Goal: Task Accomplishment & Management: Manage account settings

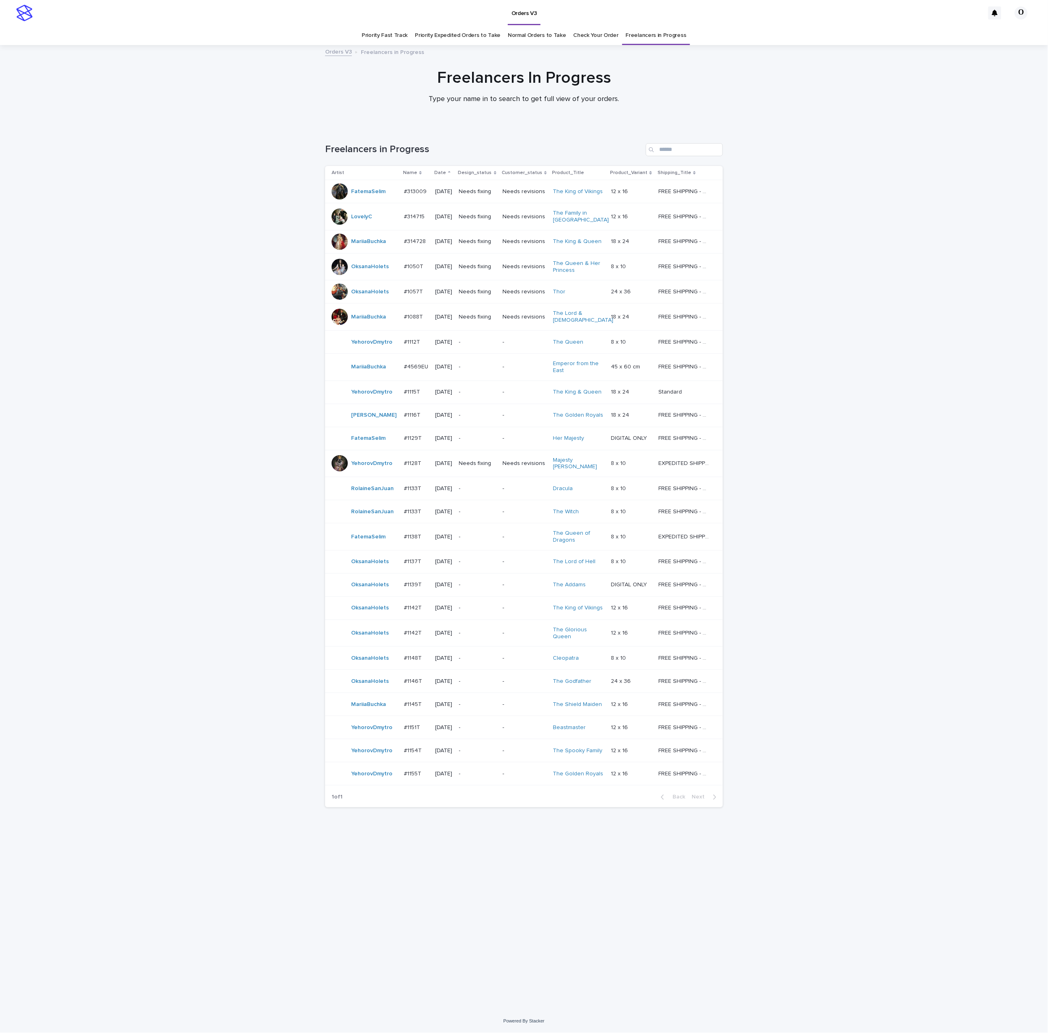
click at [406, 274] on div "#1050T #1050T" at bounding box center [416, 266] width 25 height 13
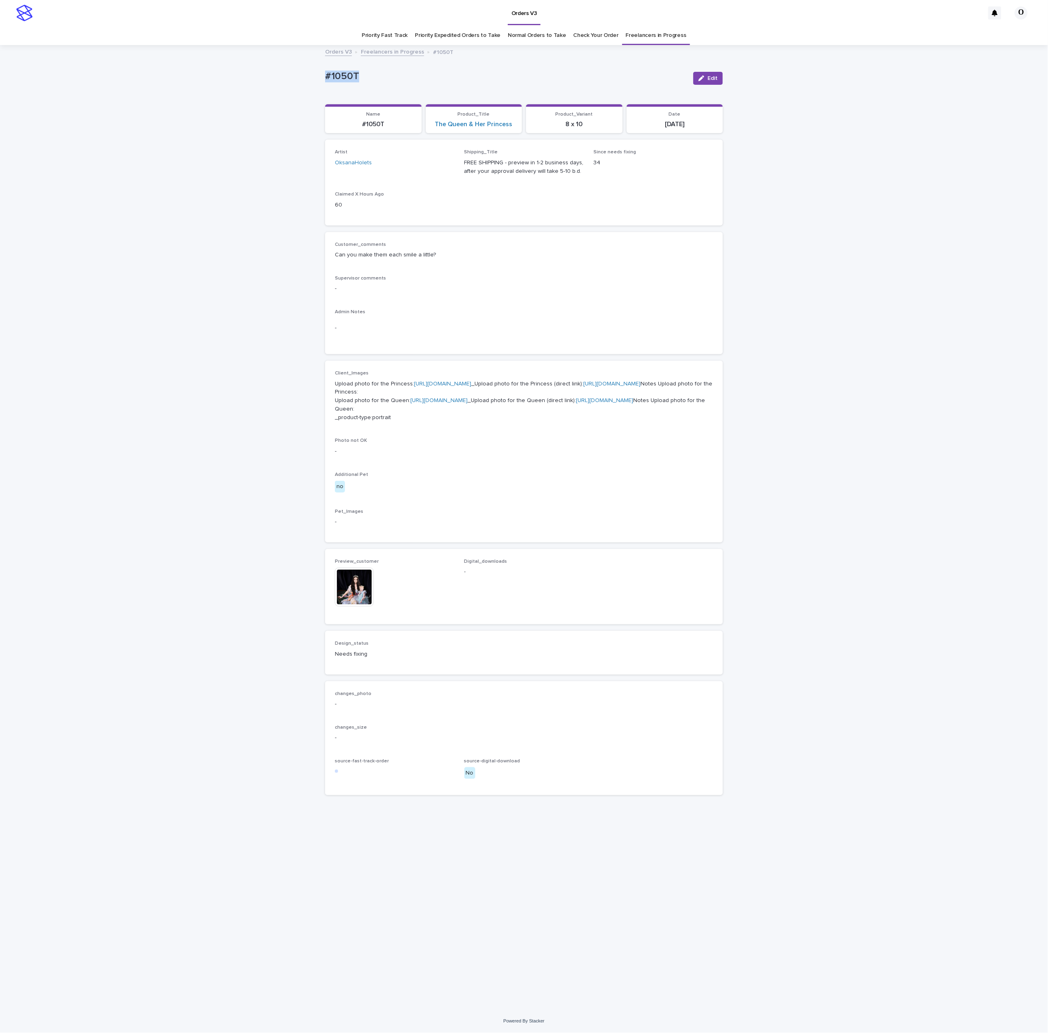
drag, startPoint x: 370, startPoint y: 79, endPoint x: 330, endPoint y: 76, distance: 40.3
click at [309, 82] on div "Loading... Saving… Loading... Saving… #1050T Edit #1050T Edit Sorry, there was …" at bounding box center [524, 528] width 1048 height 964
copy p "#1050T"
click at [975, 302] on div "Loading... Saving… Loading... Saving… #1050T Edit #1050T Edit Sorry, there was …" at bounding box center [524, 528] width 1048 height 964
click at [795, 592] on div "Loading... Saving… Loading... Saving… #1050T Edit #1050T Edit Sorry, there was …" at bounding box center [524, 528] width 1048 height 964
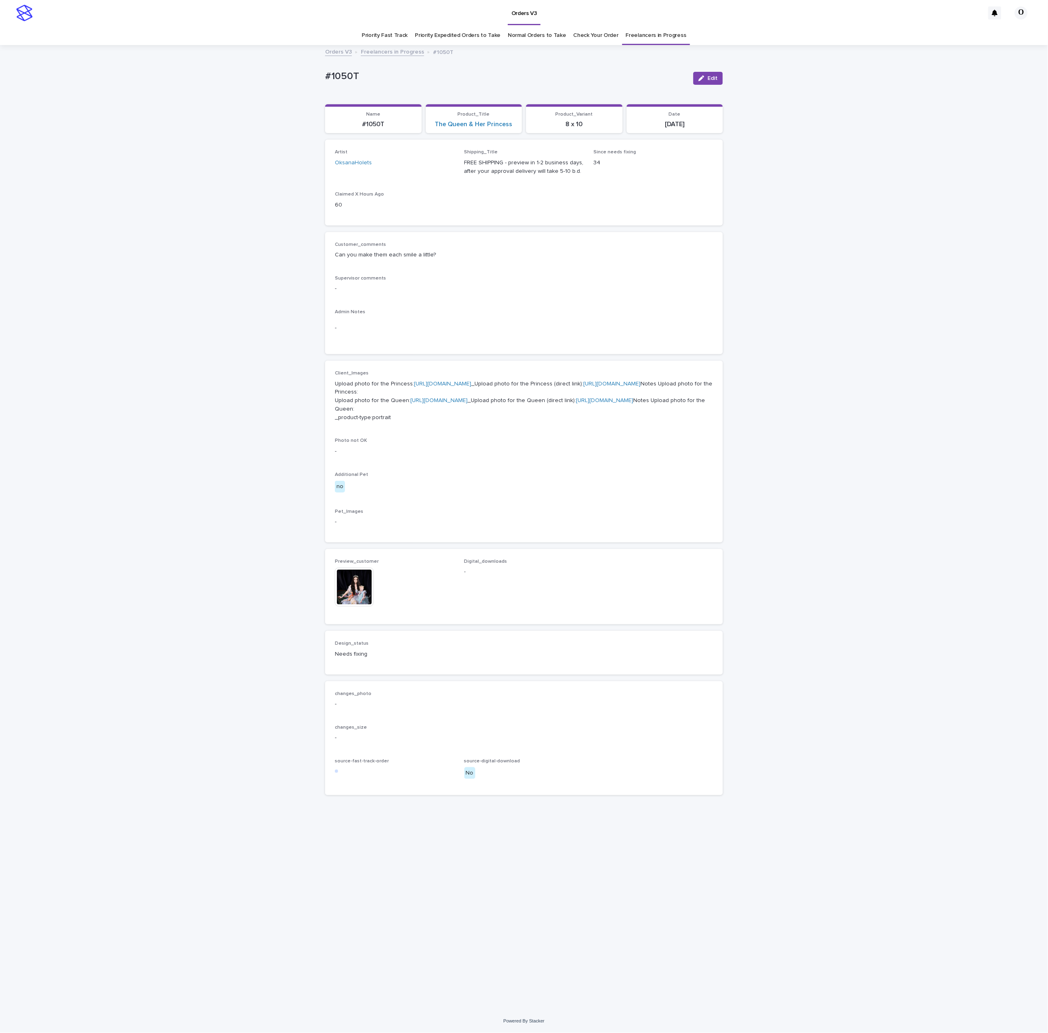
click at [493, 533] on div "Client_Images Upload photo for the Princess: [URL][DOMAIN_NAME] _Upload photo f…" at bounding box center [524, 452] width 378 height 162
drag, startPoint x: 681, startPoint y: 315, endPoint x: 739, endPoint y: 148, distance: 177.0
click at [681, 306] on div "Customer_comments Can you make them each smile a little? Supervisor comments - …" at bounding box center [524, 293] width 378 height 103
click at [710, 75] on button "Edit" at bounding box center [708, 78] width 30 height 13
drag, startPoint x: 377, startPoint y: 640, endPoint x: 377, endPoint y: 644, distance: 4.9
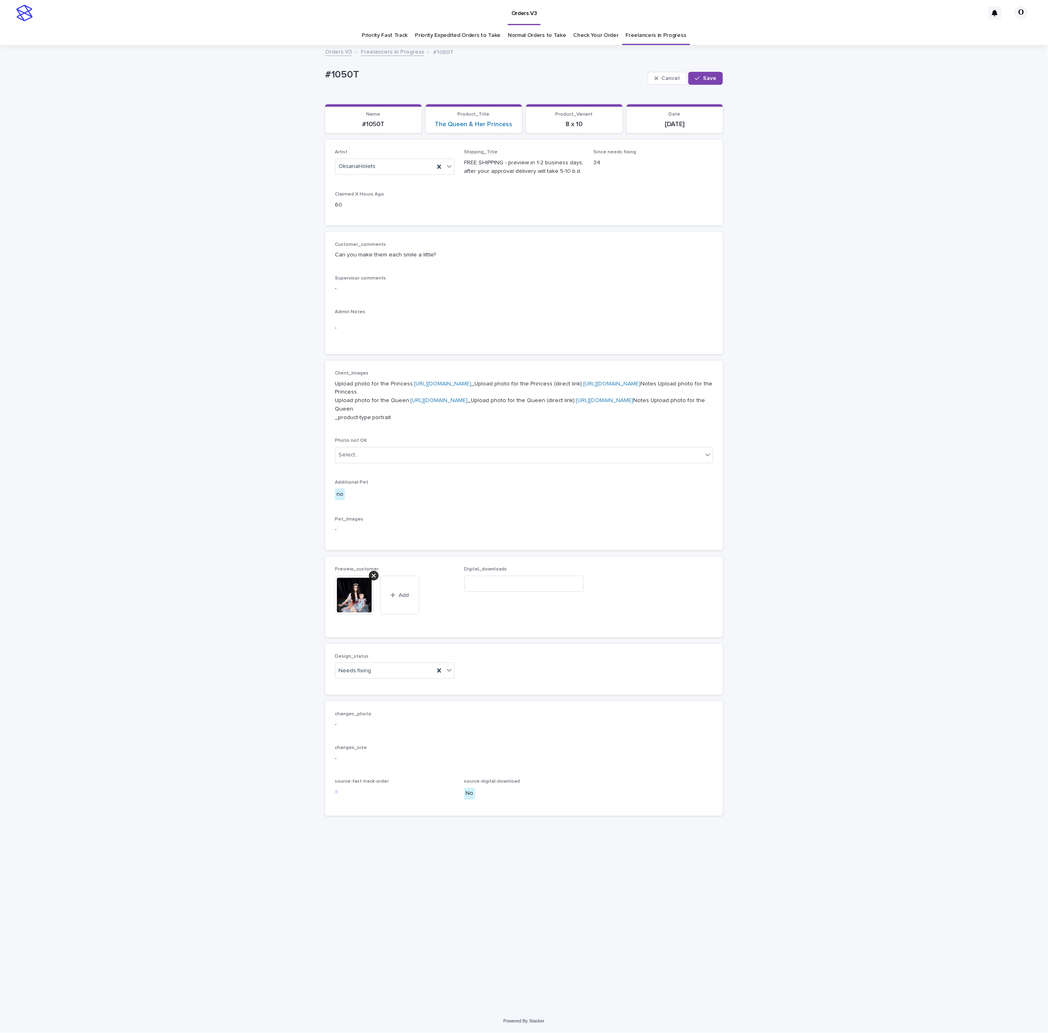
click at [377, 581] on div at bounding box center [374, 576] width 10 height 10
click at [356, 585] on span "Add" at bounding box center [358, 583] width 10 height 6
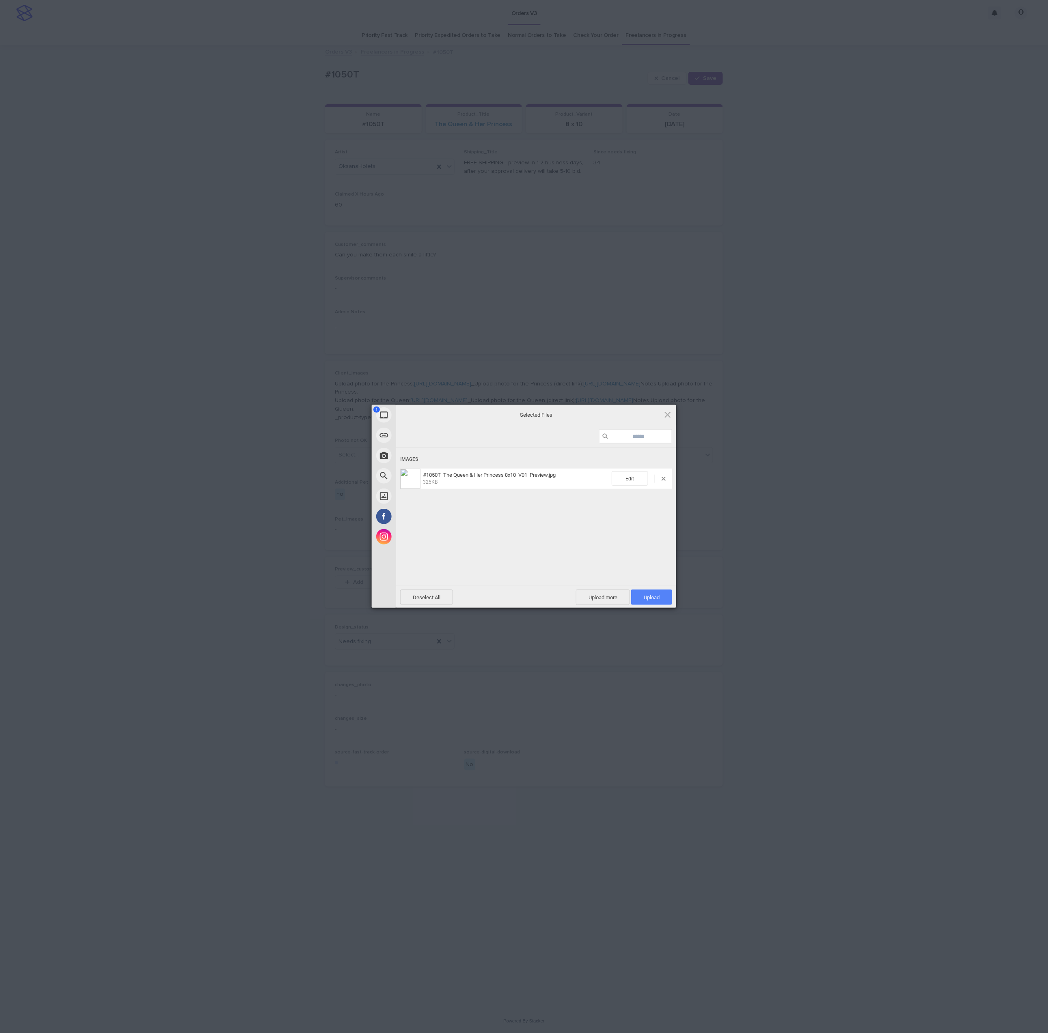
click at [664, 596] on span "Upload 1" at bounding box center [651, 597] width 41 height 15
click at [810, 552] on div "My Device Link (URL) Take Photo Web Search Unsplash Facebook Instagram Uploaded…" at bounding box center [524, 516] width 1048 height 1033
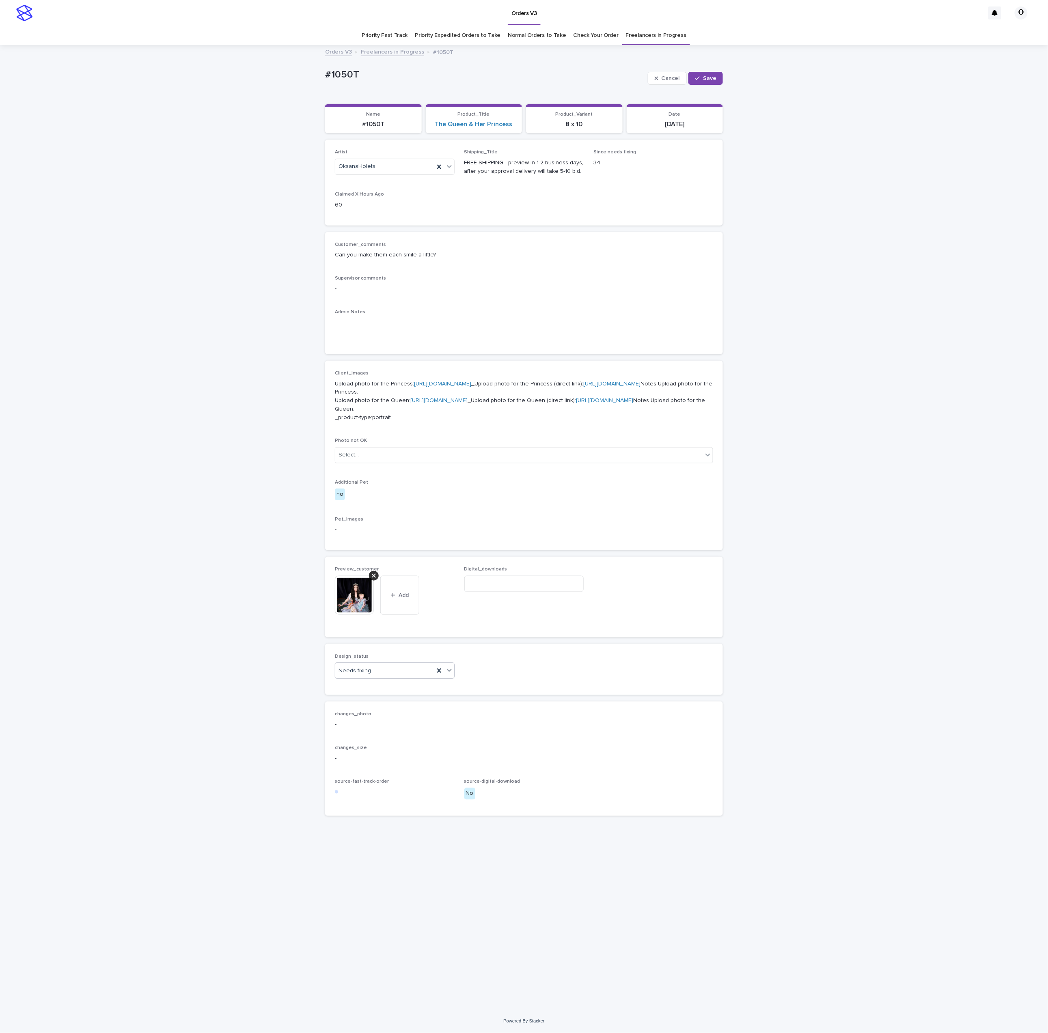
click at [387, 678] on div "Needs fixing" at bounding box center [384, 670] width 99 height 13
click at [374, 751] on div "Uploaded" at bounding box center [394, 754] width 119 height 14
click at [705, 81] on button "Save" at bounding box center [705, 78] width 34 height 13
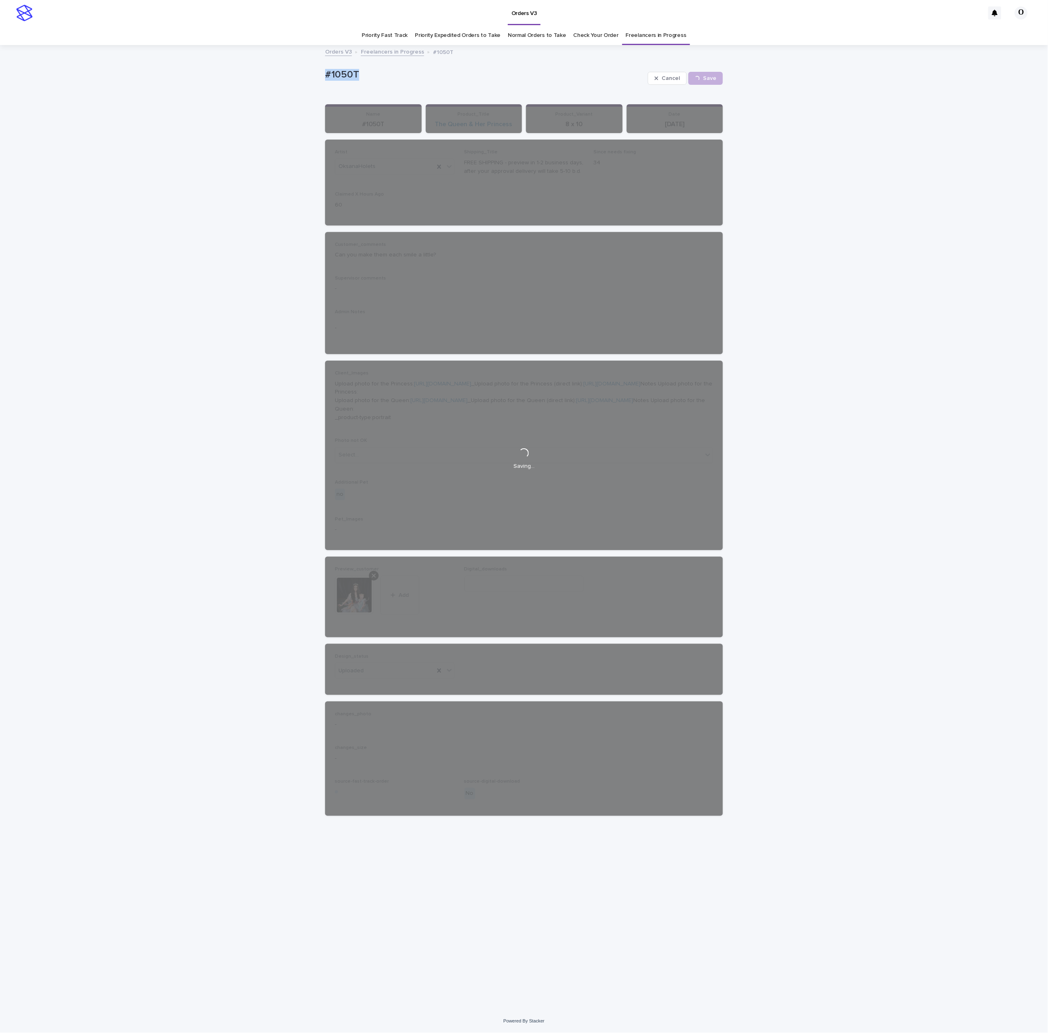
drag, startPoint x: 370, startPoint y: 71, endPoint x: 317, endPoint y: 76, distance: 53.8
click at [314, 76] on div "Loading... Saving… Loading... Saving… #1050T Cancel Save #1050T Cancel Loading.…" at bounding box center [524, 528] width 1048 height 964
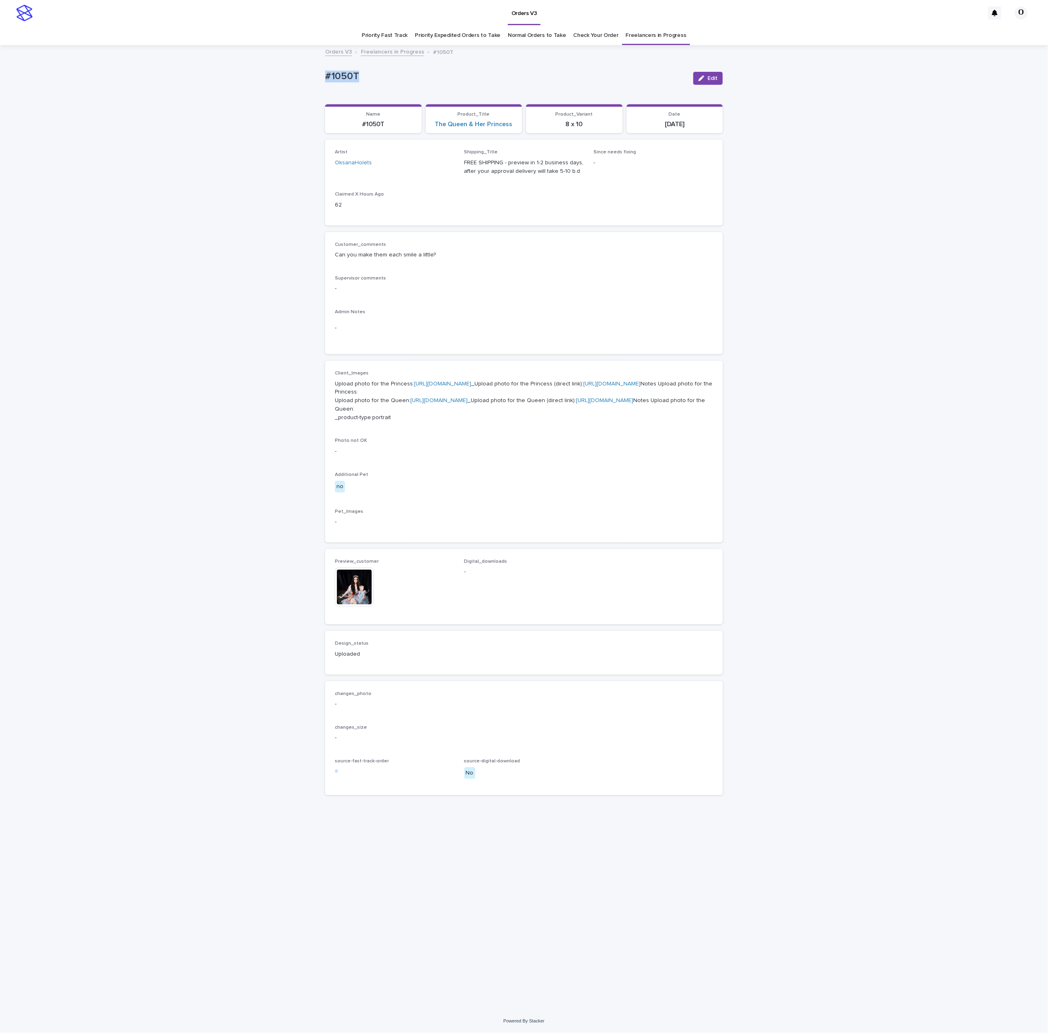
copy p "#1050T"
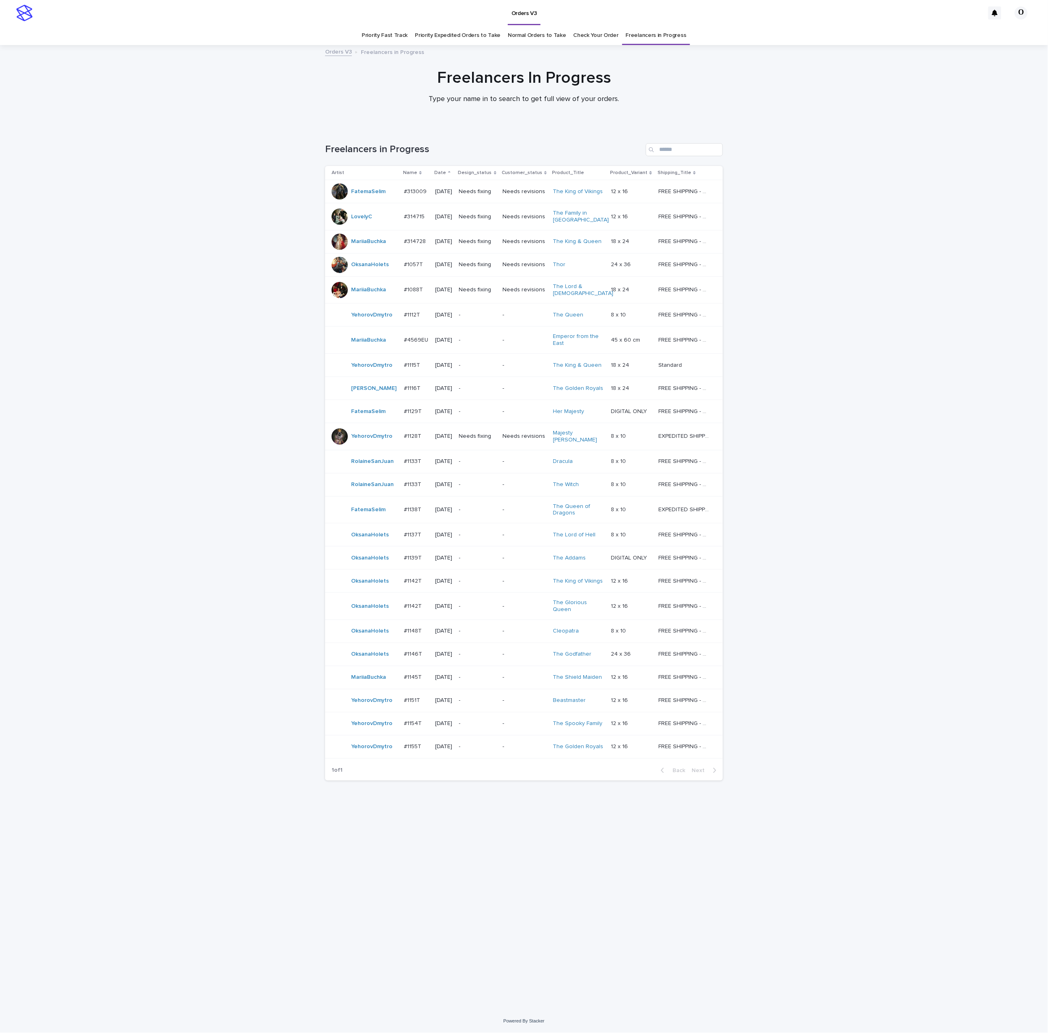
click at [409, 261] on p "#1057T" at bounding box center [414, 264] width 21 height 9
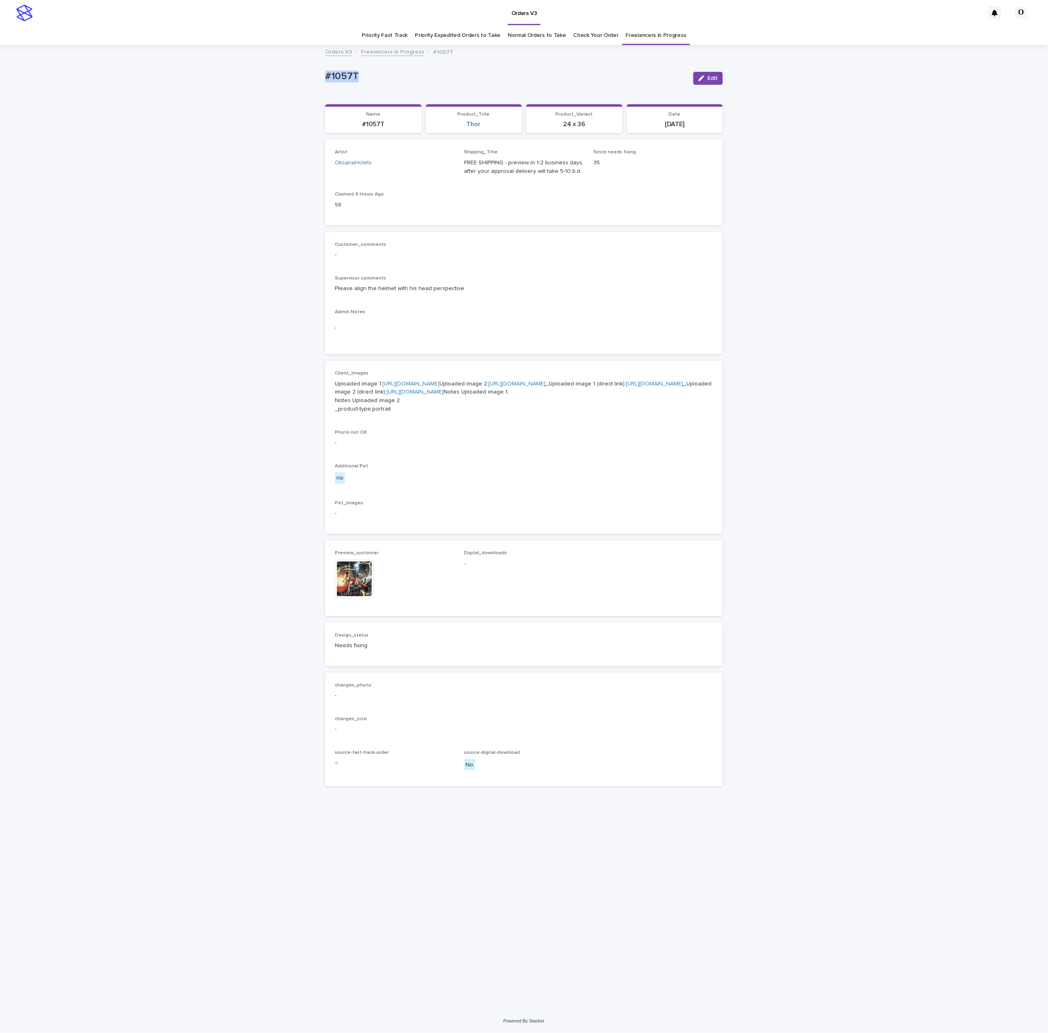
drag, startPoint x: 369, startPoint y: 87, endPoint x: 333, endPoint y: 66, distance: 41.5
click at [300, 78] on div "Loading... Saving… Loading... Saving… #1057T Edit #1057T Edit Sorry, there was …" at bounding box center [524, 528] width 1048 height 964
copy p "#1057T"
click at [367, 599] on img at bounding box center [354, 579] width 39 height 39
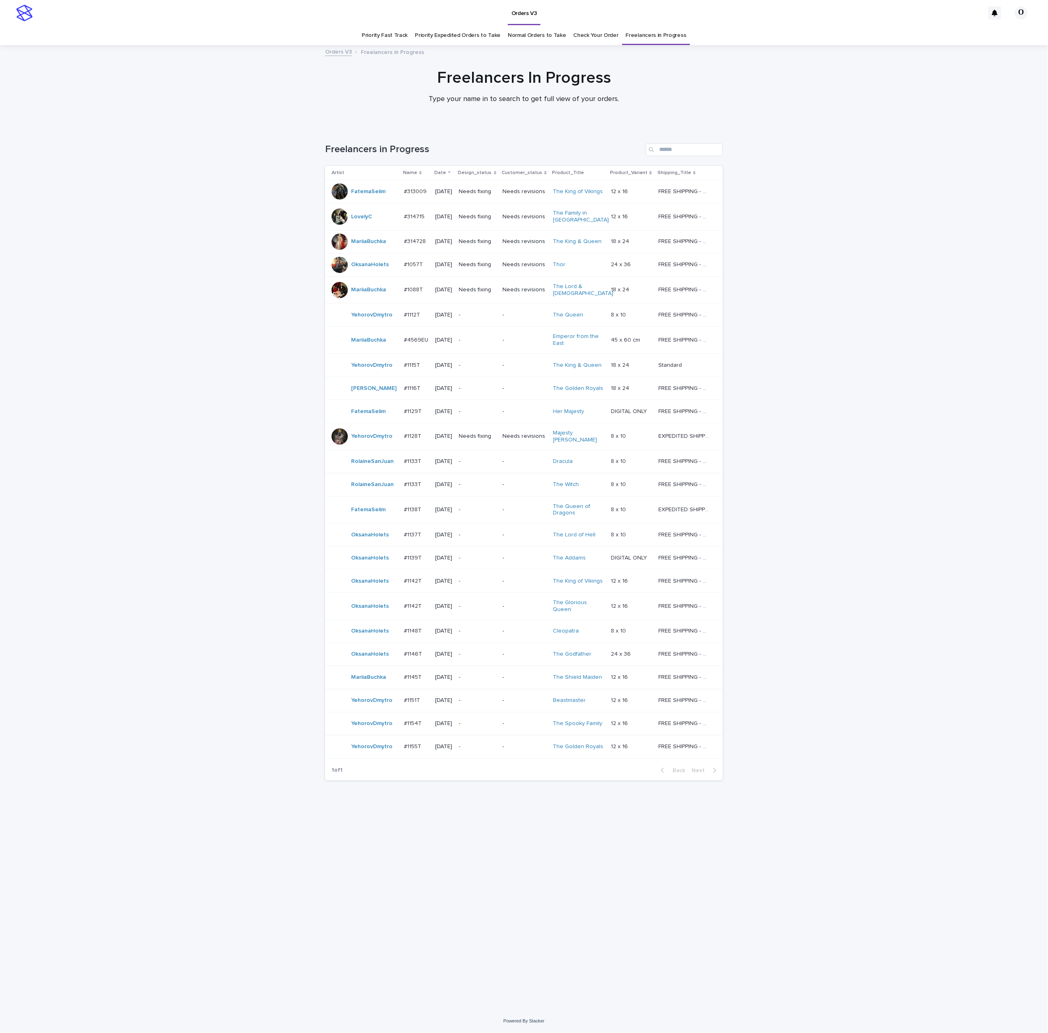
click at [806, 421] on div "Loading... Saving… Loading... Saving… Freelancers in Progress Artist Name Date …" at bounding box center [524, 568] width 1048 height 883
click at [413, 268] on p "#1057T" at bounding box center [414, 264] width 21 height 9
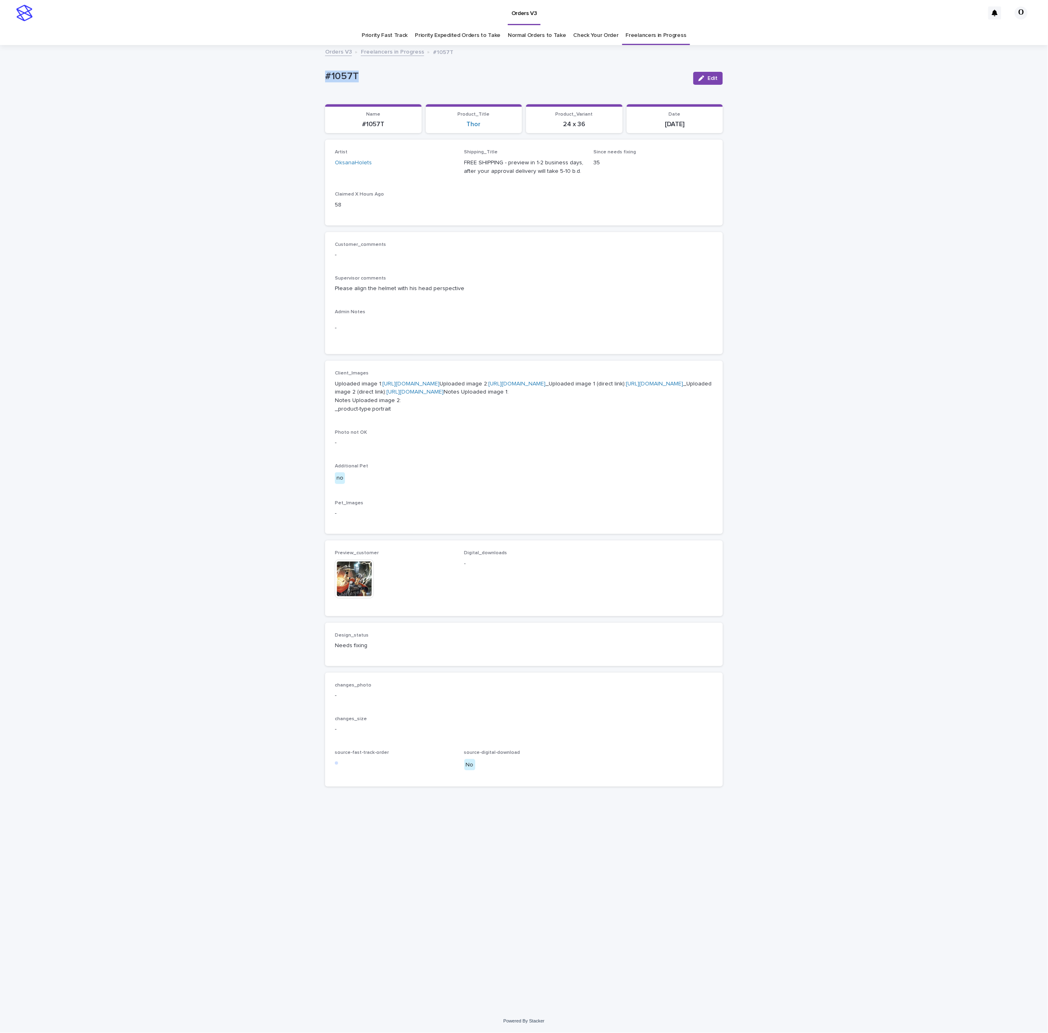
drag, startPoint x: 371, startPoint y: 75, endPoint x: 330, endPoint y: 80, distance: 41.3
click at [309, 79] on div "Loading... Saving… Loading... Saving… #1057T Edit #1057T Edit Sorry, there was …" at bounding box center [524, 528] width 1048 height 964
drag, startPoint x: 330, startPoint y: 80, endPoint x: 341, endPoint y: 80, distance: 11.8
copy p "#1057T"
click at [711, 265] on div "Customer_comments -" at bounding box center [524, 254] width 378 height 24
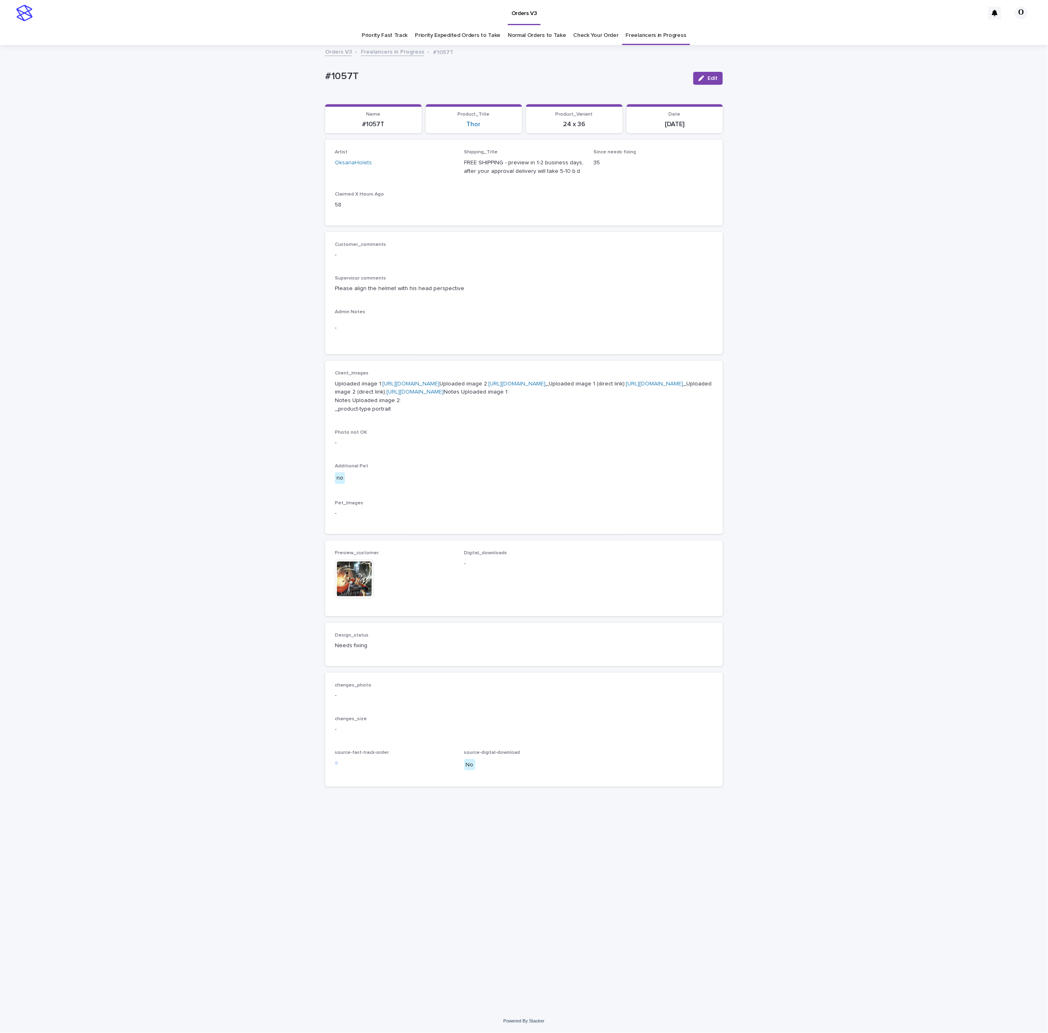
click at [707, 85] on div "Edit" at bounding box center [706, 78] width 33 height 32
click at [709, 83] on button "Edit" at bounding box center [708, 78] width 30 height 13
click at [710, 80] on span "Save" at bounding box center [709, 78] width 13 height 6
click at [716, 80] on span "Edit" at bounding box center [712, 78] width 10 height 6
click at [376, 572] on div at bounding box center [374, 568] width 10 height 10
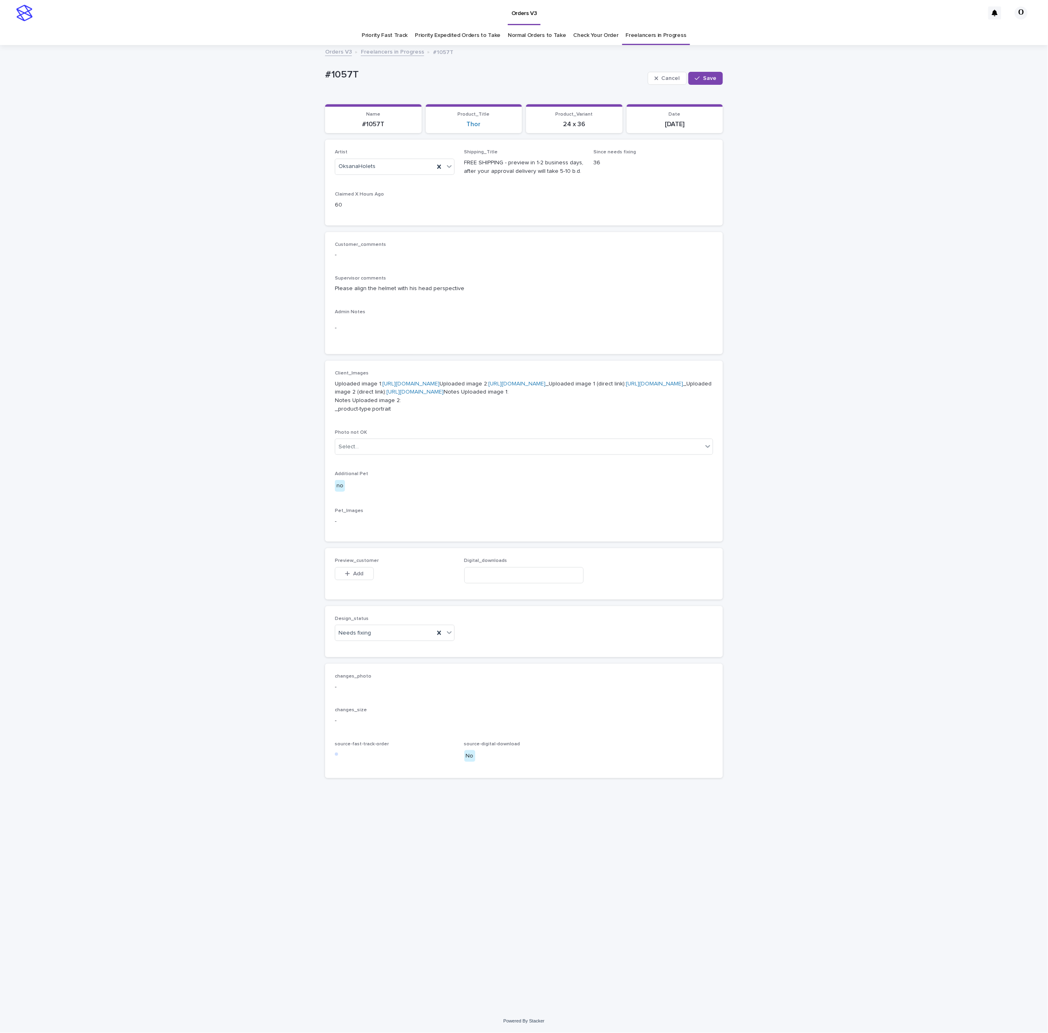
drag, startPoint x: 359, startPoint y: 653, endPoint x: 301, endPoint y: 768, distance: 129.2
click at [359, 580] on button "Add" at bounding box center [354, 573] width 39 height 13
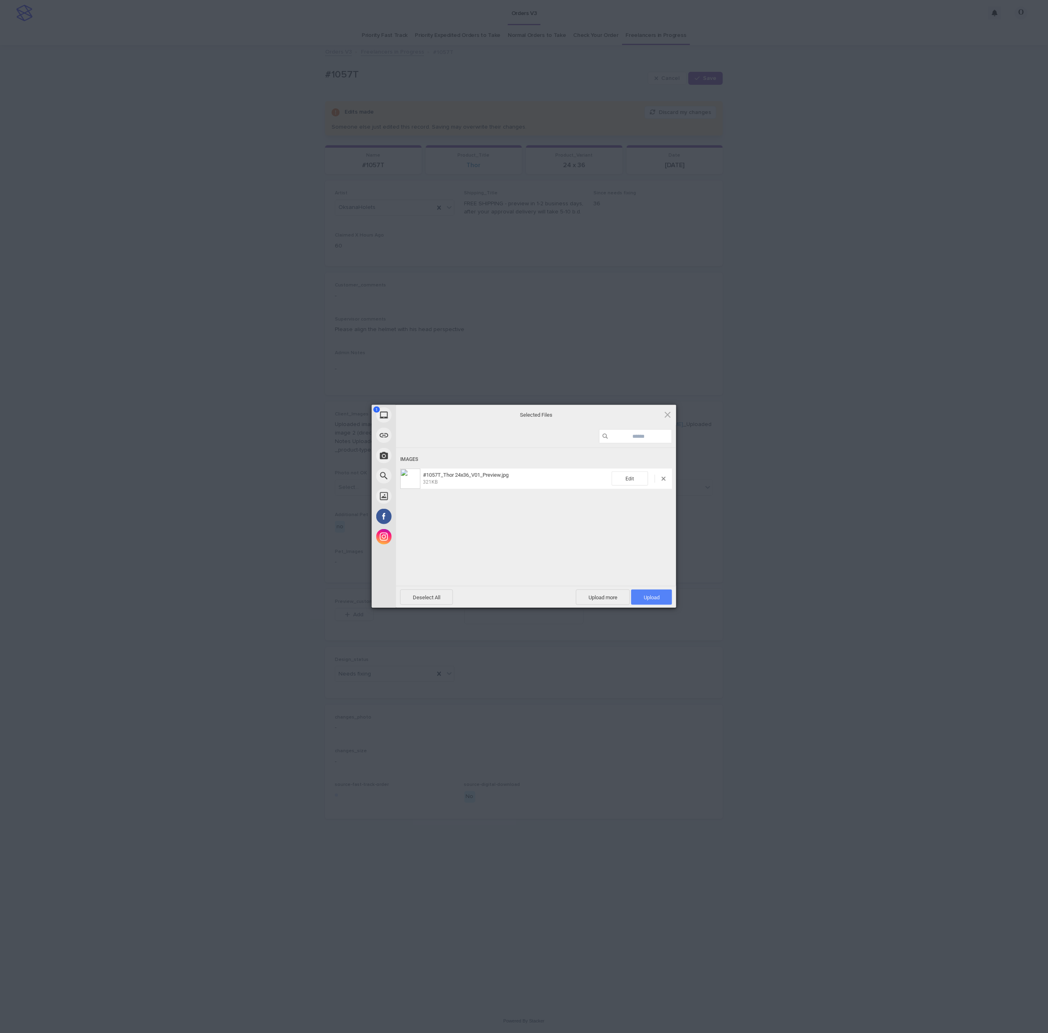
click at [662, 597] on span "Upload 1" at bounding box center [651, 597] width 41 height 15
click at [731, 548] on div "My Device Link (URL) Take Photo Web Search Unsplash Facebook Instagram Uploaded…" at bounding box center [524, 516] width 1048 height 1033
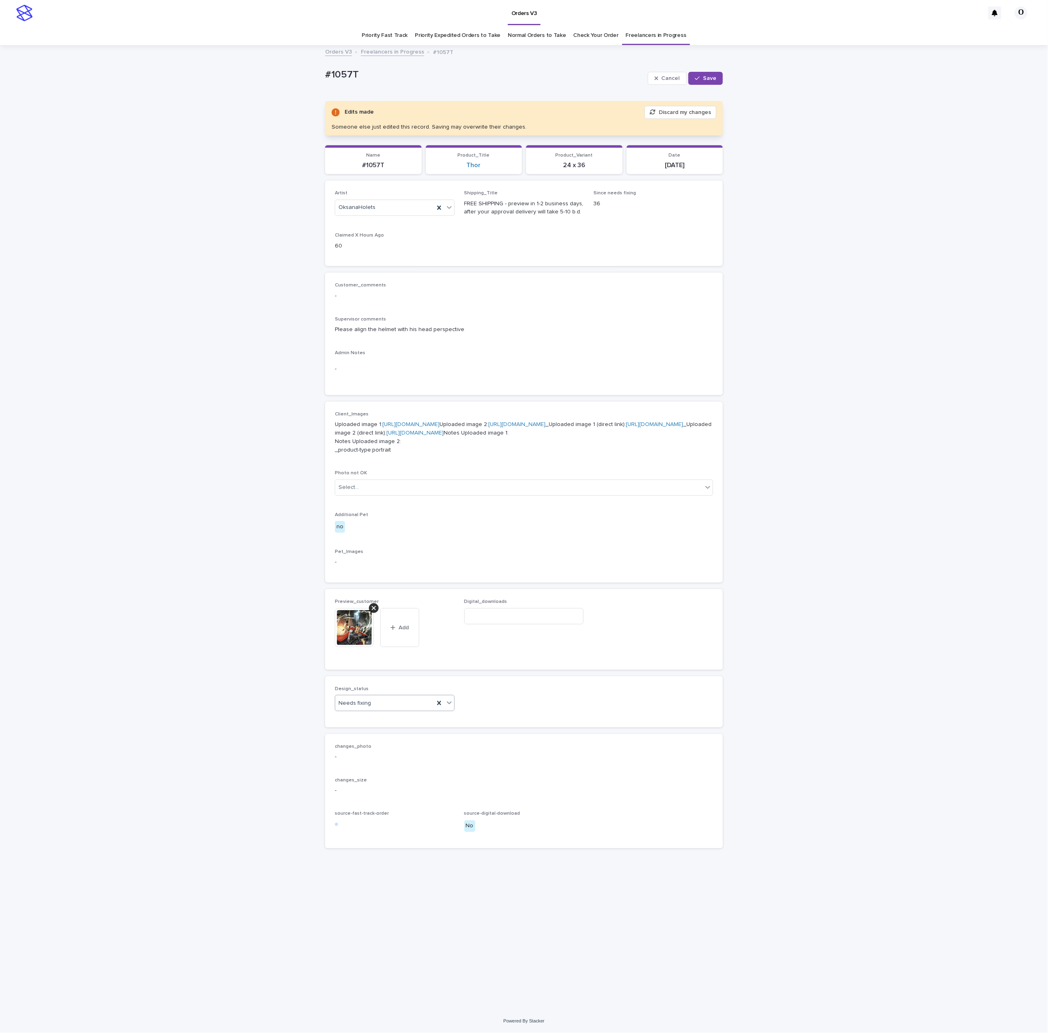
click at [388, 710] on div "Needs fixing" at bounding box center [384, 703] width 99 height 13
click at [364, 798] on div "Uploaded" at bounding box center [394, 795] width 119 height 14
click at [710, 74] on button "Save" at bounding box center [705, 78] width 34 height 13
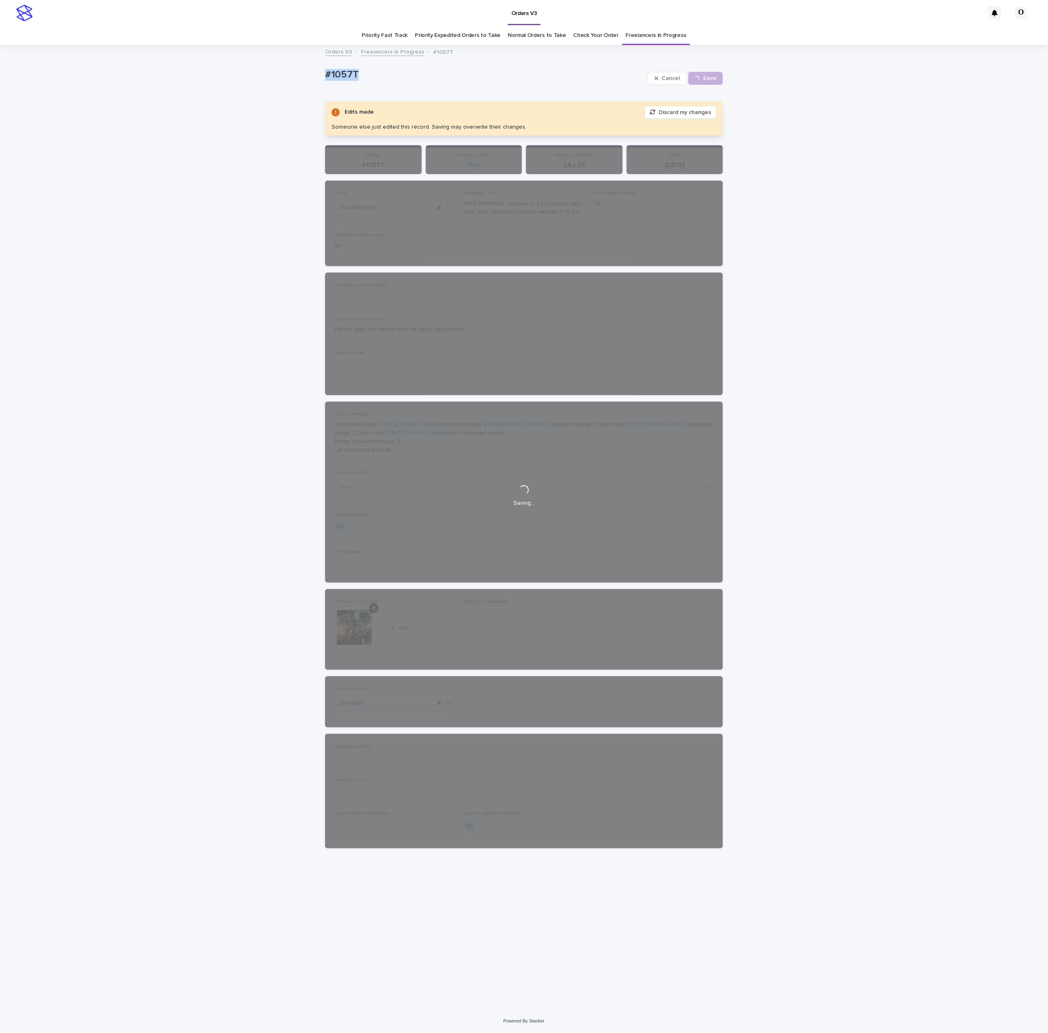
drag, startPoint x: 338, startPoint y: 82, endPoint x: 317, endPoint y: 84, distance: 21.2
click at [296, 84] on div "Loading... Saving… Loading... Saving… #1057T Cancel Save #1057T Cancel Loading.…" at bounding box center [524, 528] width 1048 height 964
copy p "#1057T"
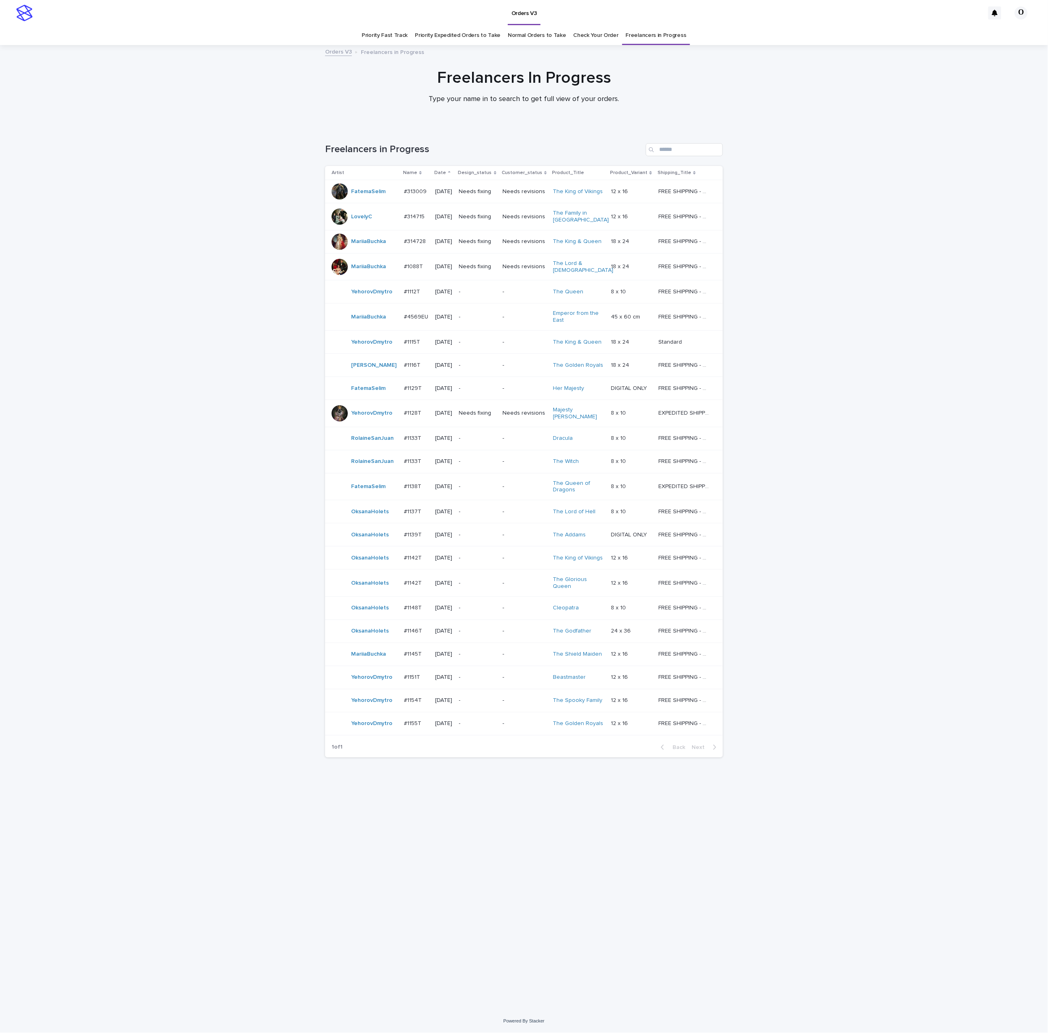
click at [416, 507] on p "#1137T" at bounding box center [413, 511] width 19 height 9
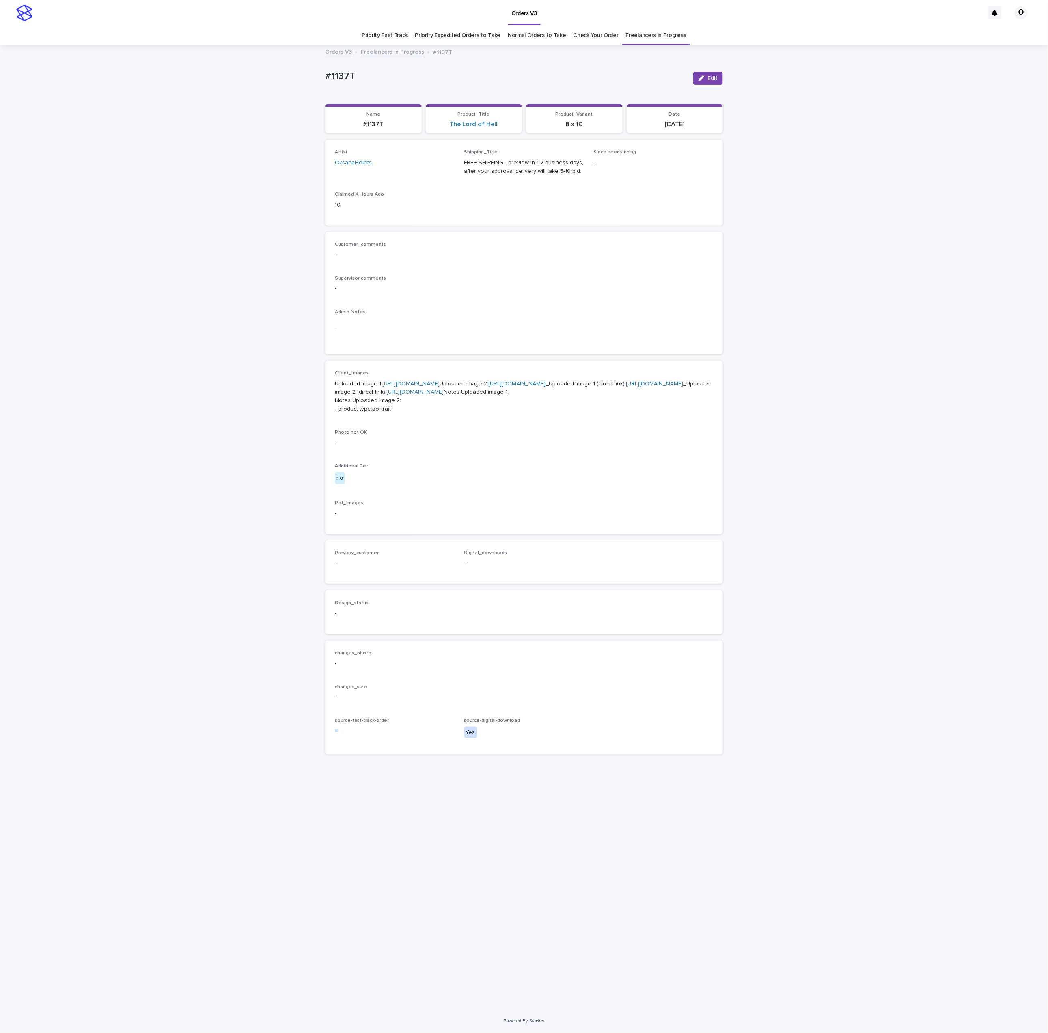
click at [384, 387] on link "[URL][DOMAIN_NAME]" at bounding box center [410, 384] width 57 height 6
click at [611, 231] on div "Loading... Saving… Artist OksanaHolets Shipping_Title FREE SHIPPING - preview i…" at bounding box center [524, 186] width 398 height 92
click at [689, 384] on p "Uploaded image 1: [URL][DOMAIN_NAME] Uploaded image 2: [URL][DOMAIN_NAME] _Uplo…" at bounding box center [524, 397] width 378 height 34
click at [647, 304] on div "Customer_comments - Supervisor comments - Admin Notes -" at bounding box center [524, 293] width 378 height 103
drag, startPoint x: 382, startPoint y: 73, endPoint x: 255, endPoint y: 63, distance: 127.8
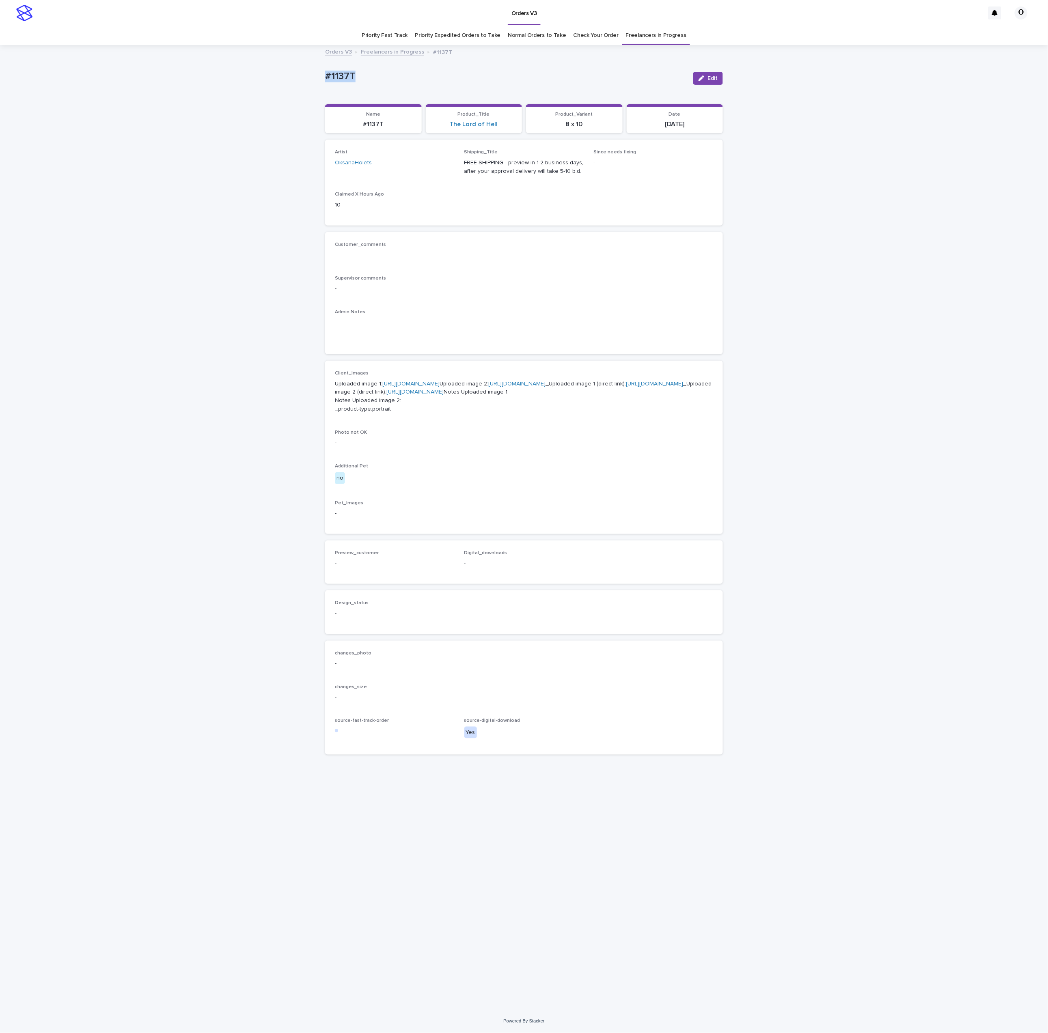
click at [252, 63] on div "Loading... Saving… Loading... Saving… #1137T Edit #1137T Edit Sorry, there was …" at bounding box center [524, 528] width 1048 height 964
copy p "#1137T"
click at [645, 224] on div "Artist OksanaHolets Shipping_Title FREE SHIPPING - preview in 1-2 business days…" at bounding box center [524, 183] width 398 height 86
drag, startPoint x: 723, startPoint y: 285, endPoint x: 712, endPoint y: 205, distance: 80.3
click at [721, 281] on div "Loading... Saving… Loading... Saving… #1137T Edit #1137T Edit Sorry, there was …" at bounding box center [524, 518] width 406 height 944
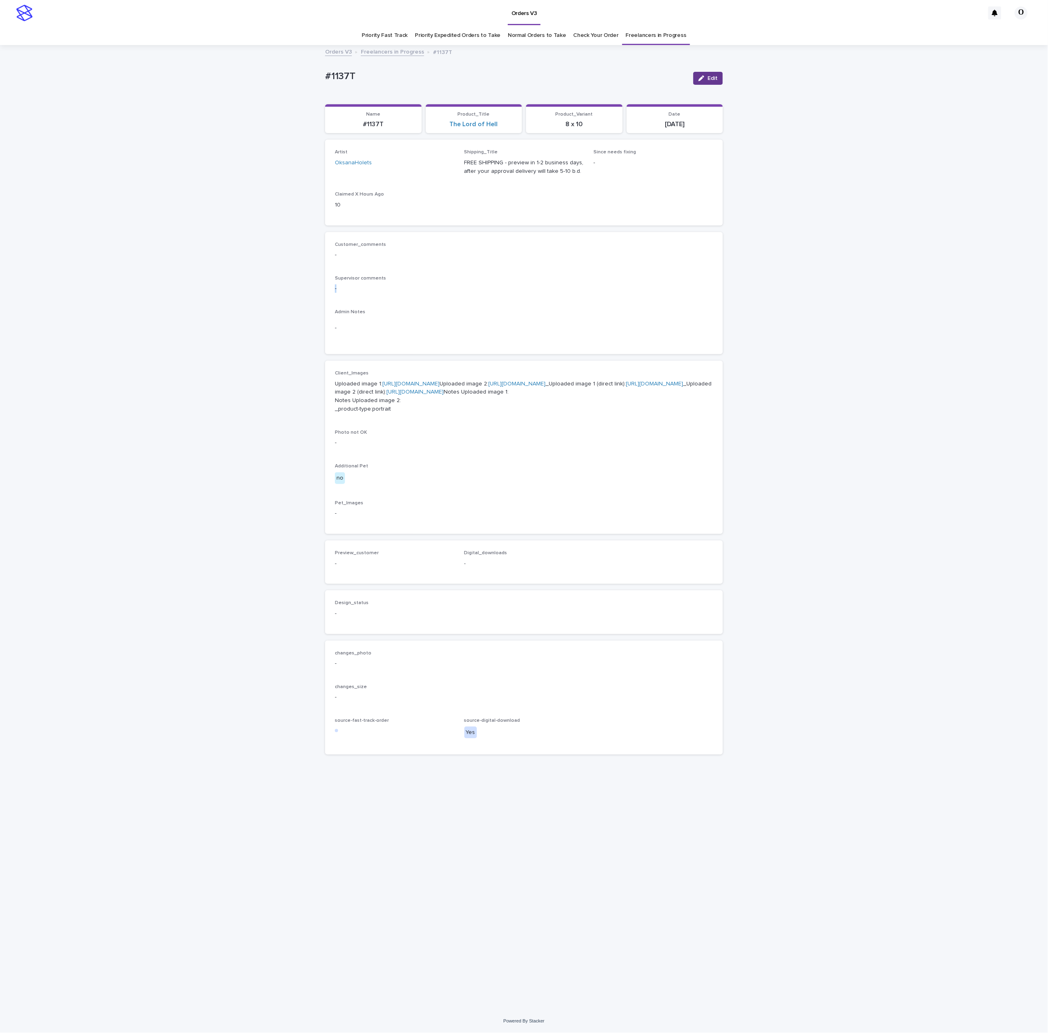
click at [712, 83] on button "Edit" at bounding box center [708, 78] width 30 height 13
click at [354, 580] on button "Add" at bounding box center [354, 573] width 39 height 13
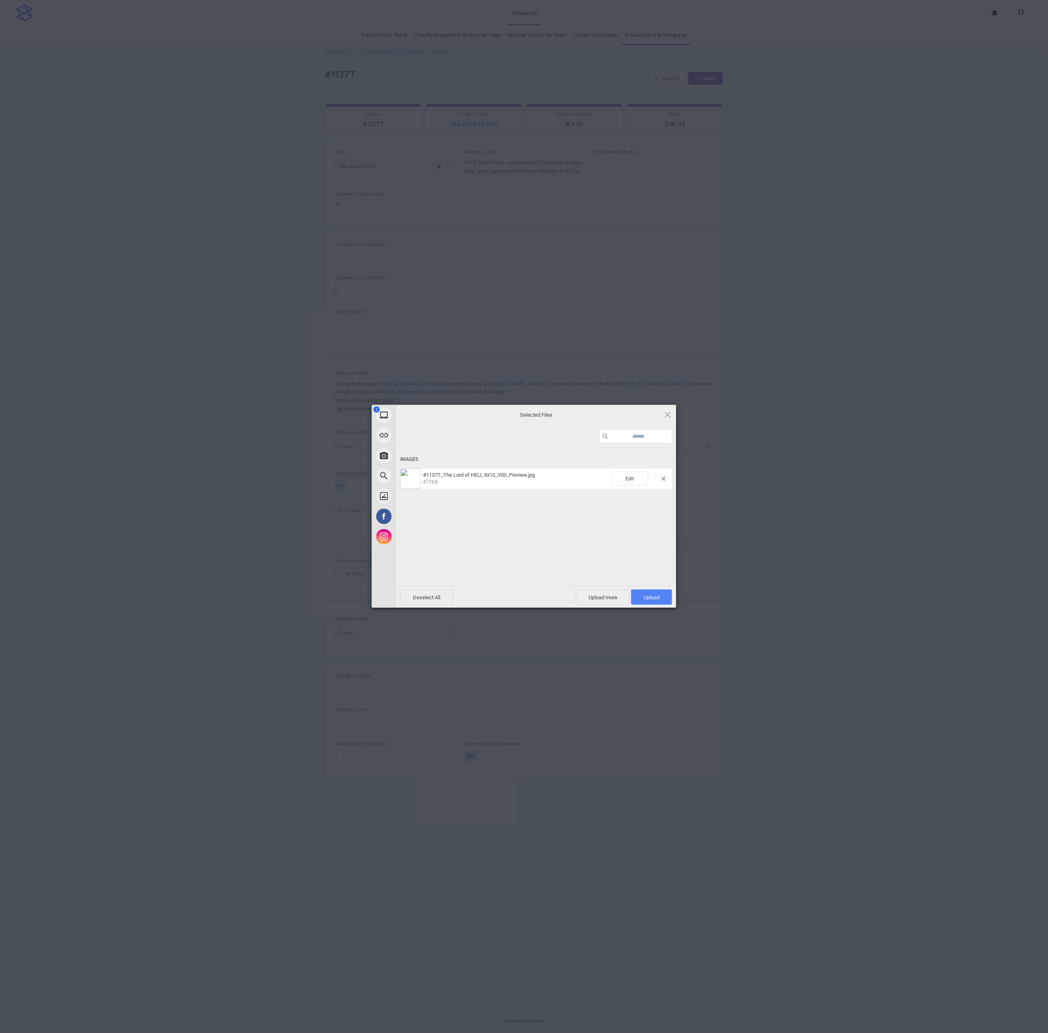
click at [659, 593] on span "Upload 1" at bounding box center [651, 597] width 41 height 15
click at [861, 520] on div "My Device Link (URL) Take Photo Web Search Unsplash Facebook Instagram Uploaded…" at bounding box center [524, 516] width 1048 height 1033
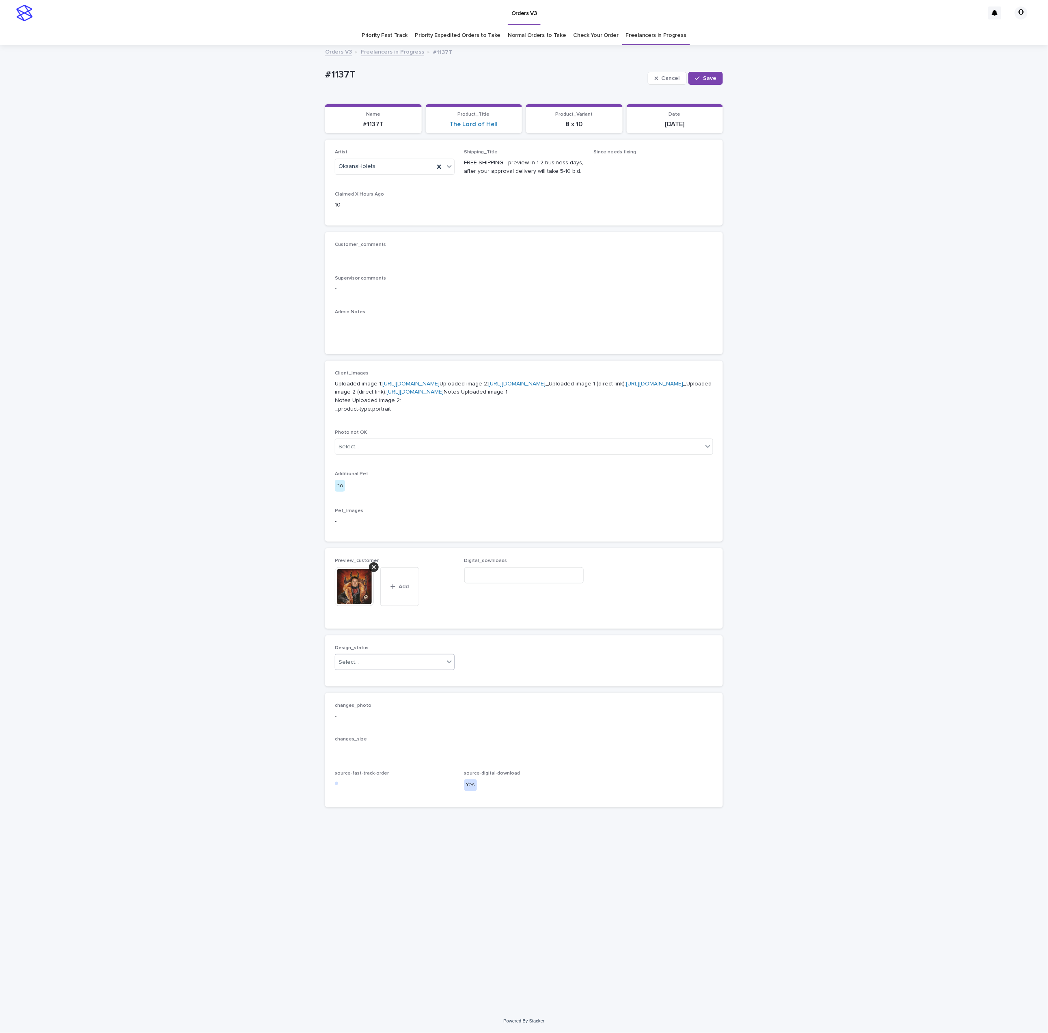
click at [402, 669] on div "Select..." at bounding box center [389, 662] width 109 height 13
click at [372, 761] on div "Needs fixing" at bounding box center [394, 768] width 119 height 14
drag, startPoint x: 385, startPoint y: 740, endPoint x: 381, endPoint y: 745, distance: 6.7
click at [384, 669] on div "Needs fixing" at bounding box center [384, 662] width 99 height 13
click at [371, 752] on div "Uploaded" at bounding box center [394, 754] width 119 height 14
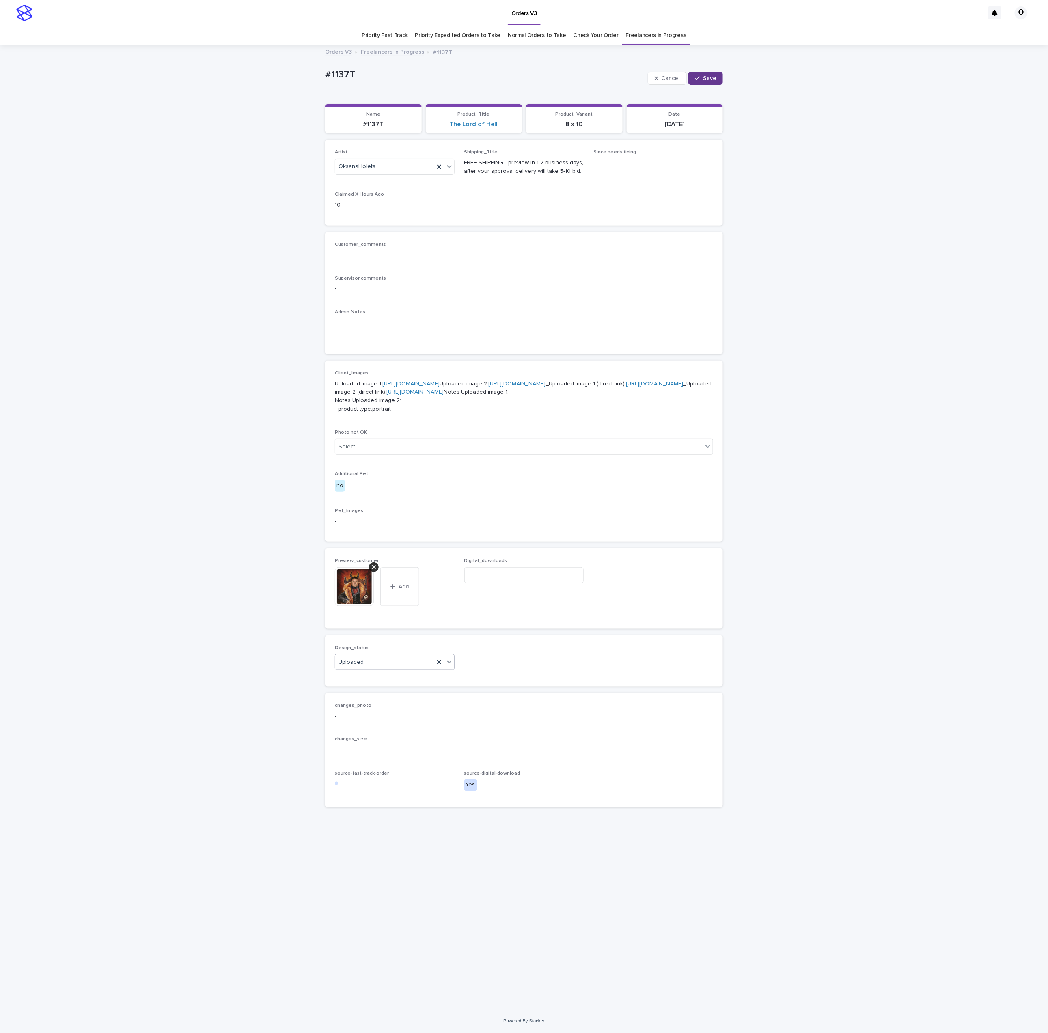
click at [710, 82] on button "Save" at bounding box center [705, 78] width 34 height 13
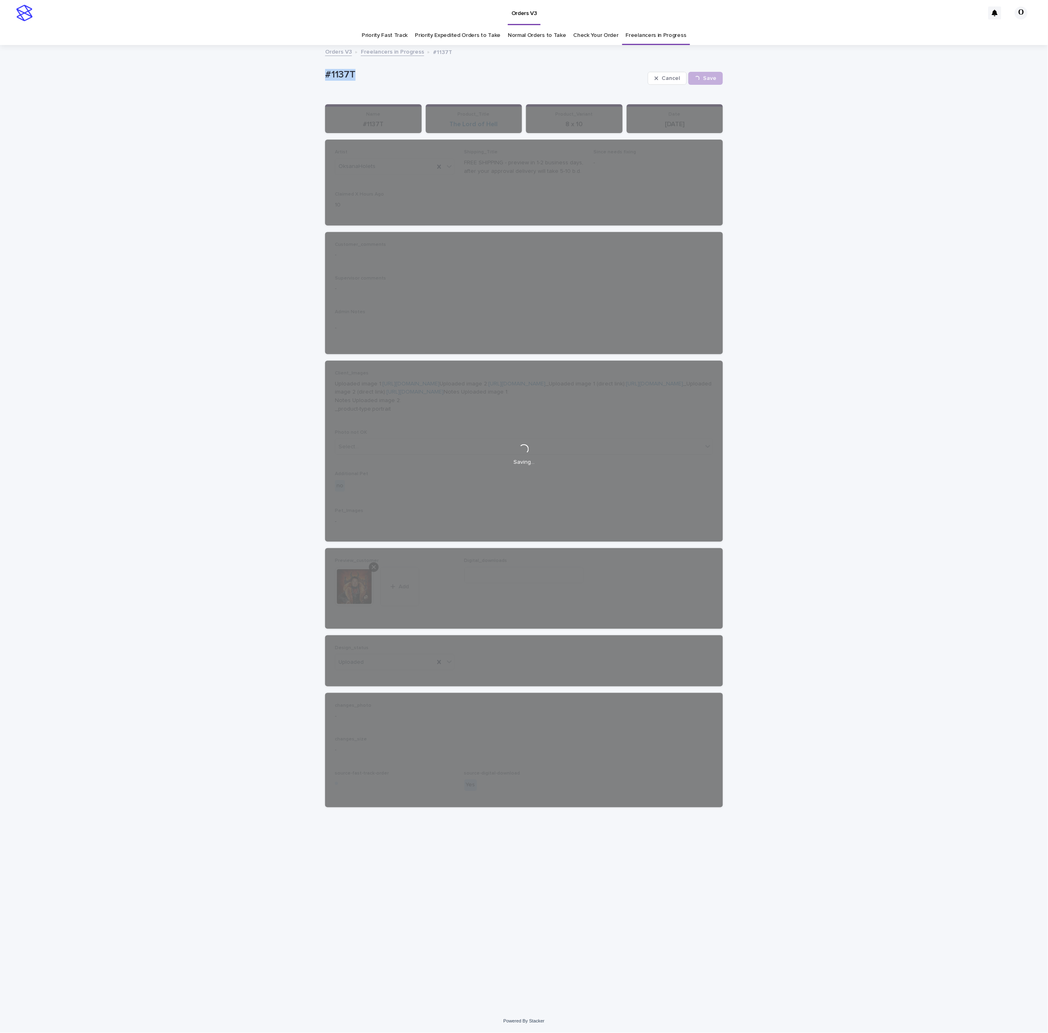
drag, startPoint x: 402, startPoint y: 75, endPoint x: 340, endPoint y: 66, distance: 62.7
click at [311, 66] on div "Loading... Saving… Loading... Saving… #1137T Cancel Save #1137T Cancel Loading.…" at bounding box center [524, 528] width 1048 height 964
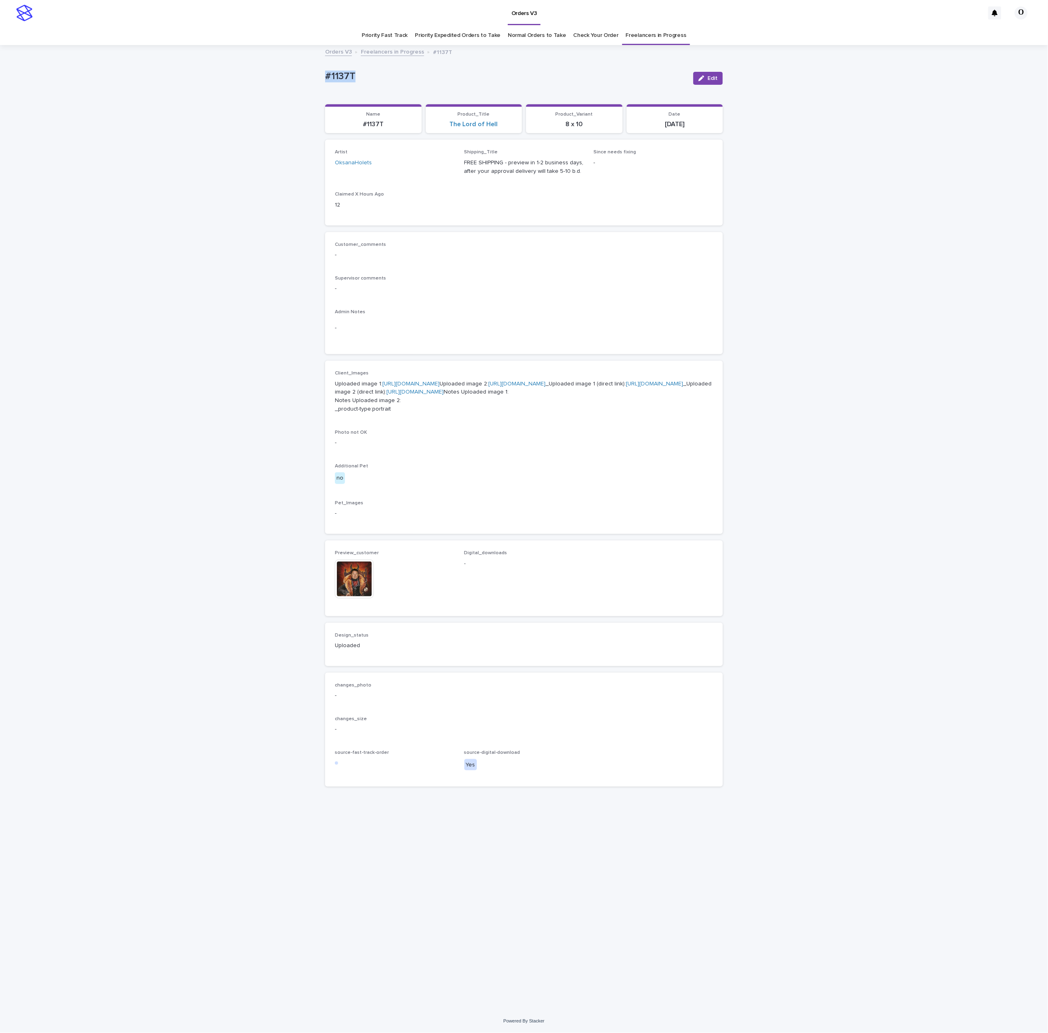
copy p "#1137T"
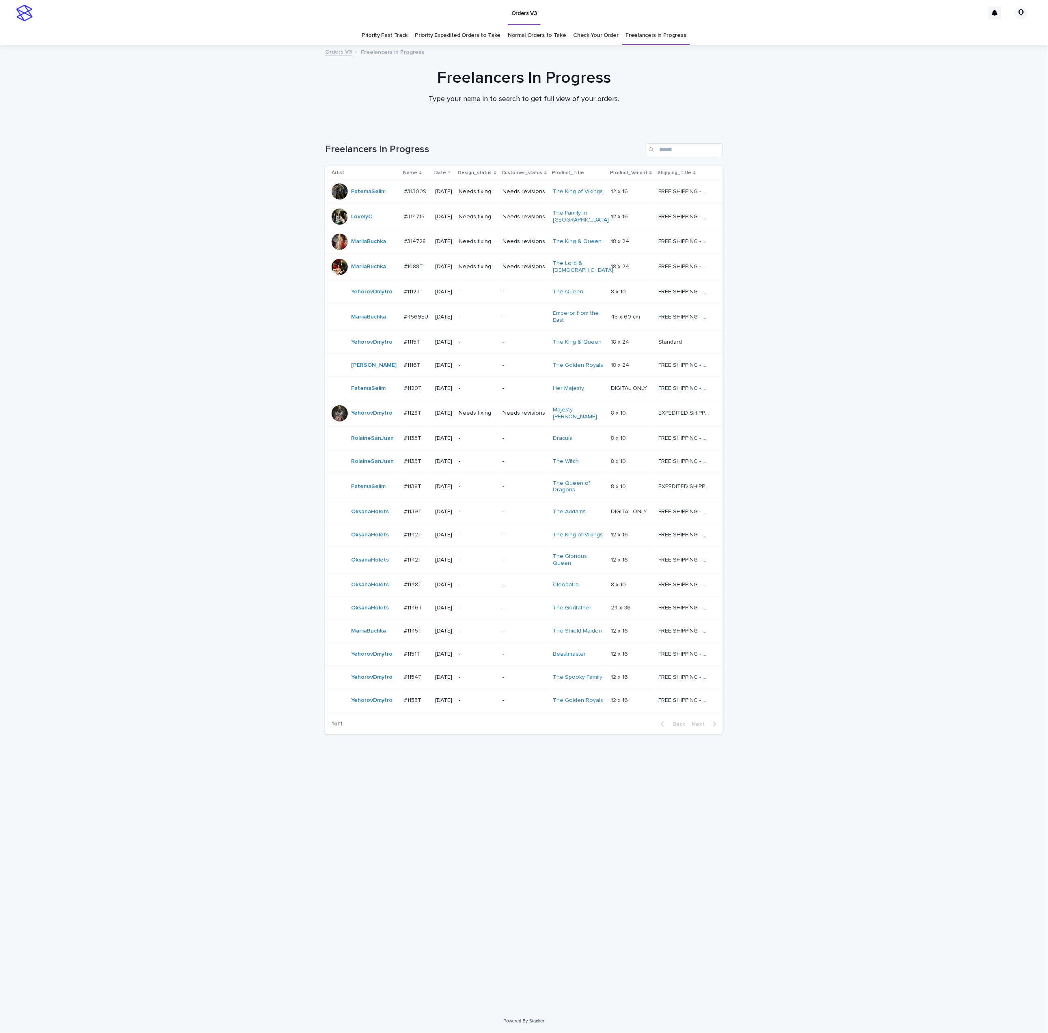
click at [418, 505] on div "#1139T #1139T" at bounding box center [416, 511] width 25 height 13
click at [404, 510] on div "#1139T #1139T" at bounding box center [416, 511] width 25 height 13
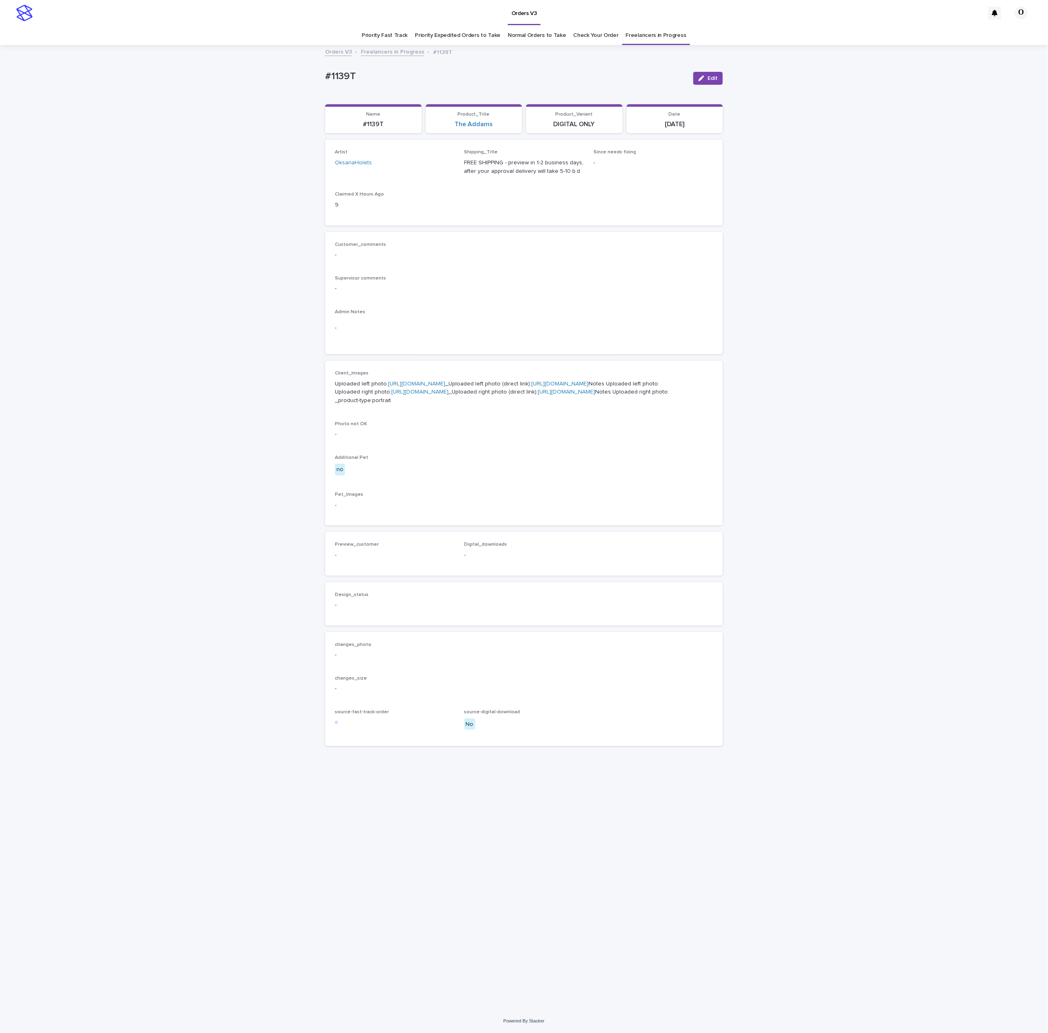
click at [427, 387] on link "[URL][DOMAIN_NAME]" at bounding box center [416, 384] width 57 height 6
click at [580, 263] on div "Customer_comments -" at bounding box center [524, 254] width 378 height 24
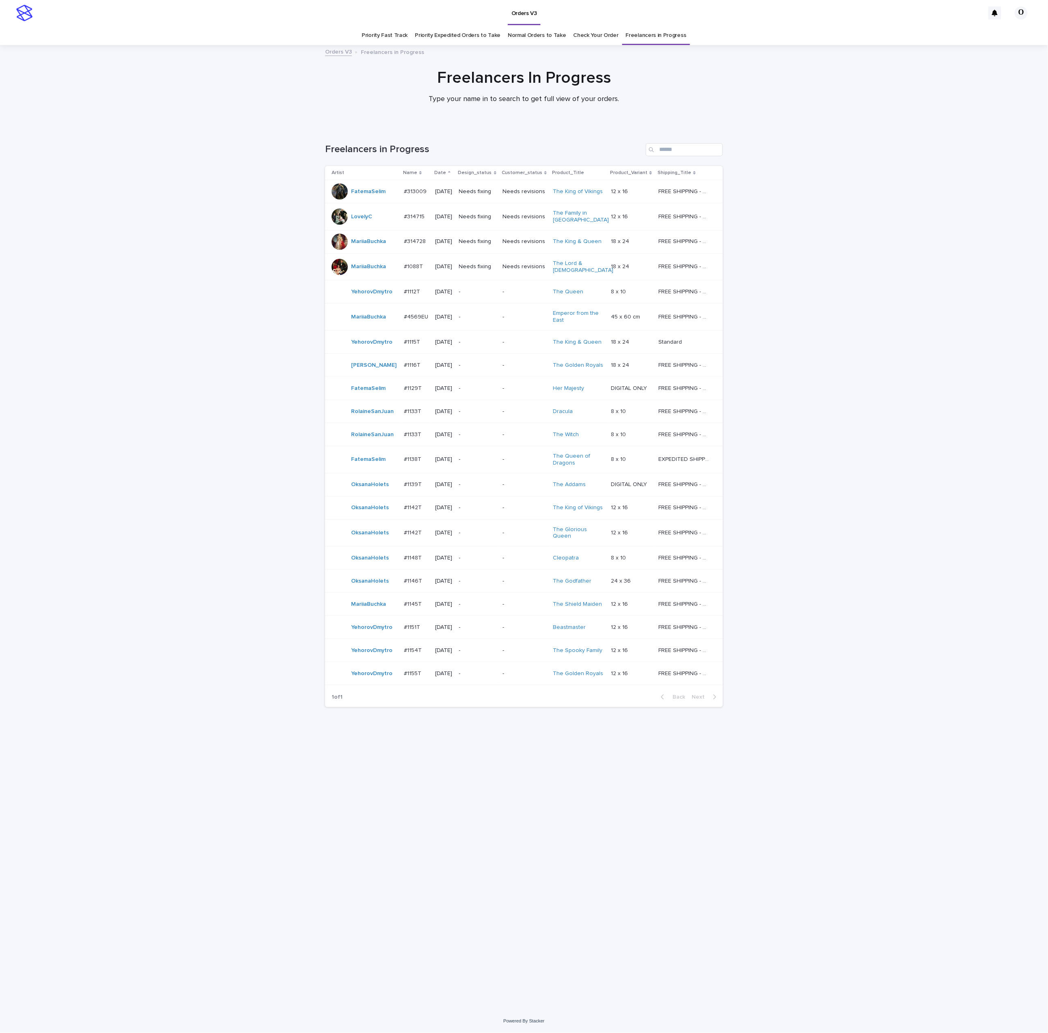
click at [857, 378] on div "Loading... Saving… Loading... Saving… Freelancers in Progress Artist Name Date …" at bounding box center [524, 568] width 1048 height 883
click at [404, 481] on p "#1139T" at bounding box center [413, 484] width 19 height 9
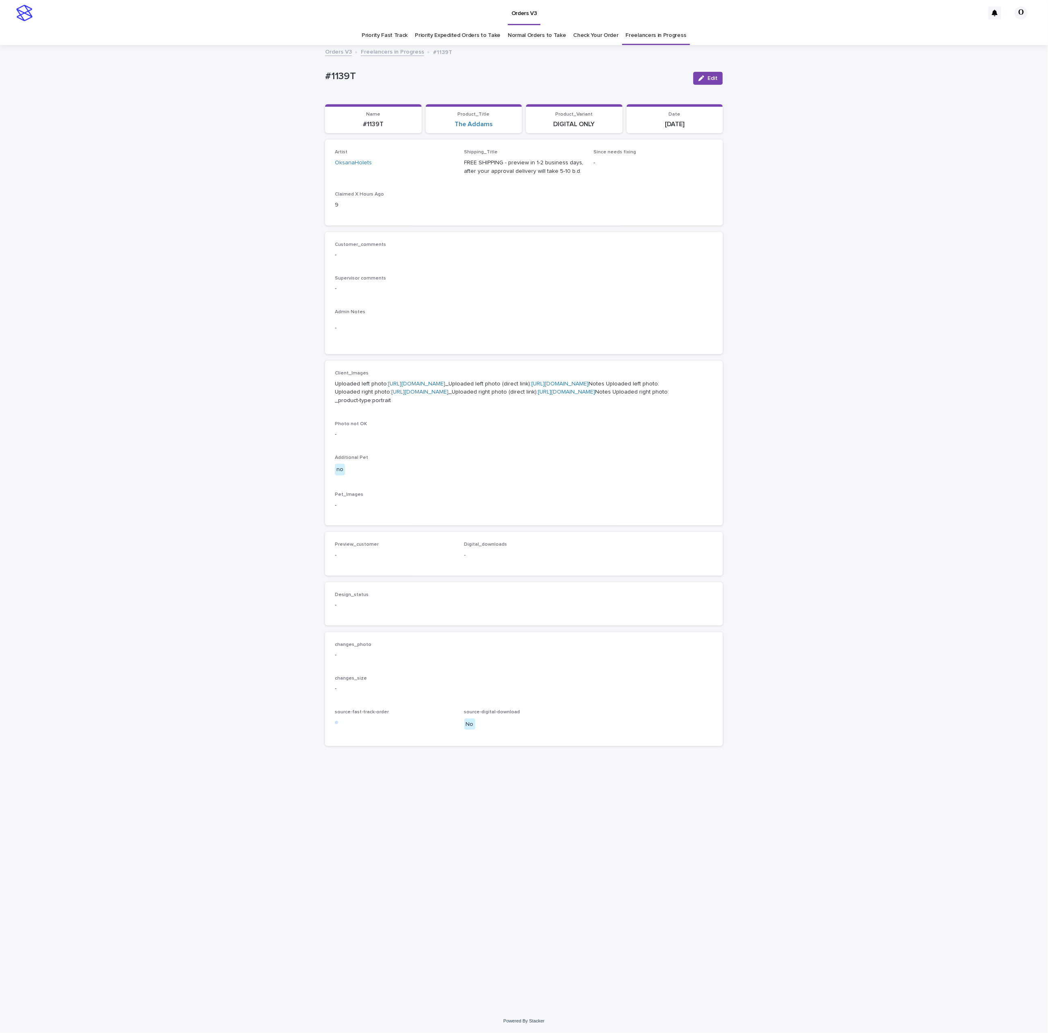
click at [391, 395] on link "[URL][DOMAIN_NAME]" at bounding box center [419, 392] width 57 height 6
drag, startPoint x: 364, startPoint y: 81, endPoint x: 325, endPoint y: 78, distance: 38.3
click at [299, 81] on div "Loading... Saving… Loading... Saving… #1139T Edit #1139T Edit Sorry, there was …" at bounding box center [524, 528] width 1048 height 964
drag, startPoint x: 325, startPoint y: 78, endPoint x: 331, endPoint y: 78, distance: 5.7
copy p "#1139T"
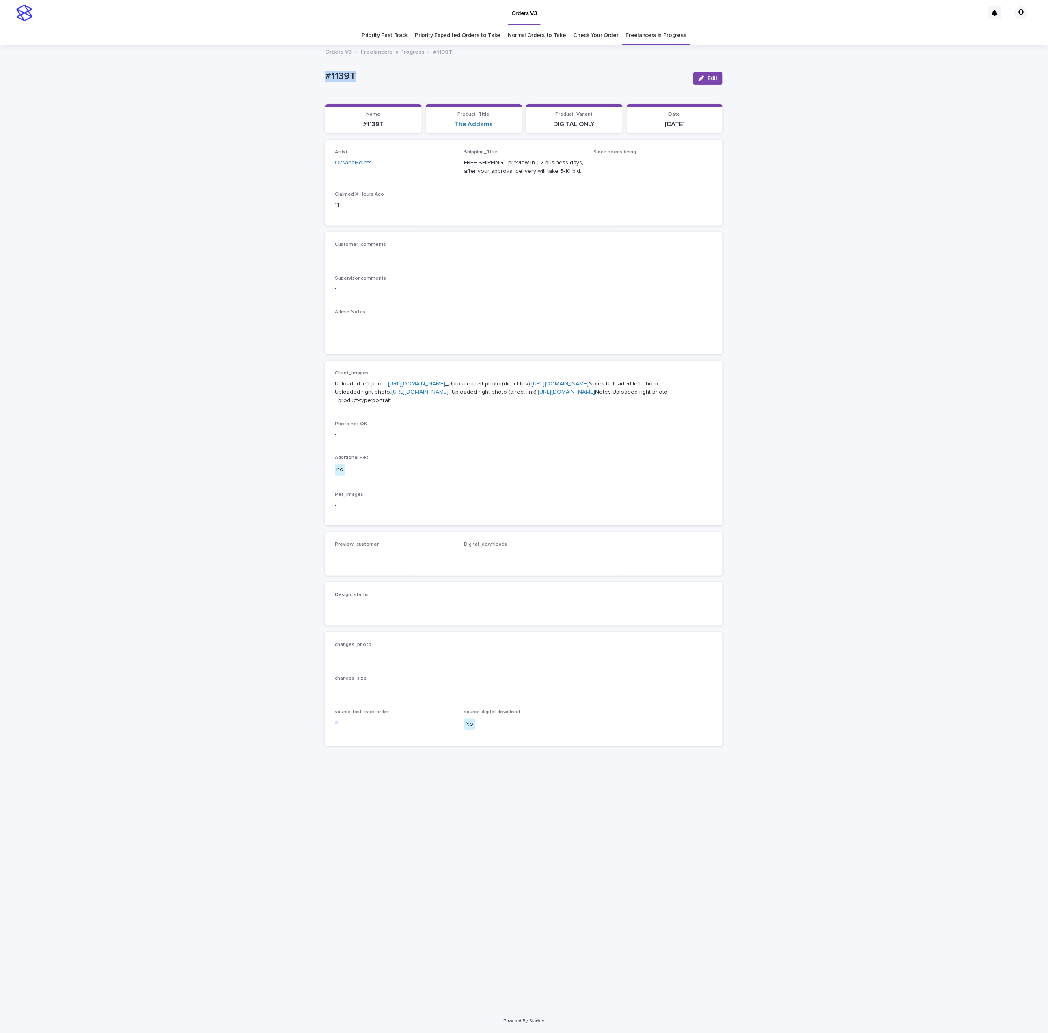
click at [571, 292] on p "-" at bounding box center [524, 288] width 378 height 9
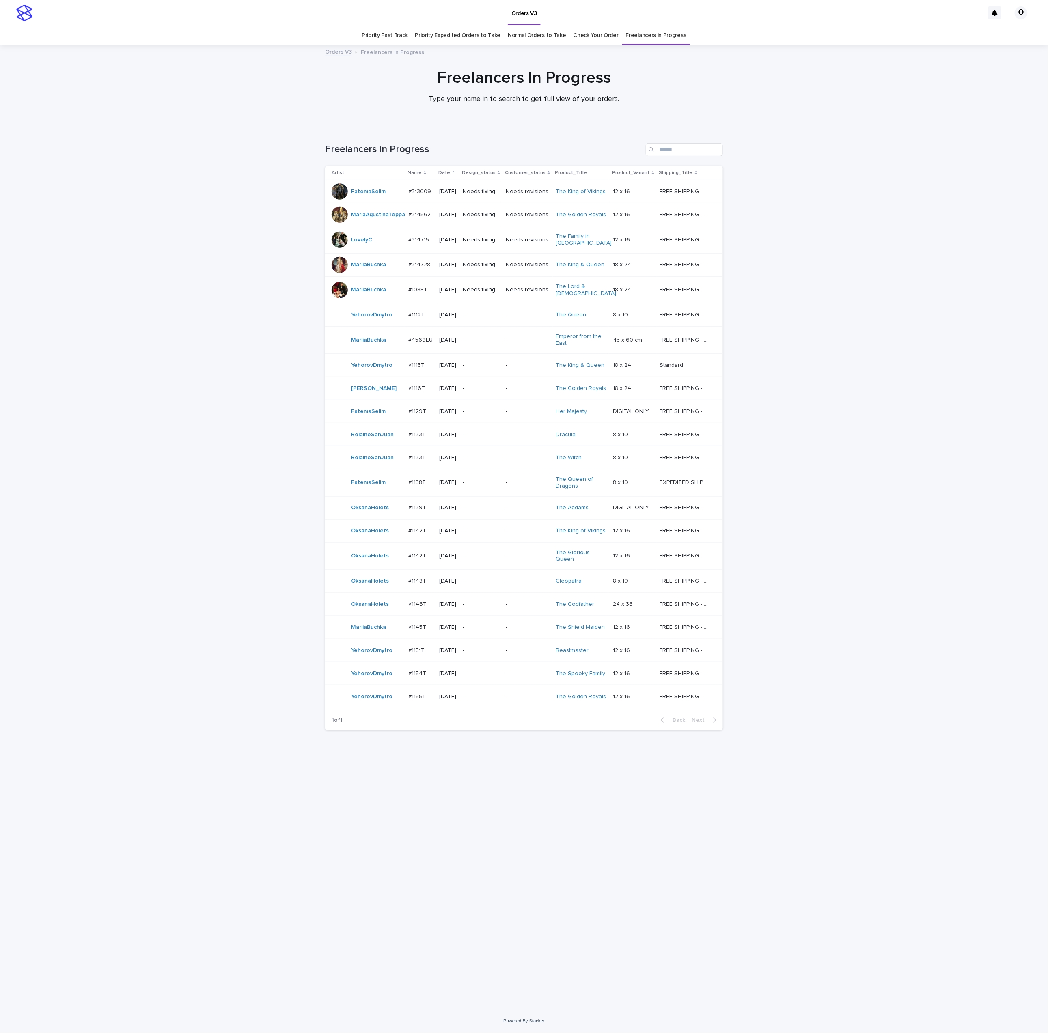
click at [859, 347] on div "Loading... Saving… Loading... Saving… Freelancers in Progress Artist Name Date …" at bounding box center [524, 568] width 1048 height 883
click at [424, 508] on div "#1139T #1139T" at bounding box center [420, 507] width 24 height 13
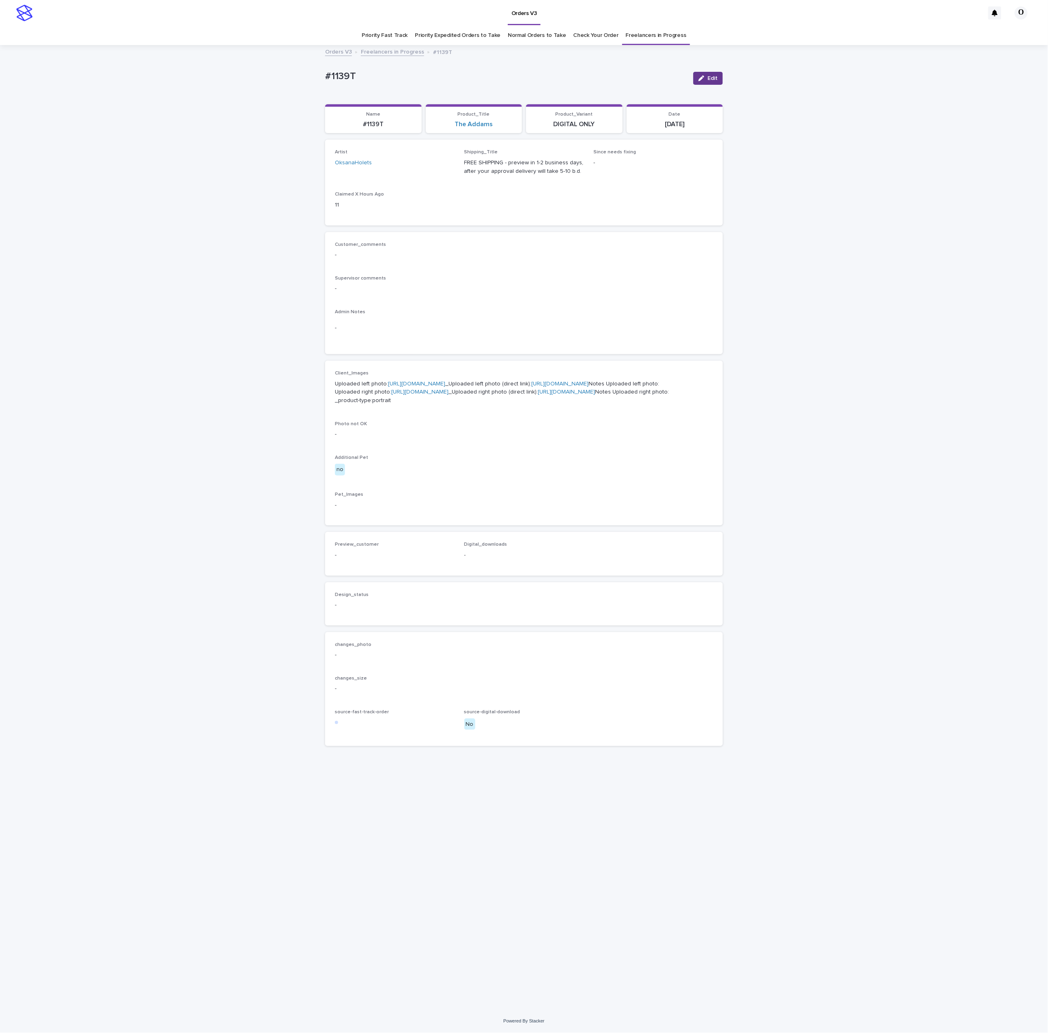
click at [715, 75] on button "Edit" at bounding box center [708, 78] width 30 height 13
click at [366, 572] on button "Add" at bounding box center [354, 565] width 39 height 13
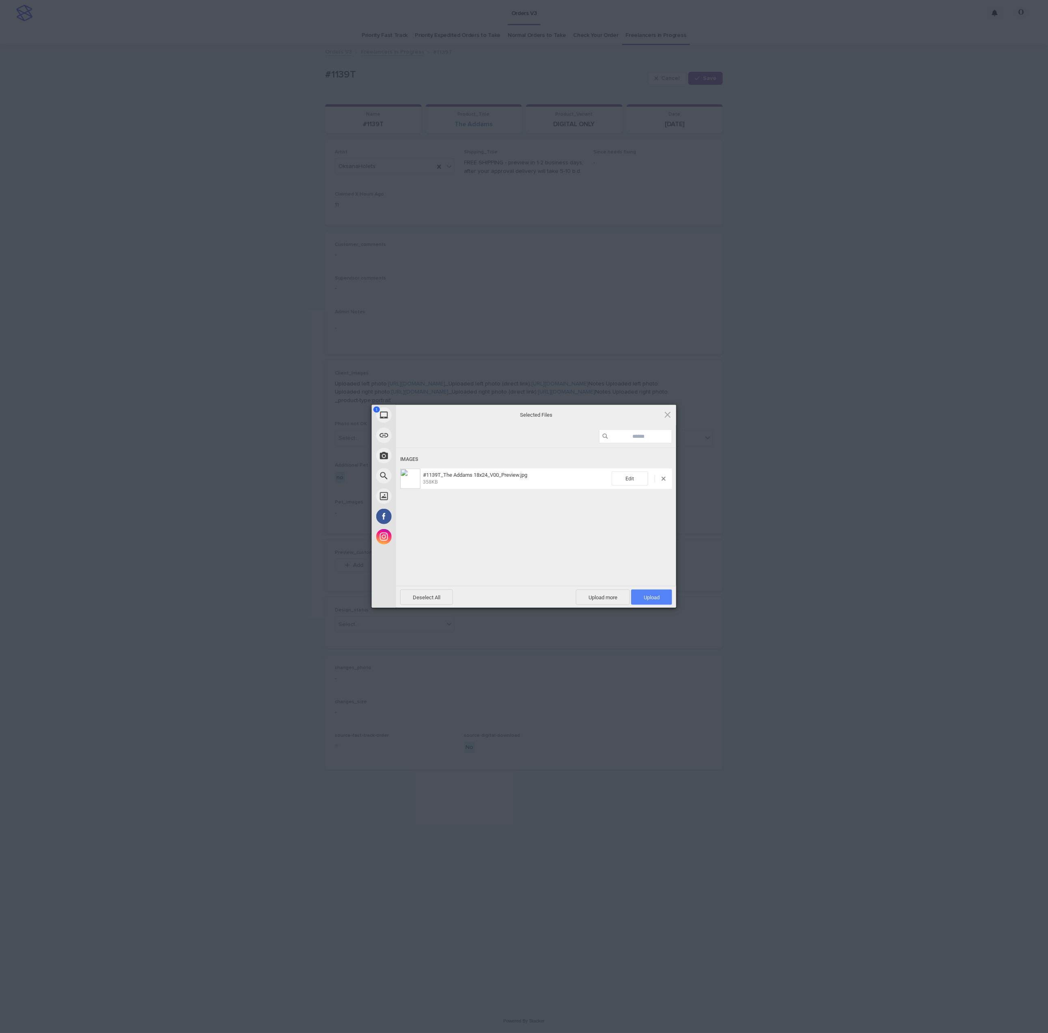
click at [662, 596] on span "Upload 1" at bounding box center [651, 597] width 41 height 15
drag, startPoint x: 756, startPoint y: 542, endPoint x: 675, endPoint y: 544, distance: 82.0
click at [759, 541] on div "My Device Link (URL) Take Photo Web Search Unsplash Facebook Instagram Uploaded…" at bounding box center [524, 516] width 1048 height 1033
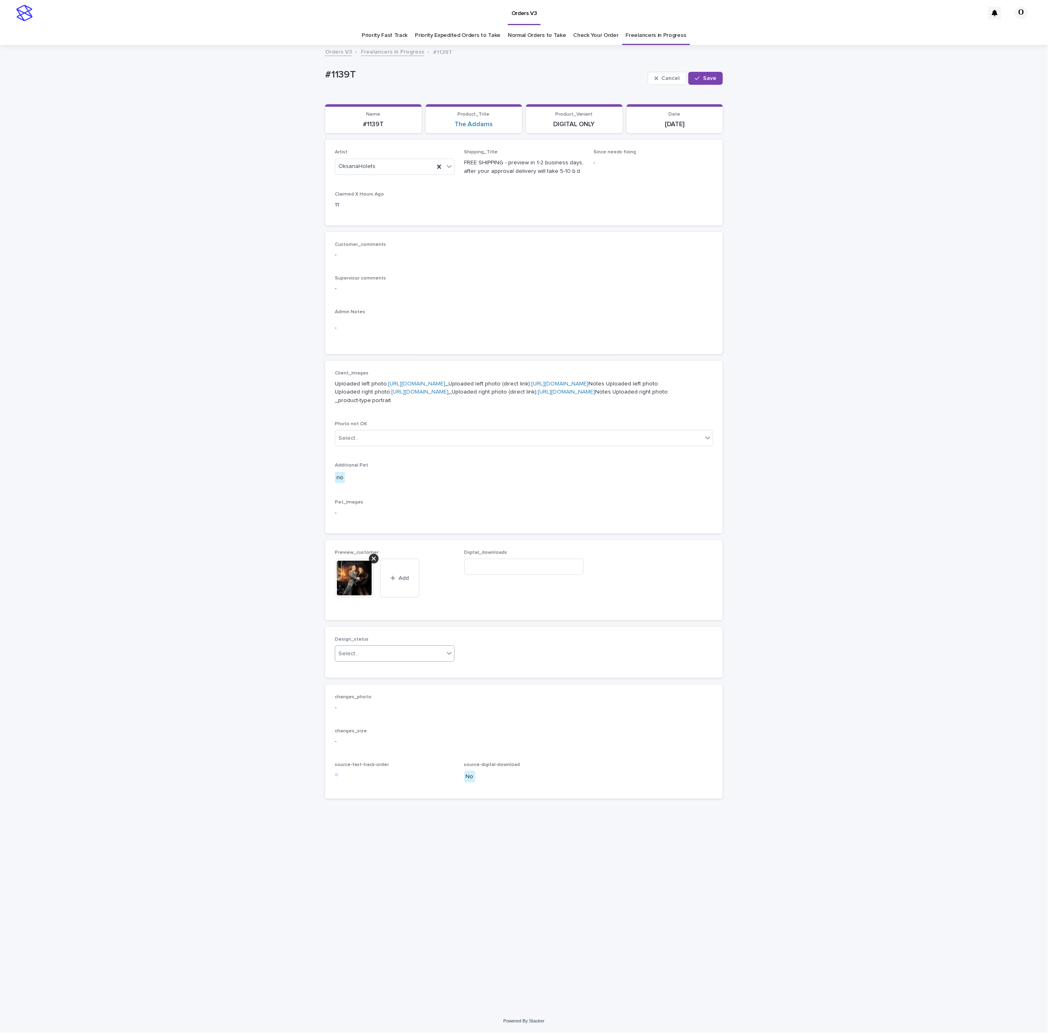
drag, startPoint x: 354, startPoint y: 751, endPoint x: 353, endPoint y: 762, distance: 11.5
click at [354, 658] on div "Select..." at bounding box center [348, 654] width 20 height 9
click at [353, 769] on div "Uploaded" at bounding box center [394, 771] width 119 height 14
drag, startPoint x: 713, startPoint y: 80, endPoint x: 511, endPoint y: 82, distance: 202.1
click at [713, 80] on span "Save" at bounding box center [709, 78] width 13 height 6
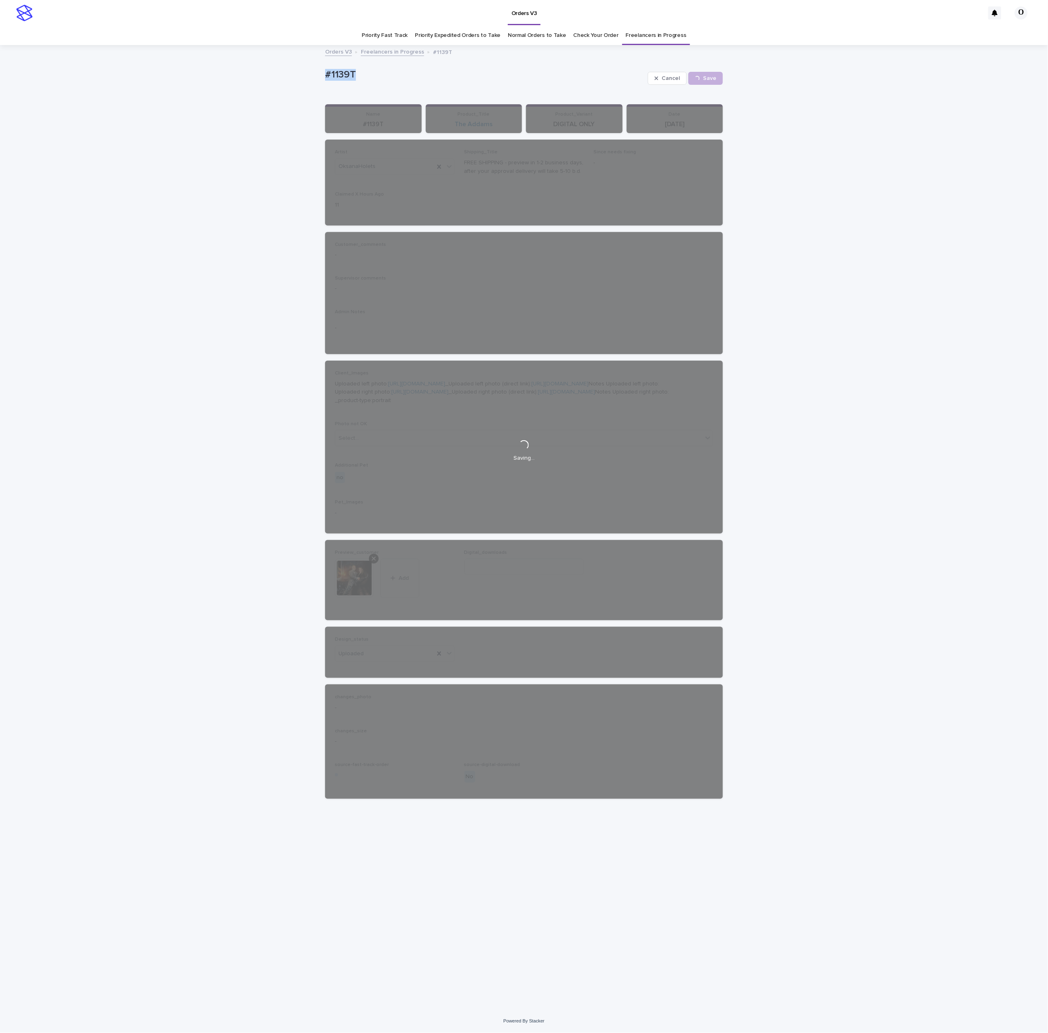
drag, startPoint x: 399, startPoint y: 84, endPoint x: 315, endPoint y: 84, distance: 84.4
click at [308, 85] on div "Loading... Saving… Loading... Saving… #1139T Cancel Save #1139T Cancel Loading.…" at bounding box center [524, 528] width 1048 height 964
drag, startPoint x: 338, startPoint y: 83, endPoint x: 343, endPoint y: 76, distance: 8.0
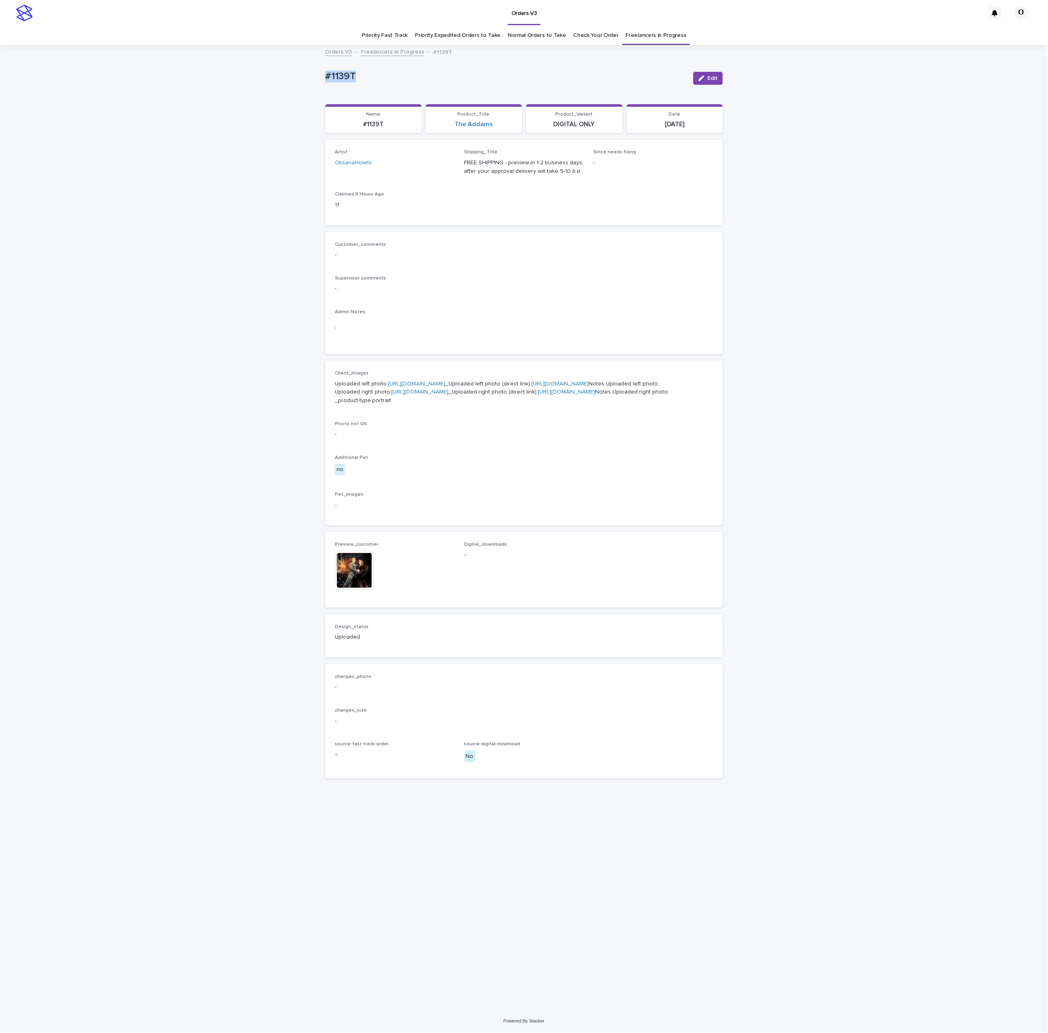
copy p "#1139T"
click at [711, 81] on span "Edit" at bounding box center [712, 78] width 10 height 6
click at [526, 575] on input at bounding box center [524, 567] width 120 height 16
paste input "**********"
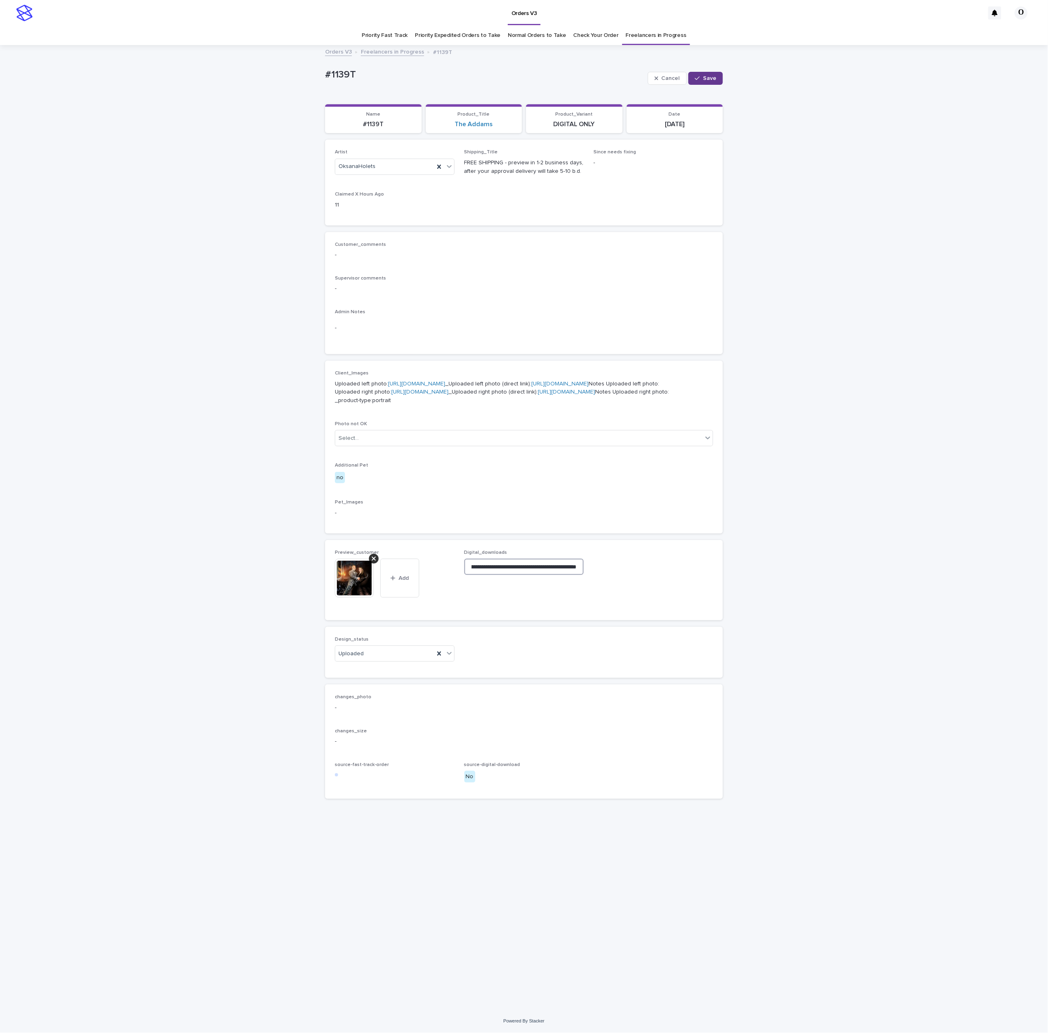
type input "**********"
click at [712, 77] on span "Save" at bounding box center [709, 78] width 13 height 6
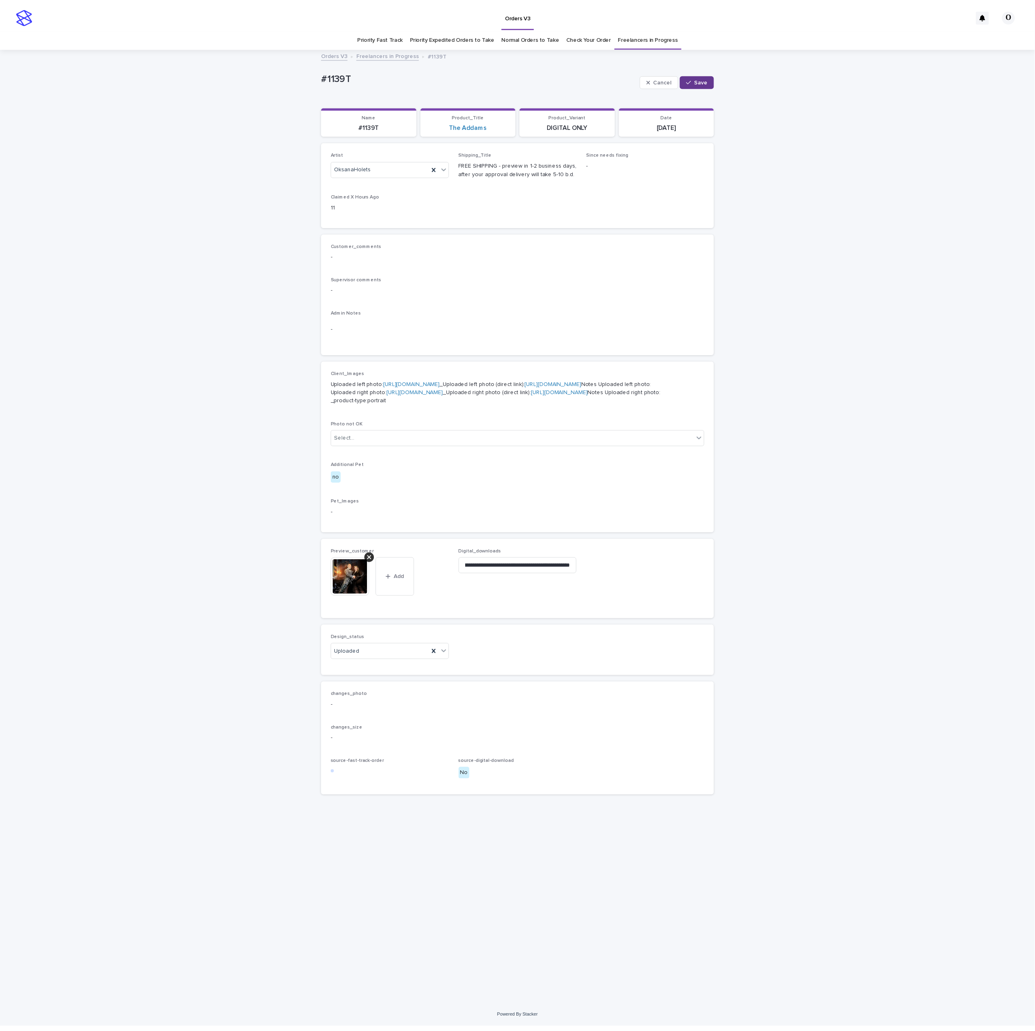
scroll to position [0, 0]
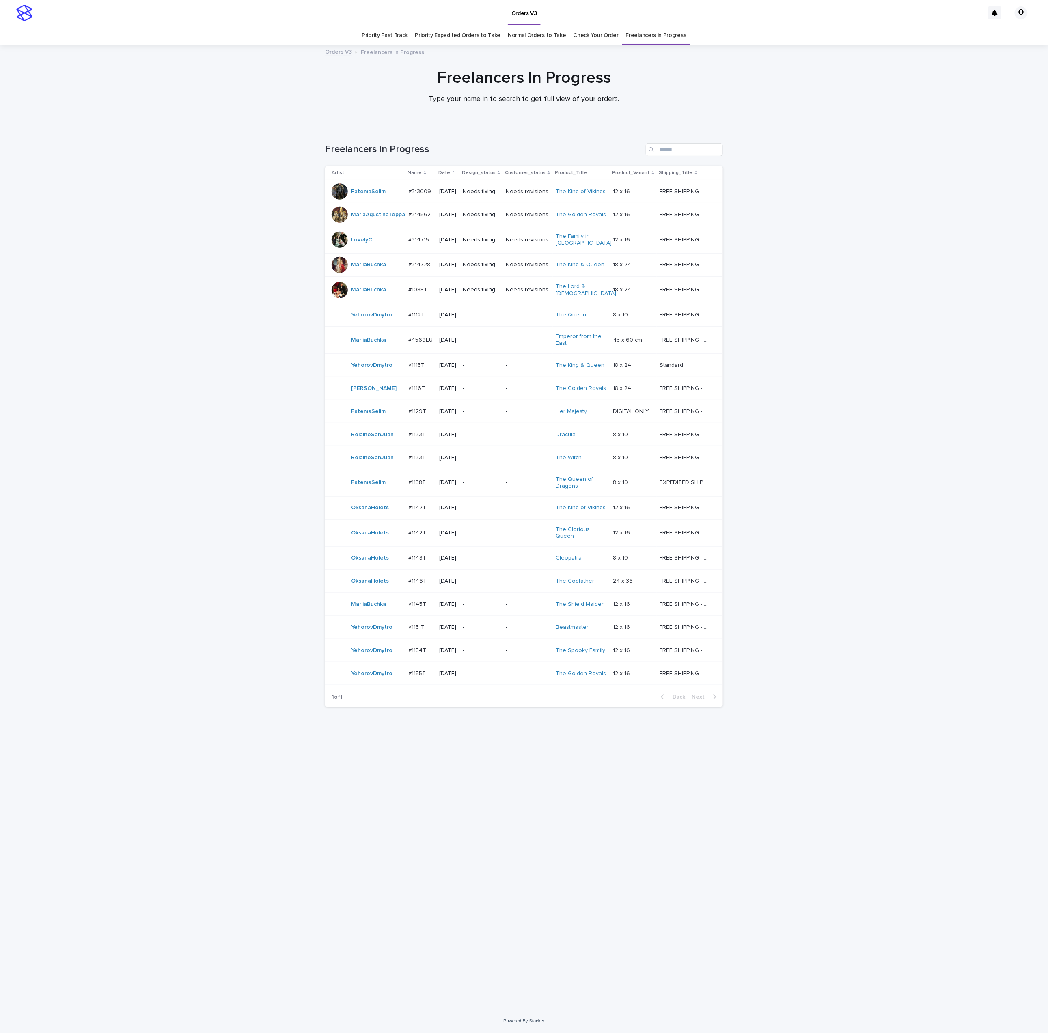
click at [413, 511] on p "#1142T" at bounding box center [417, 507] width 19 height 9
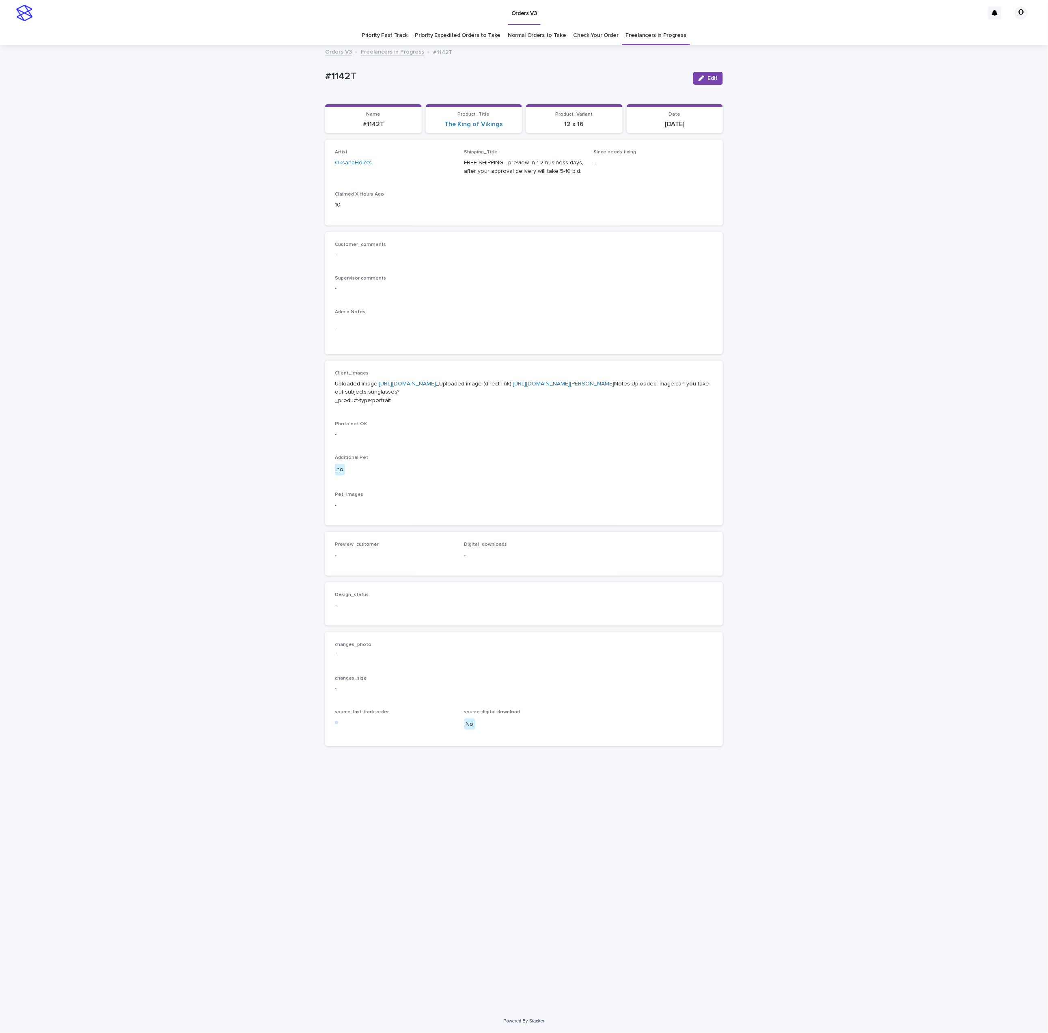
click at [408, 387] on link "[URL][DOMAIN_NAME]" at bounding box center [407, 384] width 57 height 6
click at [728, 267] on div "Loading... Saving… Loading... Saving… #1142T Edit #1142T Edit Sorry, there was …" at bounding box center [524, 528] width 1048 height 964
click at [710, 405] on p "Uploaded image: [URL][DOMAIN_NAME] _Uploaded image (direct link): [URL][DOMAIN_…" at bounding box center [524, 392] width 378 height 25
click at [782, 325] on div "Loading... Saving… Loading... Saving… #1142T Edit #1142T Edit Sorry, there was …" at bounding box center [524, 528] width 1048 height 964
drag, startPoint x: 788, startPoint y: 261, endPoint x: 700, endPoint y: 204, distance: 104.9
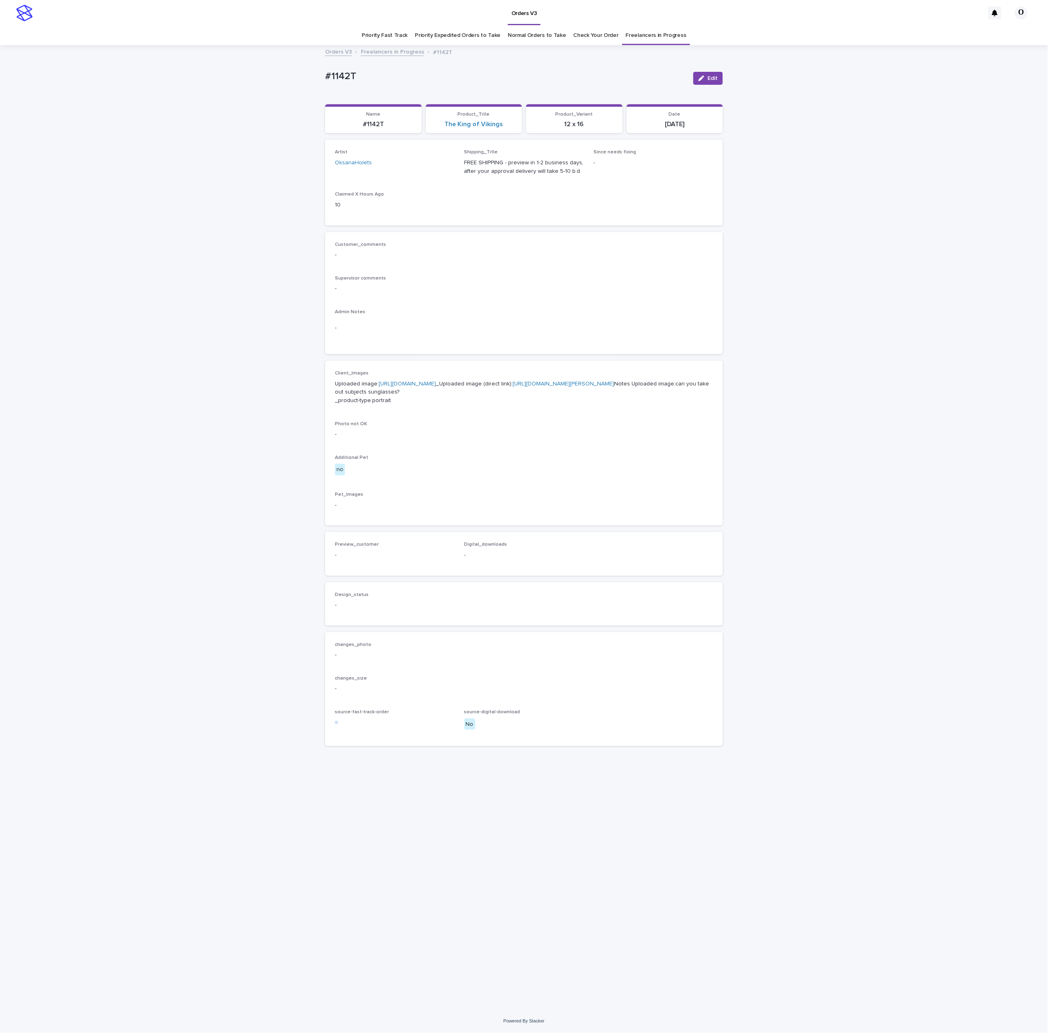
click at [781, 259] on div "Loading... Saving… Loading... Saving… #1142T Edit #1142T Edit Sorry, there was …" at bounding box center [524, 528] width 1048 height 964
drag, startPoint x: 402, startPoint y: 86, endPoint x: 336, endPoint y: 78, distance: 66.2
click at [317, 82] on div "Loading... Saving… Loading... Saving… #1142T Edit #1142T Edit Sorry, there was …" at bounding box center [524, 528] width 1048 height 964
copy p "#1142T"
click at [649, 439] on p "-" at bounding box center [524, 434] width 378 height 9
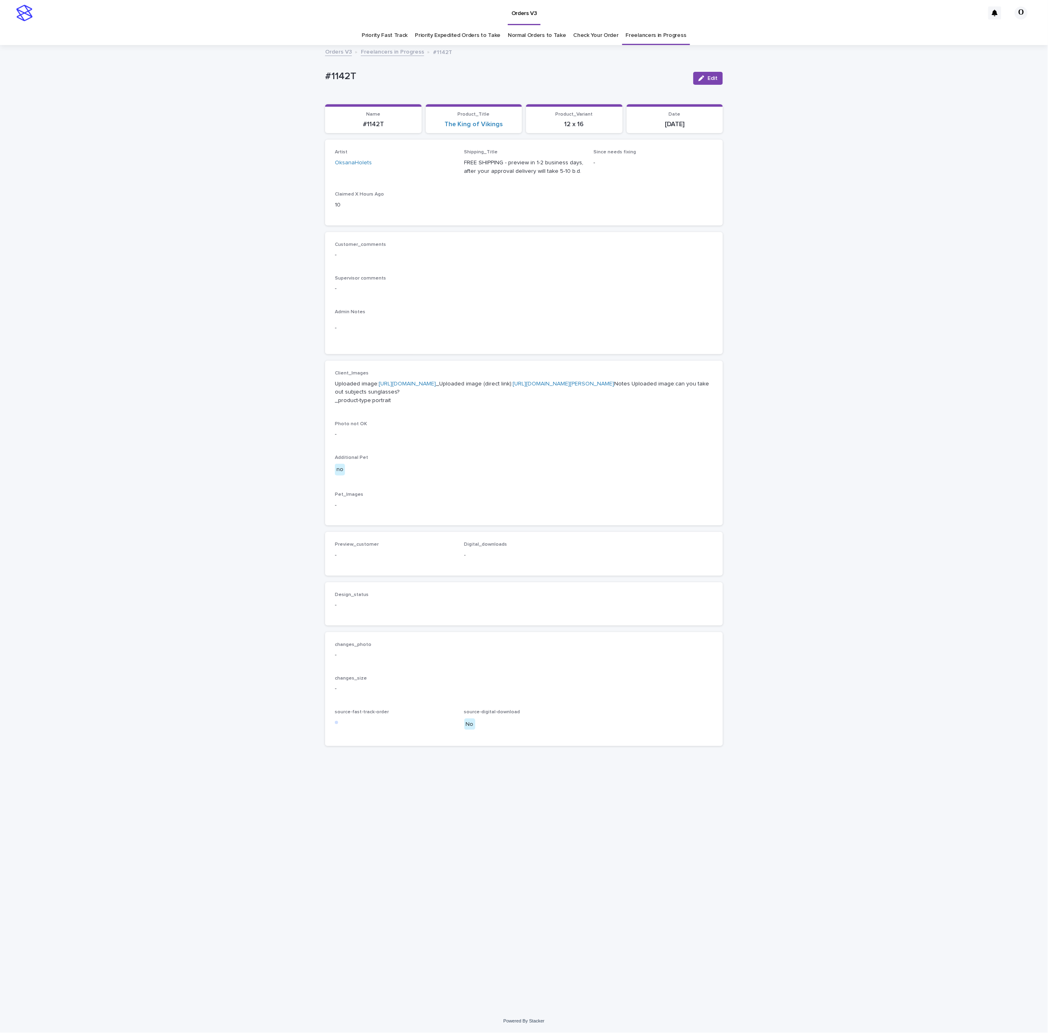
drag, startPoint x: 793, startPoint y: 288, endPoint x: 789, endPoint y: 276, distance: 12.7
click at [792, 282] on div "Loading... Saving… Loading... Saving… #1142T Edit #1142T Edit Sorry, there was …" at bounding box center [524, 528] width 1048 height 964
click at [712, 73] on button "Edit" at bounding box center [708, 78] width 30 height 13
click at [361, 572] on button "Add" at bounding box center [354, 565] width 39 height 13
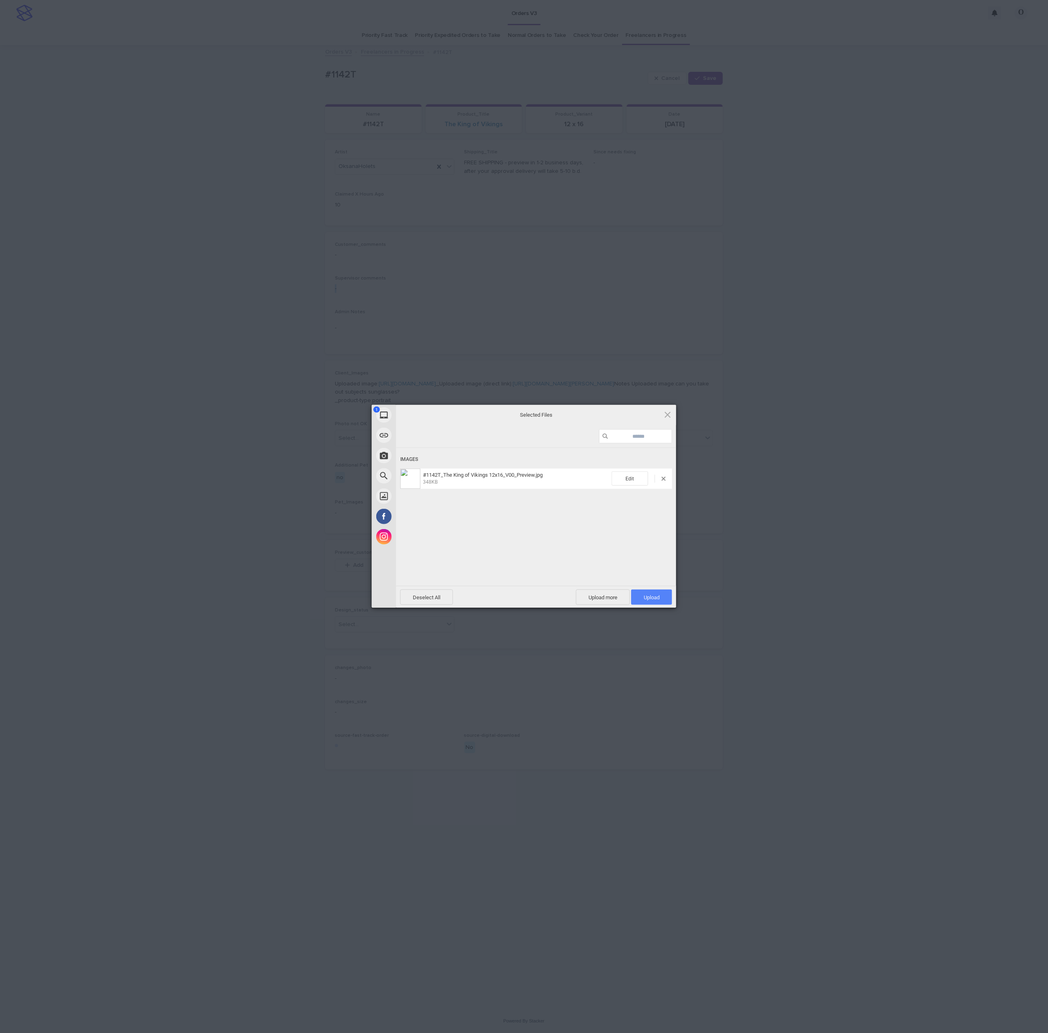
click at [659, 597] on span "Upload 1" at bounding box center [652, 598] width 16 height 6
click at [788, 534] on div "My Device Link (URL) Take Photo Web Search Unsplash Facebook Instagram Uploaded…" at bounding box center [524, 516] width 1048 height 1033
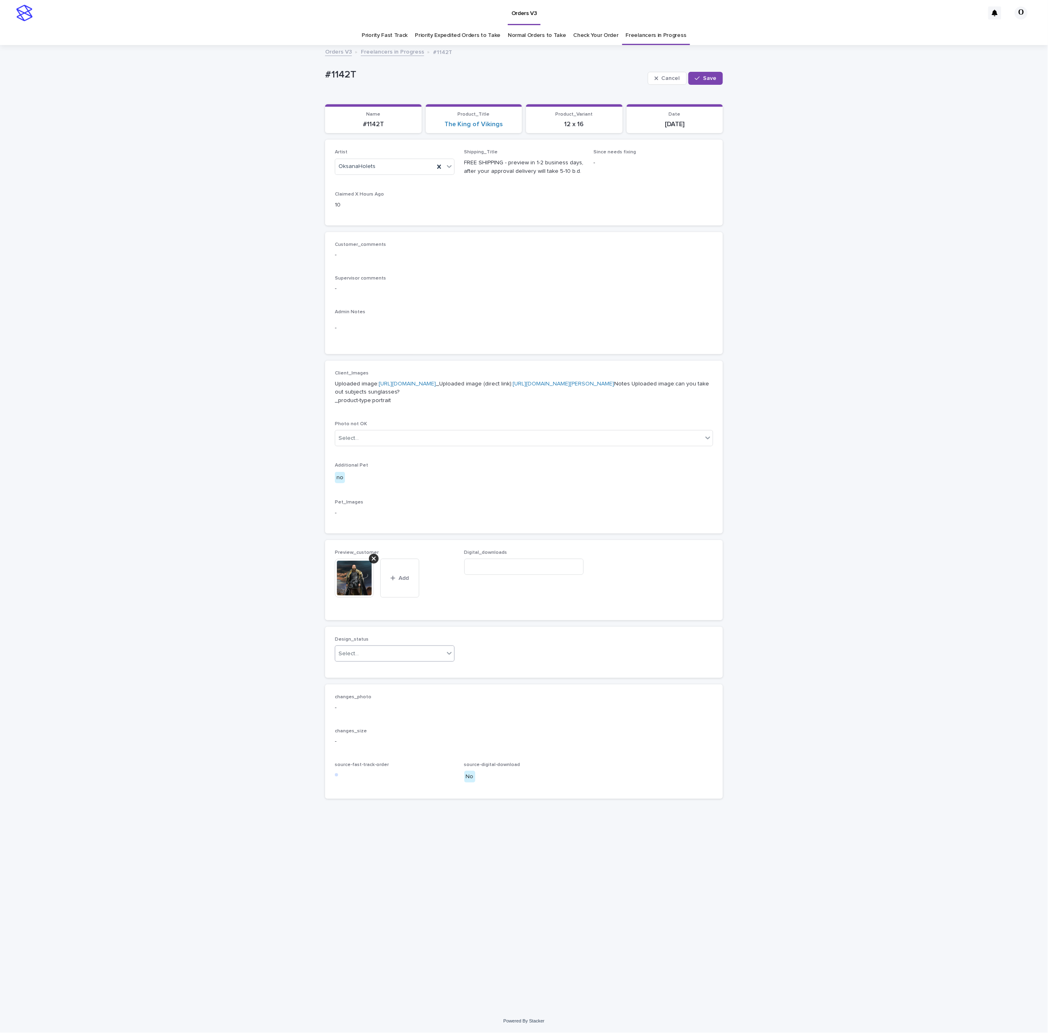
click at [417, 661] on div "Select..." at bounding box center [389, 653] width 109 height 13
click at [382, 706] on div "Uploaded" at bounding box center [394, 704] width 119 height 14
drag, startPoint x: 711, startPoint y: 75, endPoint x: 557, endPoint y: 58, distance: 155.7
click at [710, 75] on span "Save" at bounding box center [709, 78] width 13 height 6
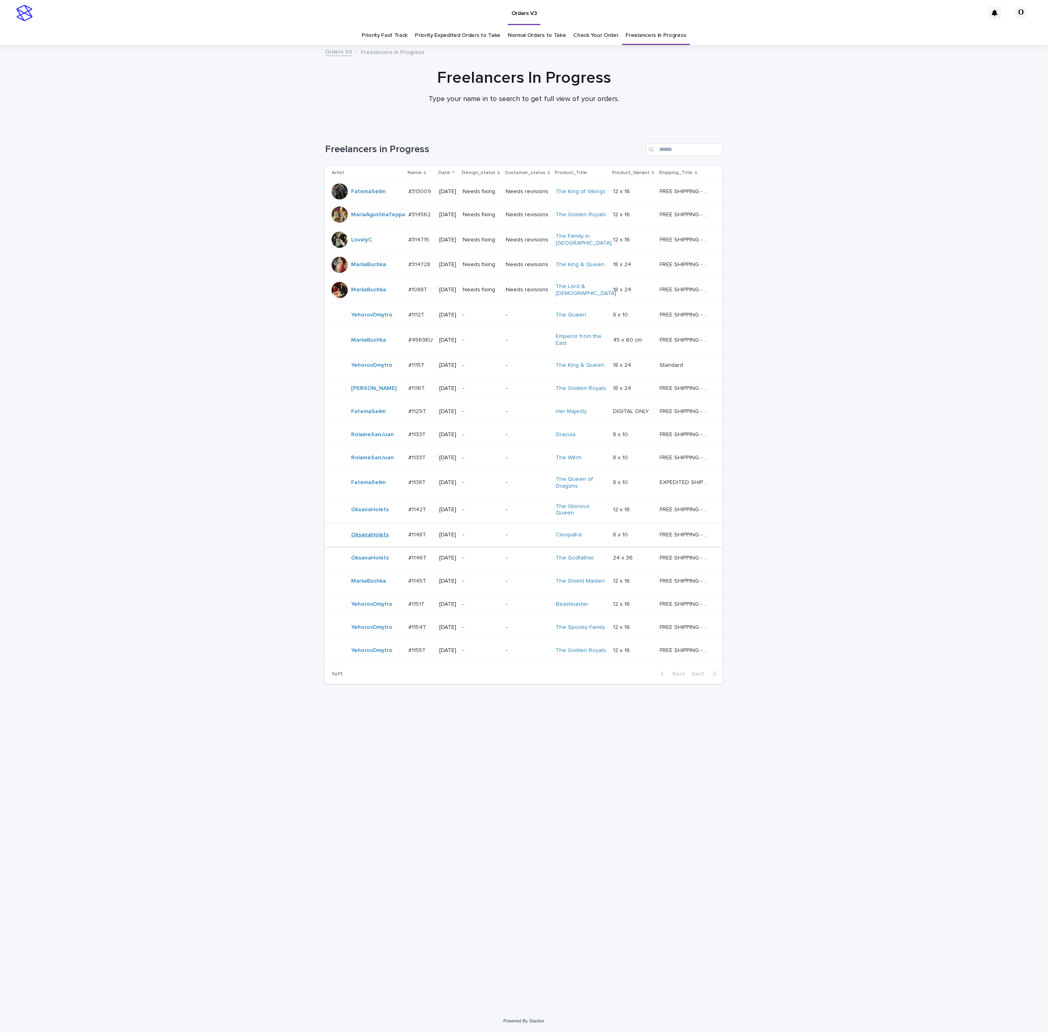
click at [364, 539] on link "OksanaHolets" at bounding box center [370, 535] width 38 height 7
click at [413, 539] on p "#1148T" at bounding box center [417, 534] width 19 height 9
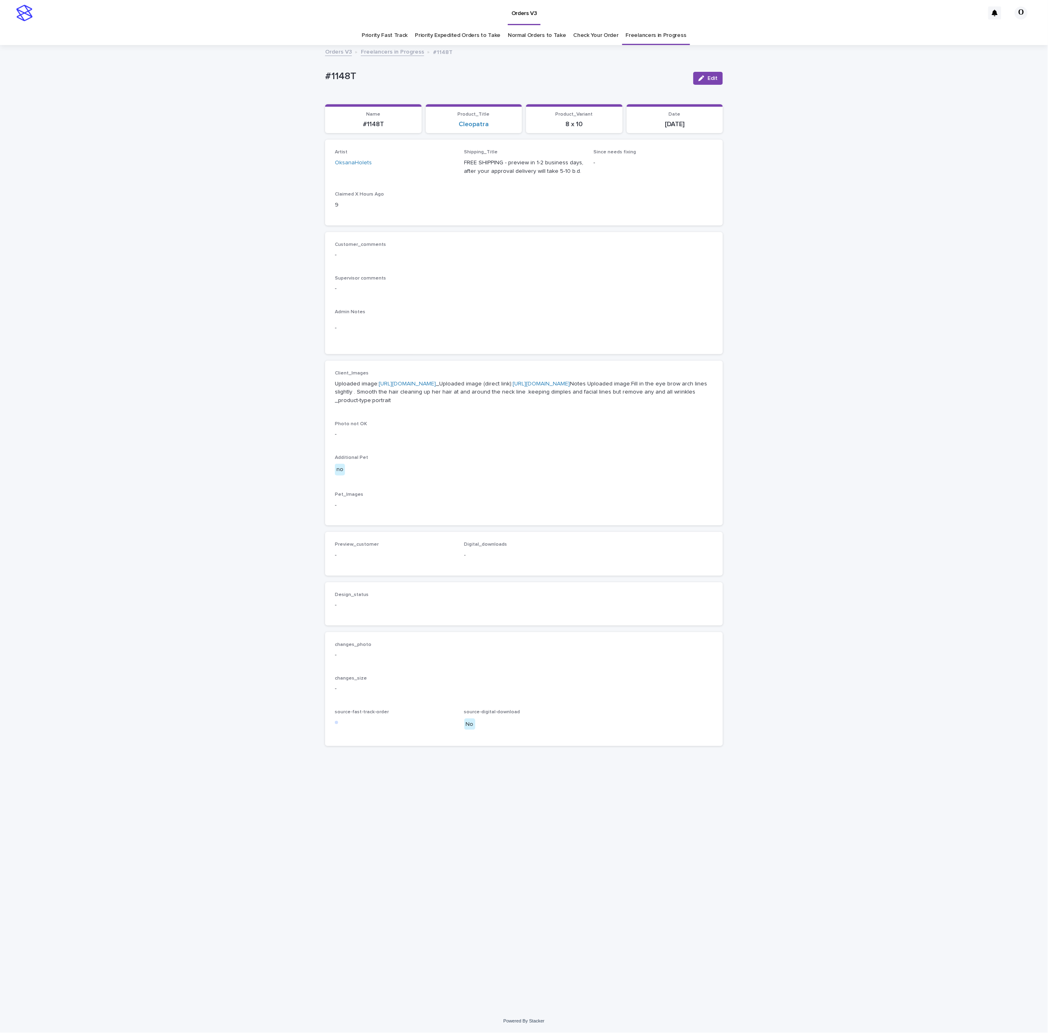
click at [773, 371] on div "Loading... Saving… Loading... Saving… #1148T Edit #1148T Edit Sorry, there was …" at bounding box center [524, 528] width 1048 height 964
drag, startPoint x: 287, startPoint y: 78, endPoint x: 325, endPoint y: 74, distance: 37.5
click at [292, 75] on div "Loading... Saving… Loading... Saving… #1148T Edit #1148T Edit Sorry, there was …" at bounding box center [524, 528] width 1048 height 964
click at [401, 387] on link "[URL][DOMAIN_NAME]" at bounding box center [407, 384] width 57 height 6
click at [409, 387] on link "[URL][DOMAIN_NAME]" at bounding box center [407, 384] width 57 height 6
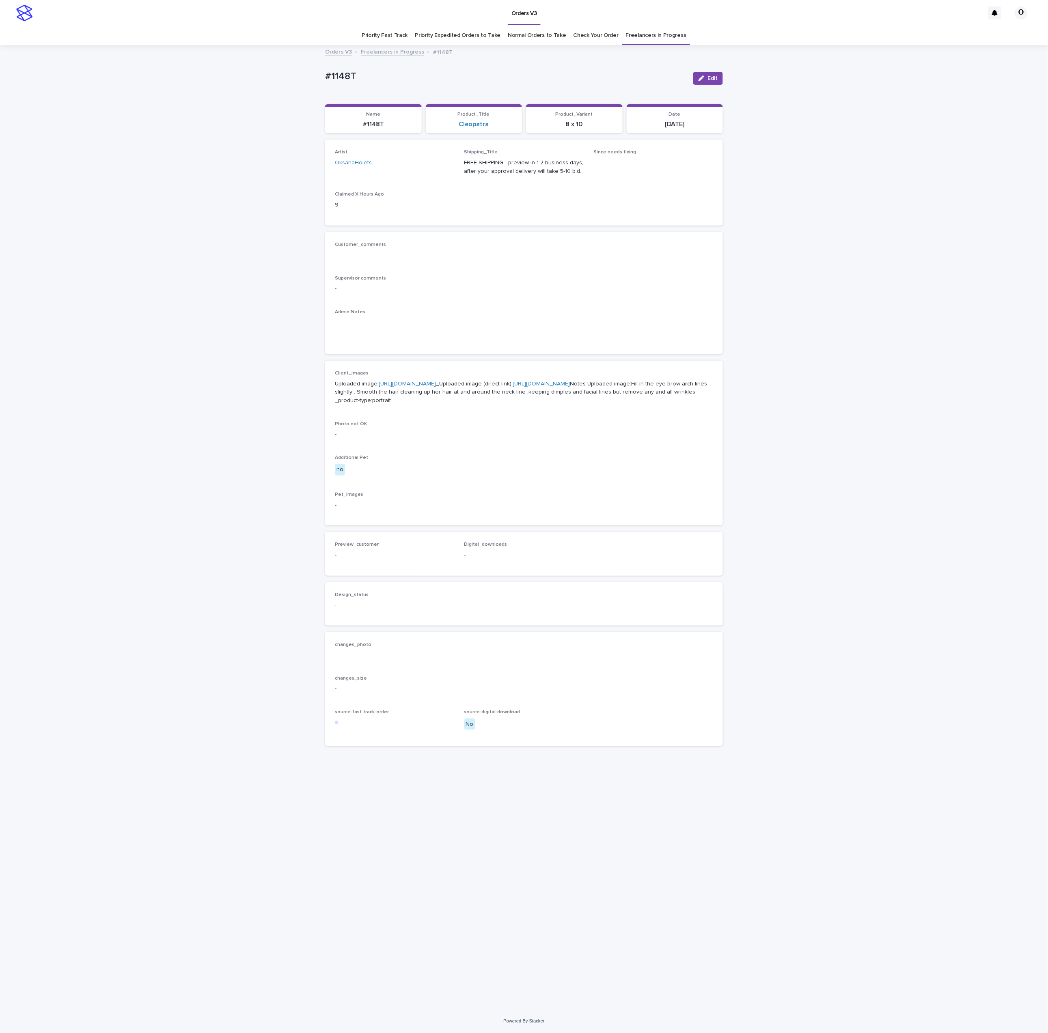
click at [603, 256] on p "-" at bounding box center [524, 255] width 378 height 9
click at [693, 312] on p "Admin Notes" at bounding box center [524, 312] width 378 height 6
click at [600, 304] on div "Customer_comments - Supervisor comments - Admin Notes -" at bounding box center [524, 293] width 378 height 103
drag, startPoint x: 558, startPoint y: 448, endPoint x: 414, endPoint y: 440, distance: 144.7
click at [401, 405] on p "Uploaded image: [URL][DOMAIN_NAME] _Uploaded image (direct link): [URL][DOMAIN_…" at bounding box center [524, 392] width 378 height 25
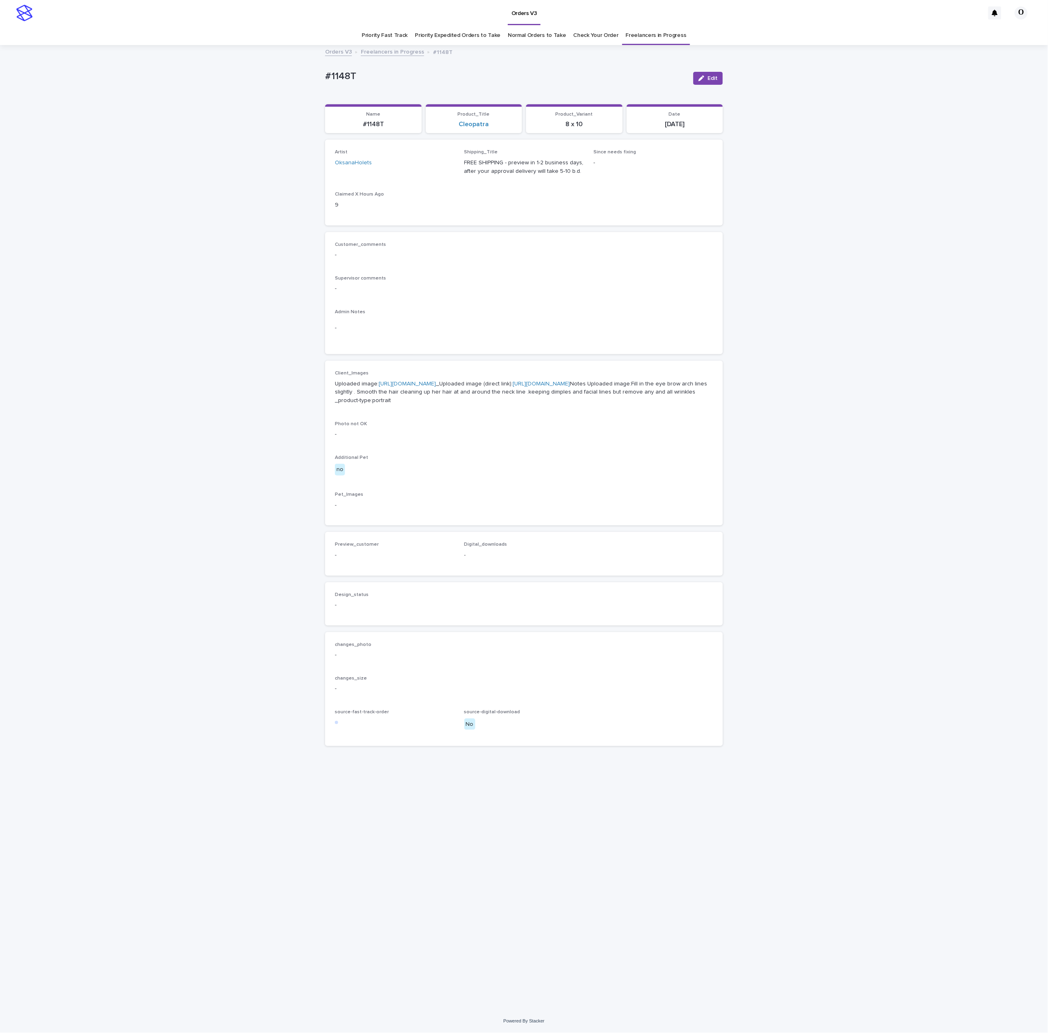
click at [448, 405] on p "Uploaded image: [URL][DOMAIN_NAME] _Uploaded image (direct link): [URL][DOMAIN_…" at bounding box center [524, 392] width 378 height 25
drag, startPoint x: 458, startPoint y: 430, endPoint x: 363, endPoint y: 432, distance: 95.0
click at [356, 405] on p "Uploaded image: [URL][DOMAIN_NAME] _Uploaded image (direct link): [URL][DOMAIN_…" at bounding box center [524, 392] width 378 height 25
click at [409, 405] on p "Uploaded image: [URL][DOMAIN_NAME] _Uploaded image (direct link): [URL][DOMAIN_…" at bounding box center [524, 392] width 378 height 25
drag, startPoint x: 440, startPoint y: 436, endPoint x: 348, endPoint y: 425, distance: 92.4
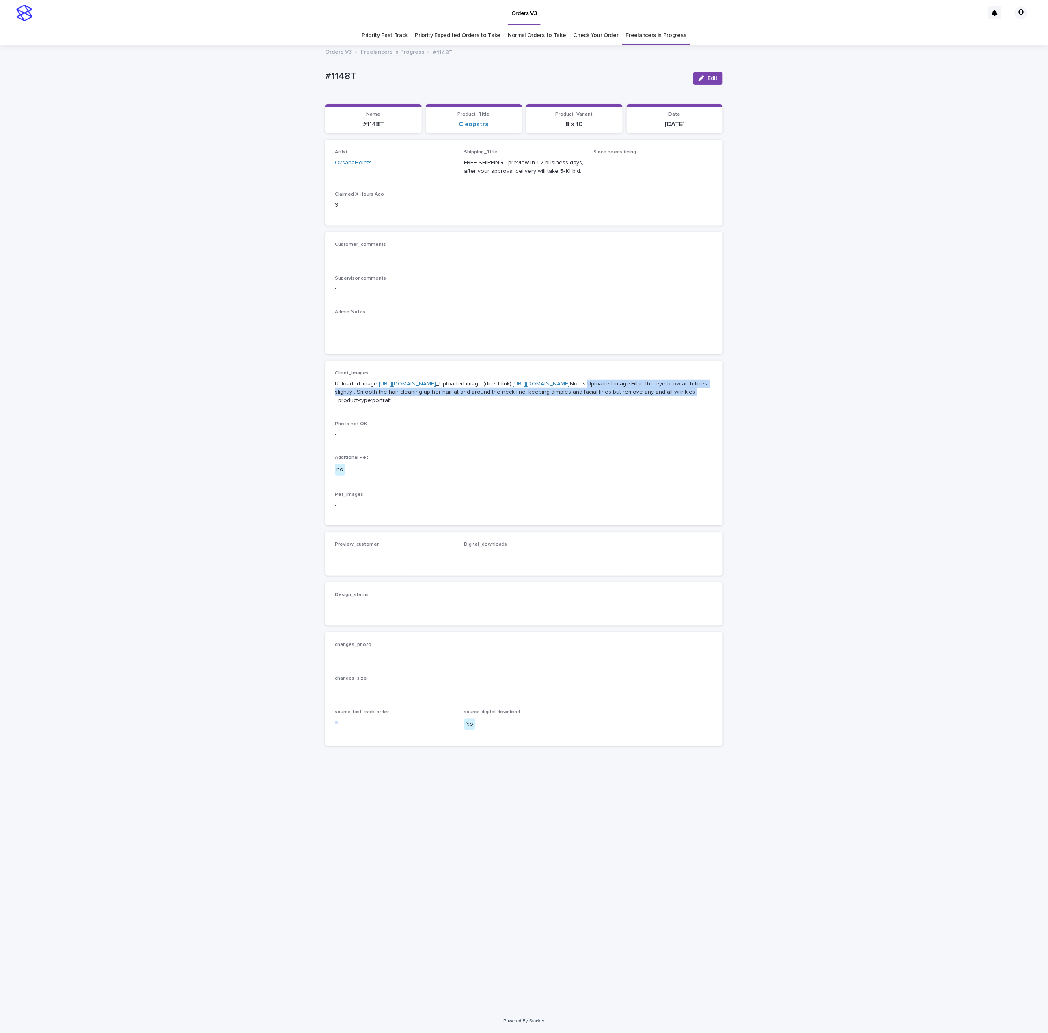
click at [348, 405] on p "Uploaded image: [URL][DOMAIN_NAME] _Uploaded image (direct link): [URL][DOMAIN_…" at bounding box center [524, 392] width 378 height 25
drag, startPoint x: 382, startPoint y: 83, endPoint x: 340, endPoint y: 86, distance: 42.3
click at [298, 82] on div "Loading... Saving… Loading... Saving… #1148T Edit #1148T Edit Sorry, there was …" at bounding box center [524, 528] width 1048 height 964
click at [442, 254] on p "-" at bounding box center [524, 255] width 378 height 9
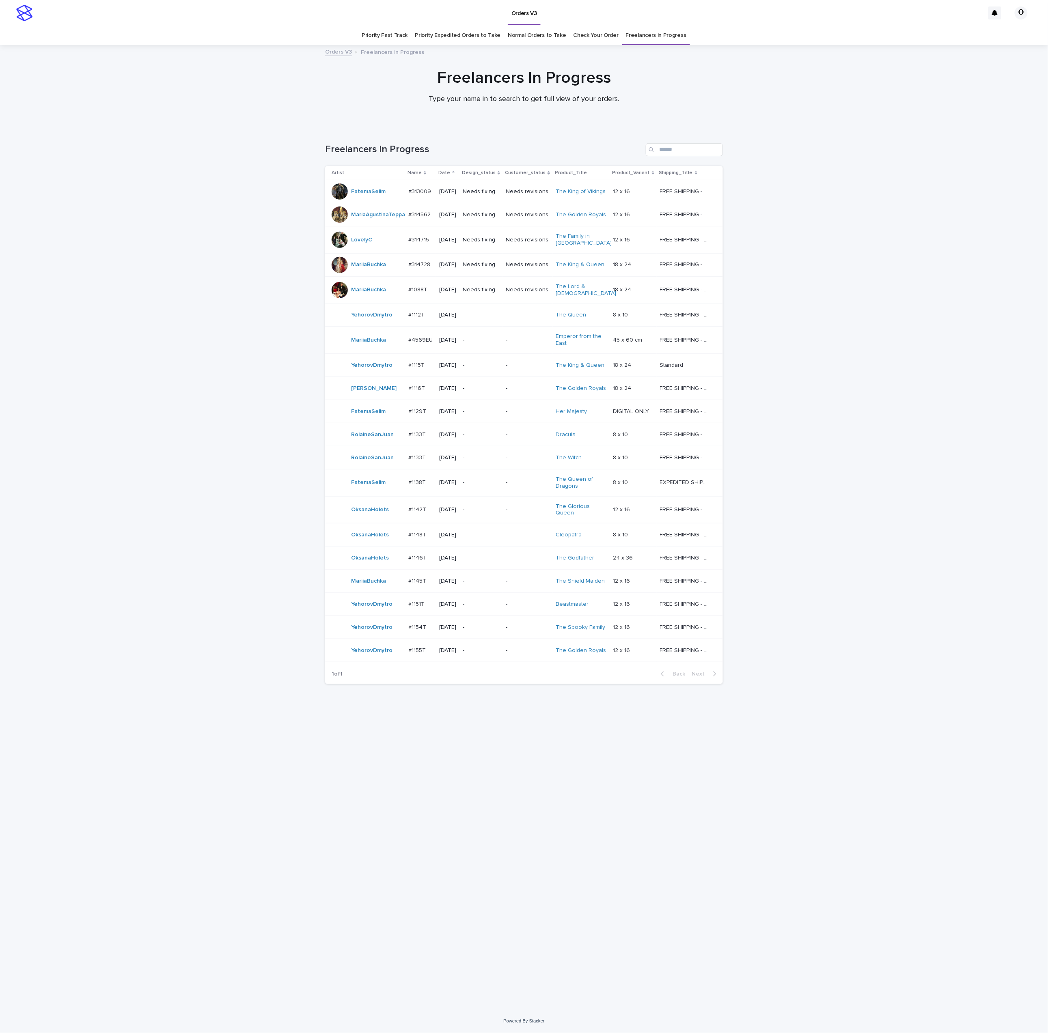
drag, startPoint x: 679, startPoint y: 750, endPoint x: 664, endPoint y: 738, distance: 18.5
click at [681, 750] on div "Loading... Saving… Loading... Saving… Freelancers in Progress Artist Name Date …" at bounding box center [524, 558] width 406 height 863
click at [429, 539] on p at bounding box center [420, 535] width 24 height 7
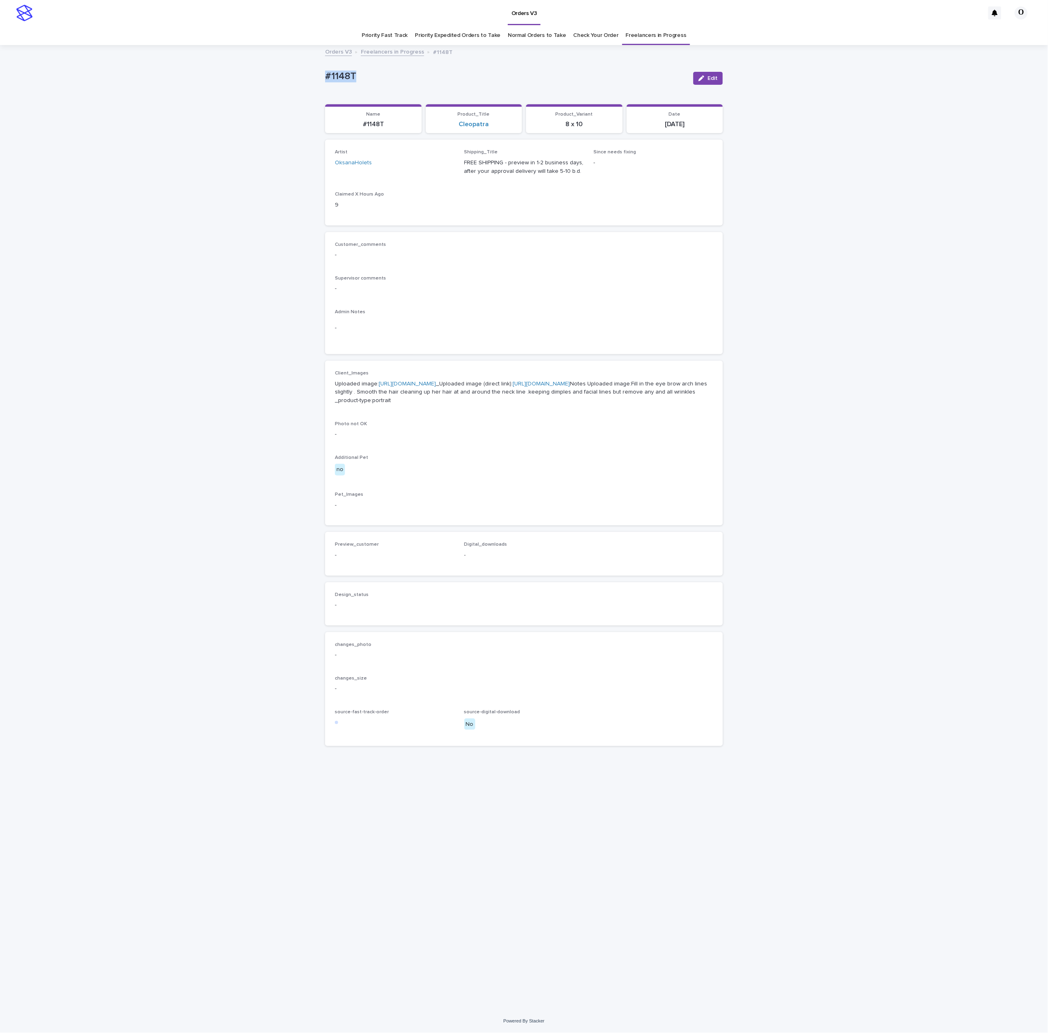
drag, startPoint x: 364, startPoint y: 71, endPoint x: 348, endPoint y: 72, distance: 15.9
click at [318, 69] on div "Loading... Saving… Loading... Saving… #1148T Edit #1148T Edit Sorry, there was …" at bounding box center [524, 528] width 1048 height 964
click at [645, 234] on div "Customer_comments - Supervisor comments - Admin Notes -" at bounding box center [524, 293] width 398 height 123
click at [387, 387] on link "[URL][DOMAIN_NAME]" at bounding box center [407, 384] width 57 height 6
click at [707, 80] on div "button" at bounding box center [702, 78] width 9 height 6
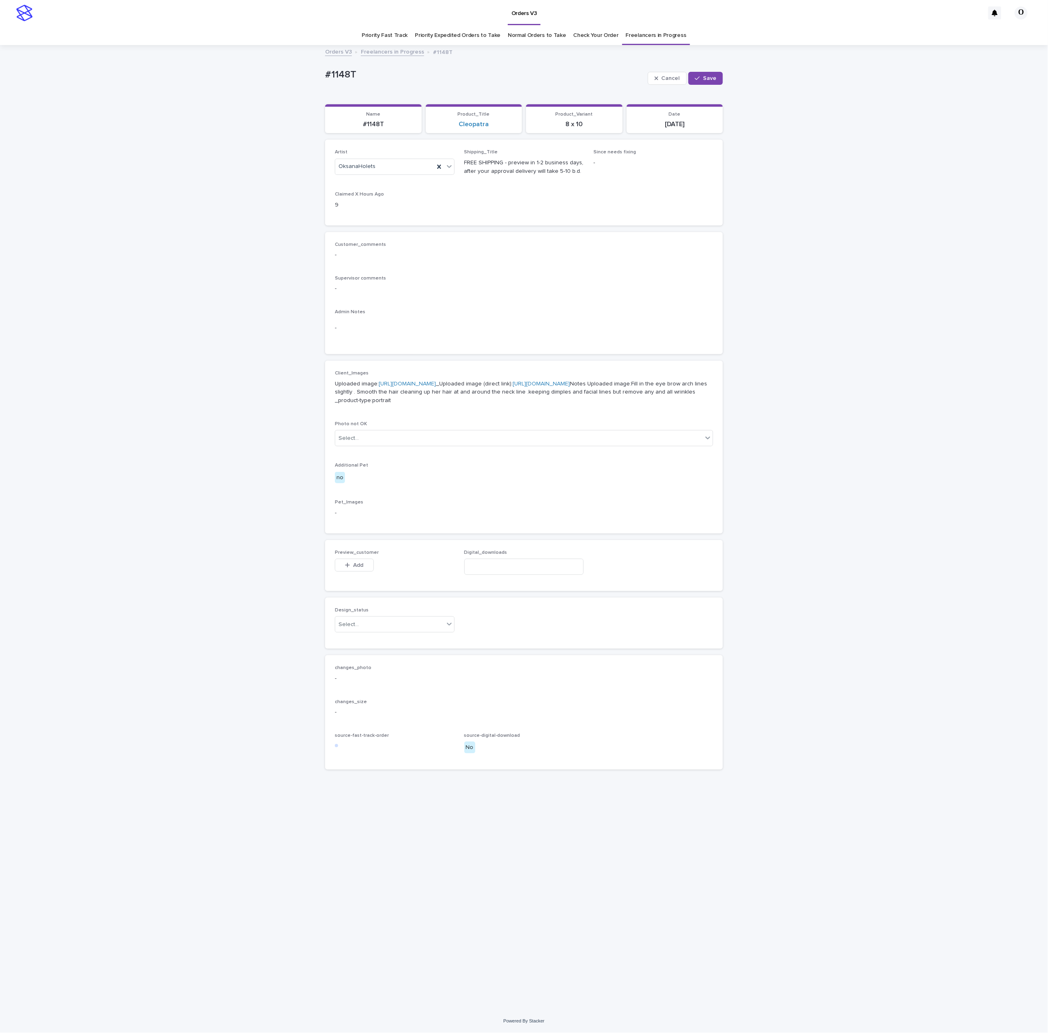
drag, startPoint x: 352, startPoint y: 612, endPoint x: 449, endPoint y: 623, distance: 97.2
click at [352, 572] on button "Add" at bounding box center [354, 565] width 39 height 13
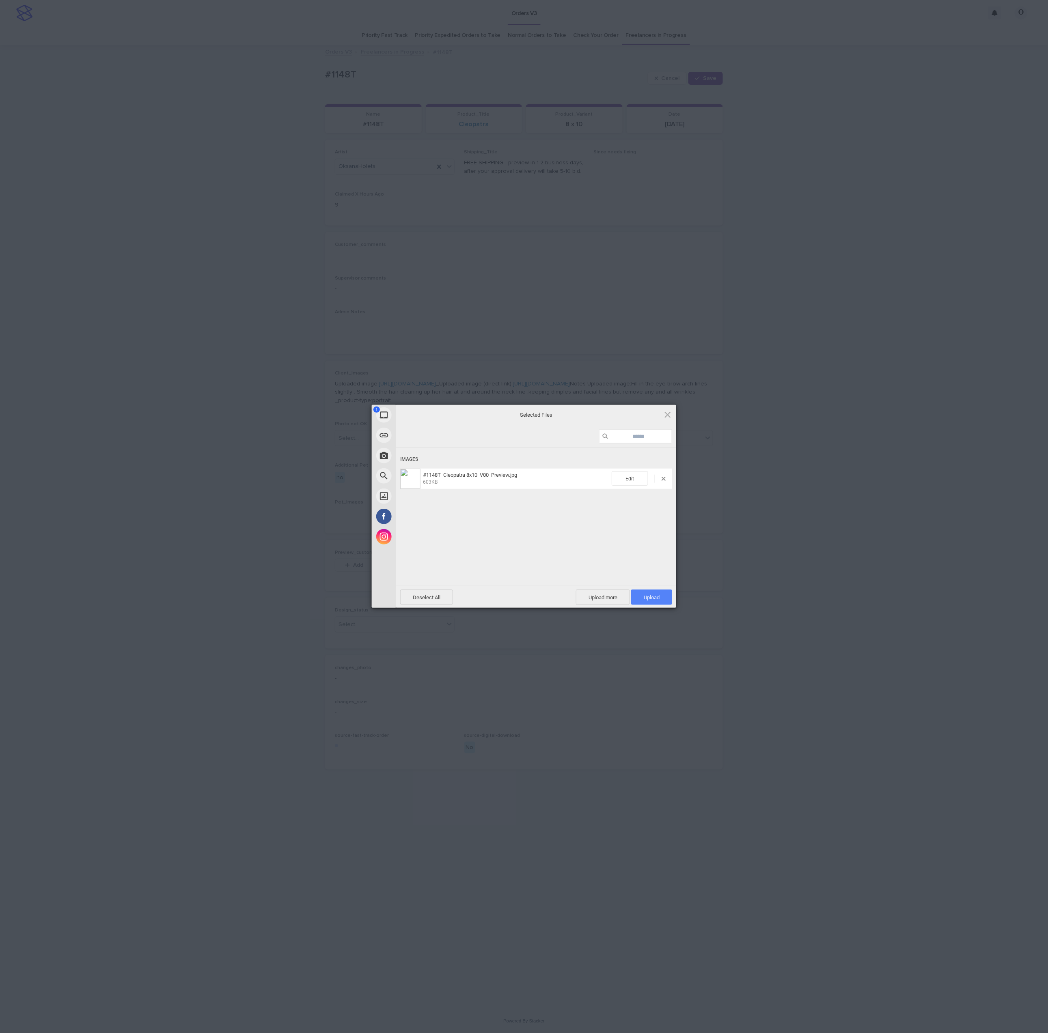
click at [652, 604] on span "Upload 1" at bounding box center [651, 597] width 41 height 15
click at [890, 416] on div "My Device Link (URL) Take Photo Web Search Unsplash Facebook Instagram Uploaded…" at bounding box center [524, 516] width 1048 height 1033
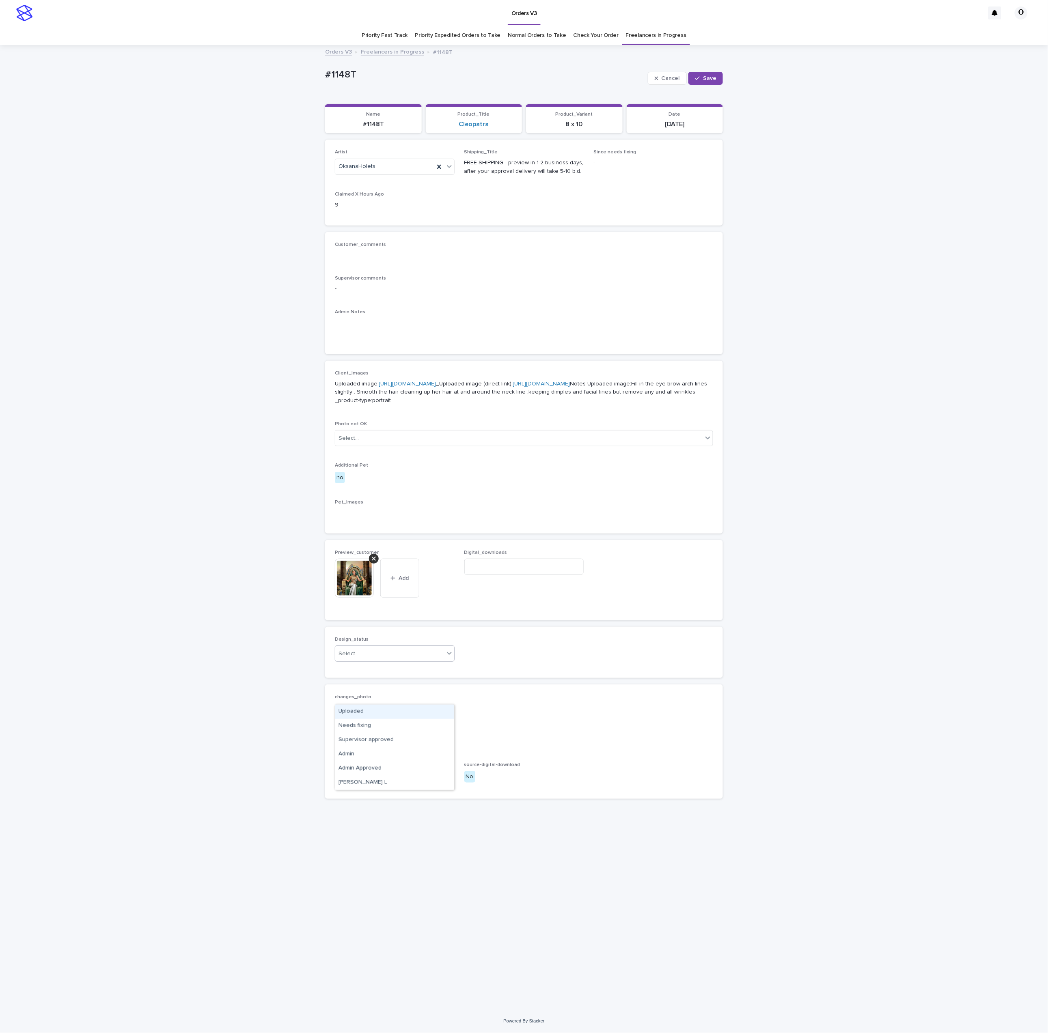
drag, startPoint x: 419, startPoint y: 697, endPoint x: 393, endPoint y: 709, distance: 29.1
click at [419, 661] on div "Select..." at bounding box center [389, 653] width 109 height 13
click at [392, 709] on div "Uploaded" at bounding box center [394, 712] width 119 height 14
drag, startPoint x: 714, startPoint y: 76, endPoint x: 685, endPoint y: 76, distance: 29.2
click at [713, 76] on span "Save" at bounding box center [709, 78] width 13 height 6
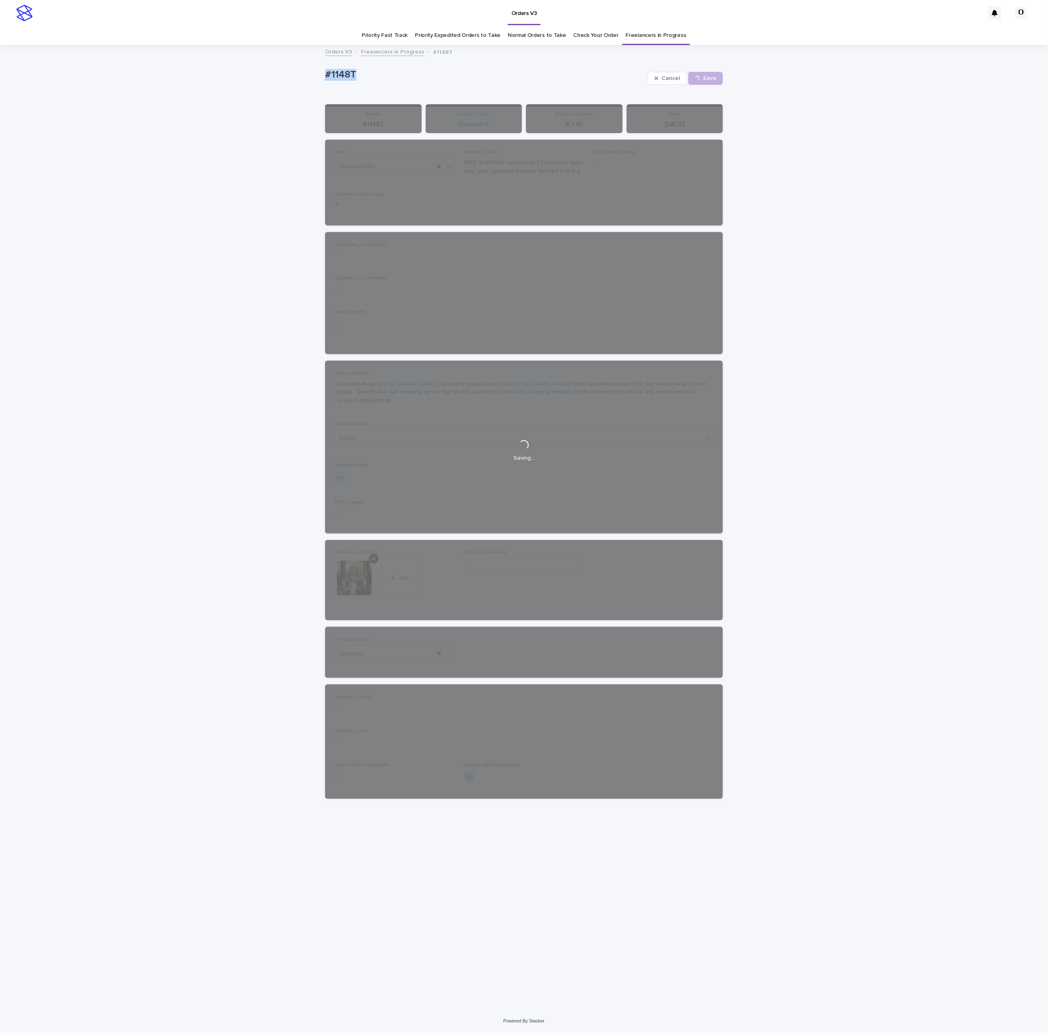
drag, startPoint x: 400, startPoint y: 77, endPoint x: 358, endPoint y: 70, distance: 42.8
click at [300, 73] on div "Loading... Saving… Loading... Saving… #1148T Cancel Save #1148T Cancel Loading.…" at bounding box center [524, 528] width 1048 height 964
drag, startPoint x: 358, startPoint y: 70, endPoint x: 362, endPoint y: 71, distance: 4.1
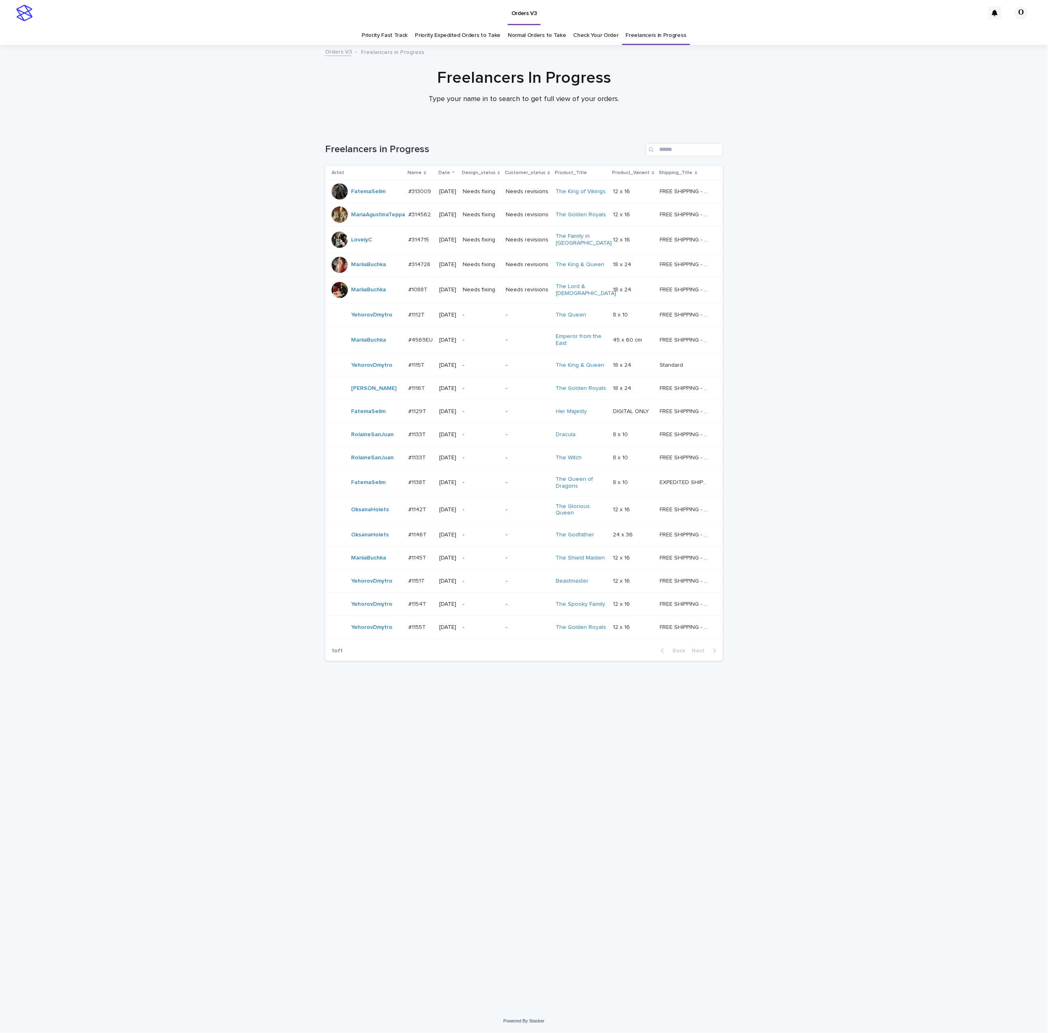
click at [596, 34] on link "Check Your Order" at bounding box center [595, 35] width 45 height 19
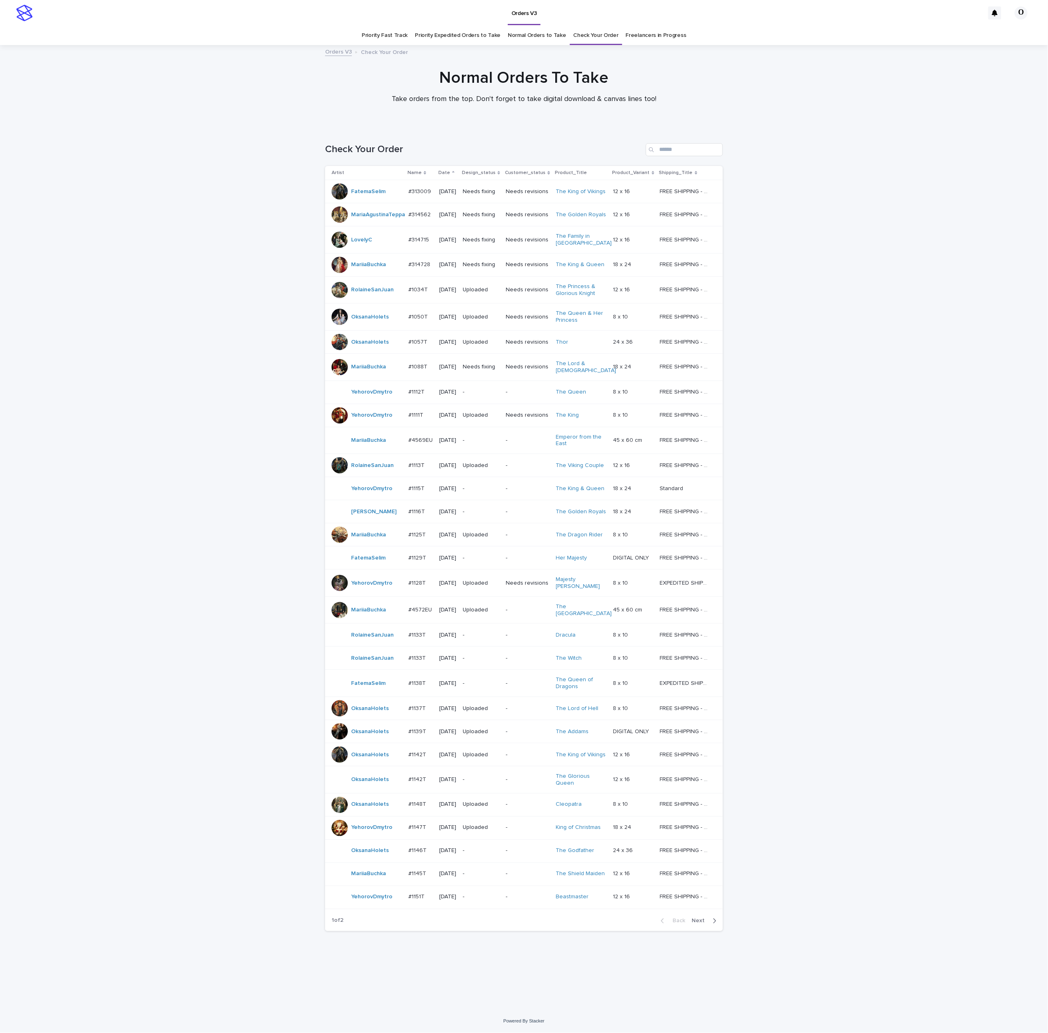
click at [415, 855] on p "#1146T" at bounding box center [418, 850] width 20 height 9
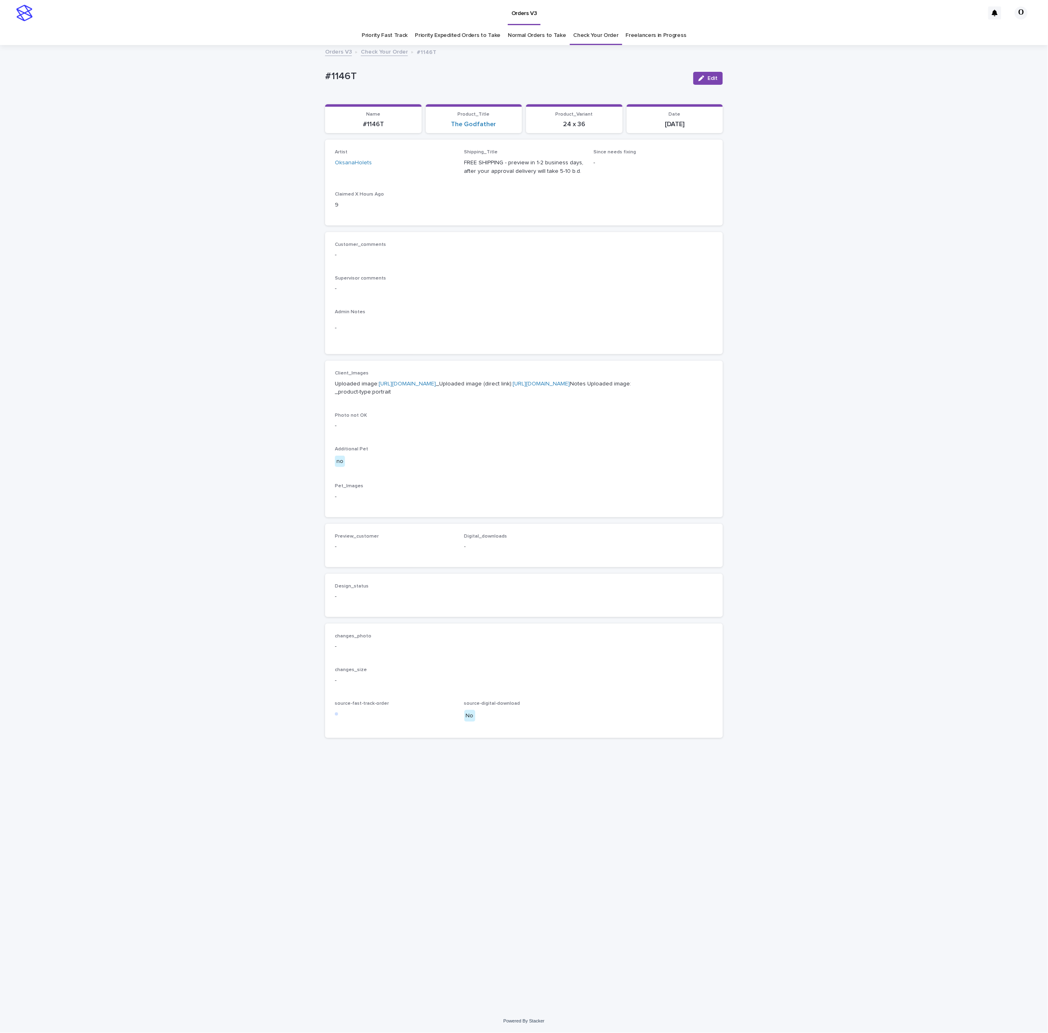
click at [544, 302] on div "Customer_comments - Supervisor comments - Admin Notes -" at bounding box center [524, 293] width 378 height 103
click at [390, 387] on link "[URL][DOMAIN_NAME]" at bounding box center [407, 384] width 57 height 6
click at [596, 278] on p "Supervisor comments" at bounding box center [524, 279] width 378 height 6
click at [591, 40] on link "Check Your Order" at bounding box center [595, 35] width 45 height 19
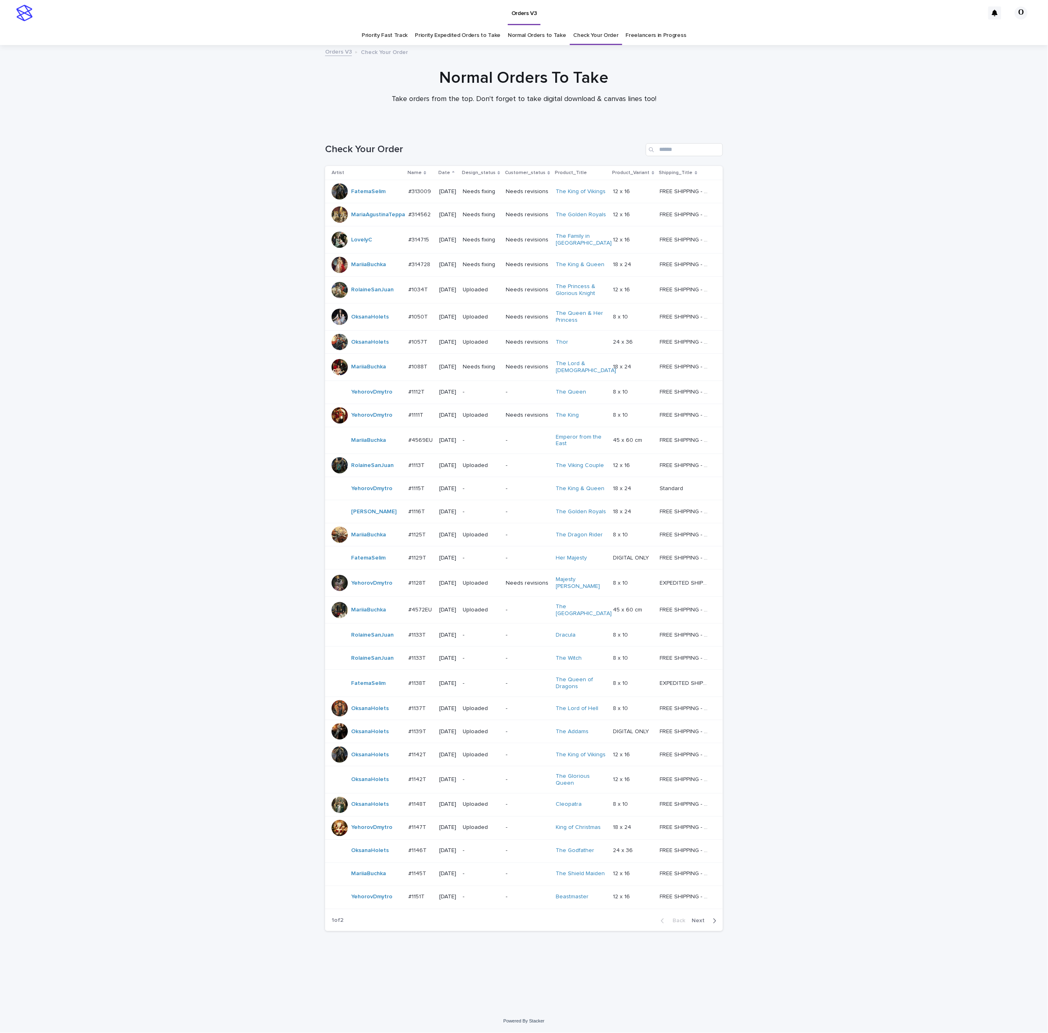
click at [416, 875] on p "#1145T" at bounding box center [417, 873] width 19 height 9
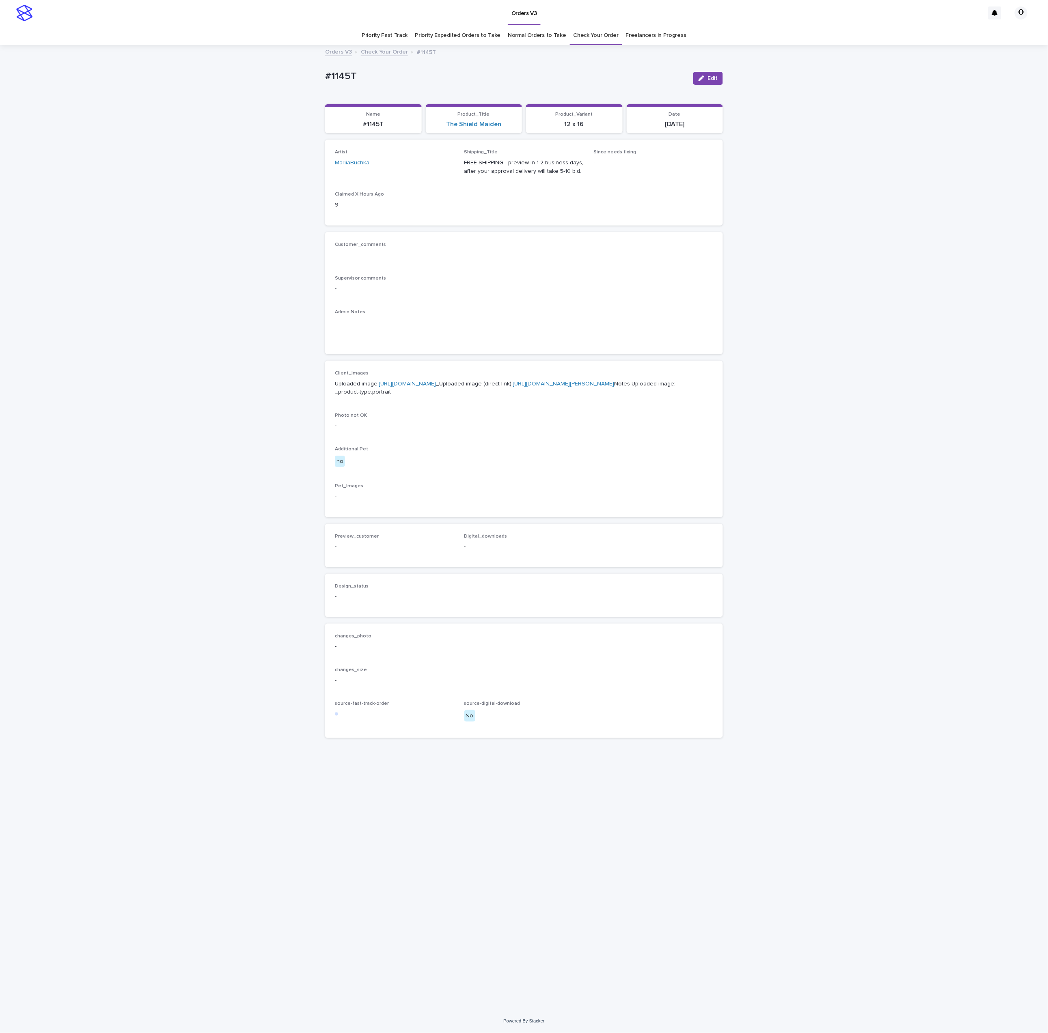
click at [410, 387] on link "[URL][DOMAIN_NAME]" at bounding box center [407, 384] width 57 height 6
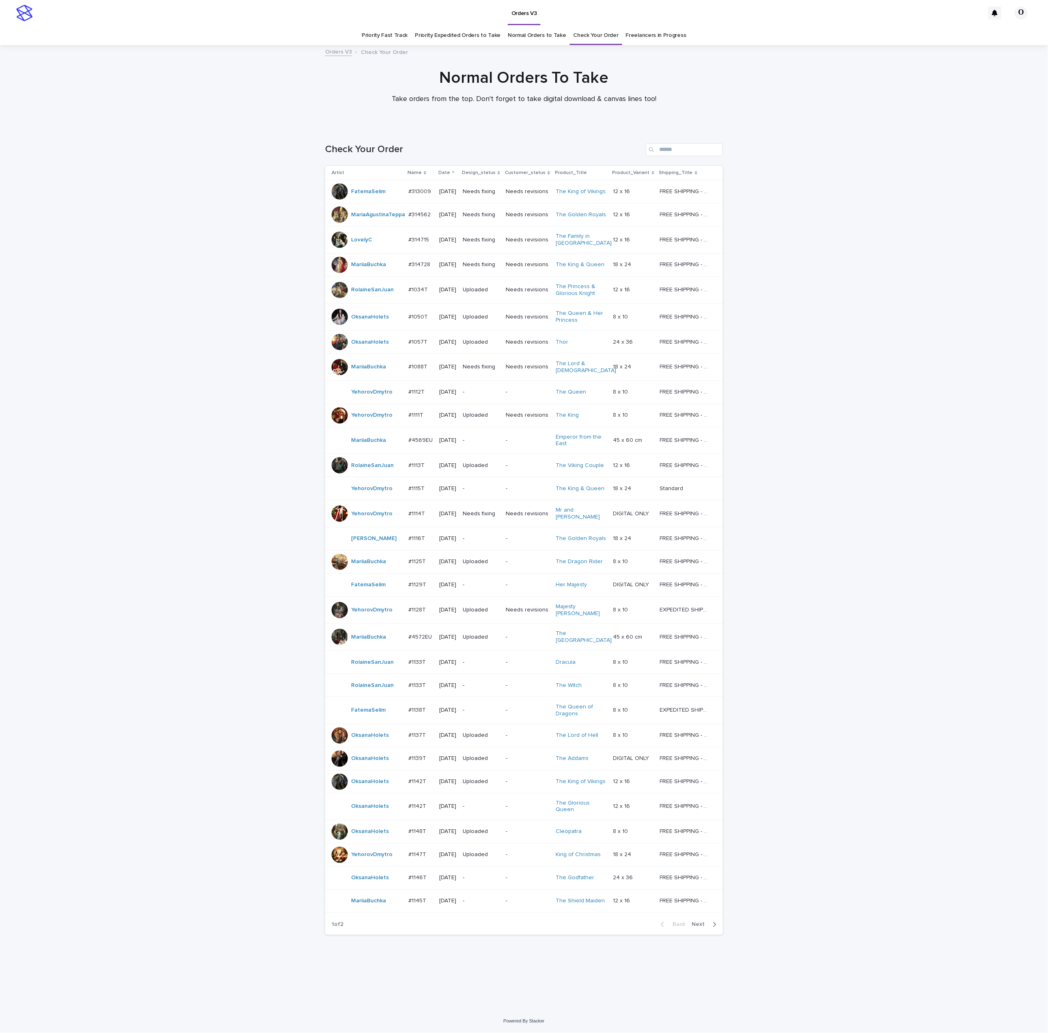
click at [697, 925] on span "Next" at bounding box center [701, 925] width 18 height 6
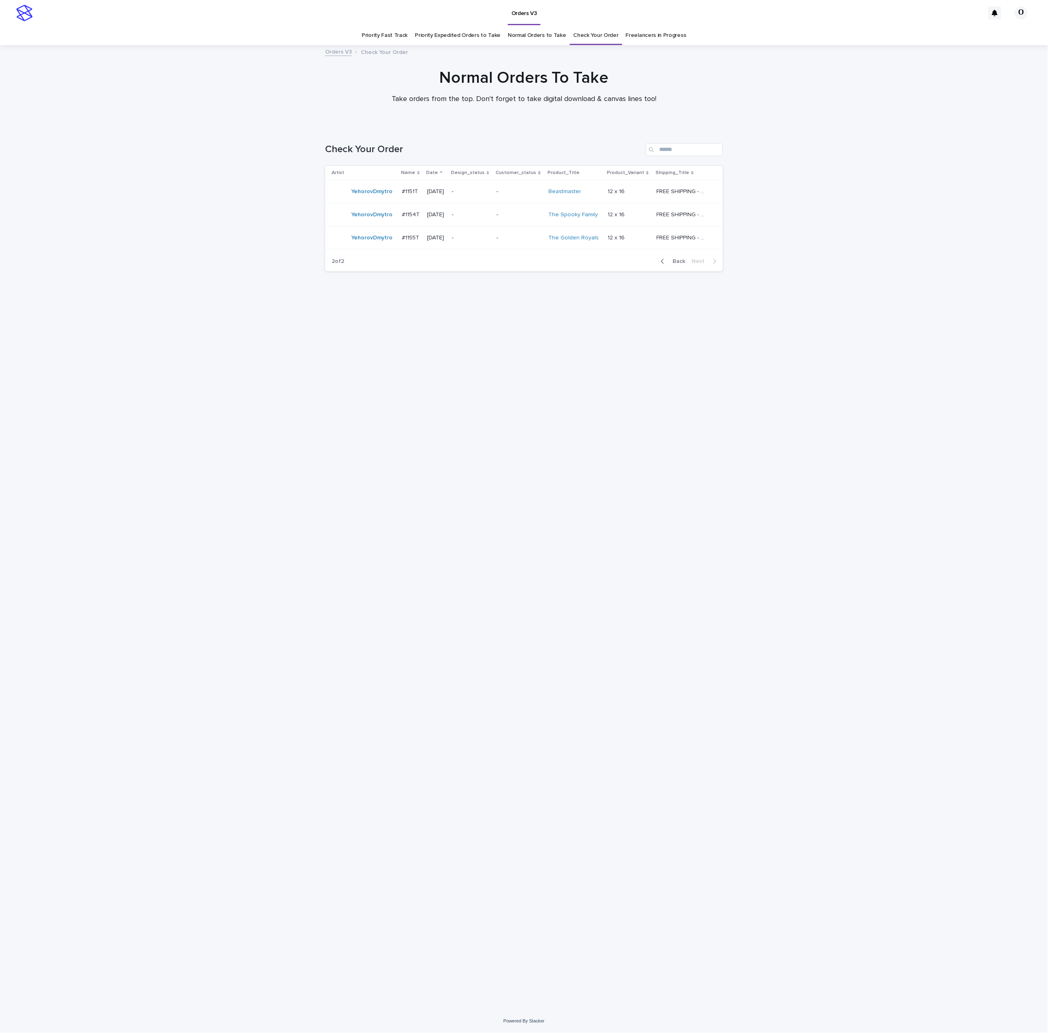
click at [679, 263] on span "Back" at bounding box center [676, 262] width 17 height 6
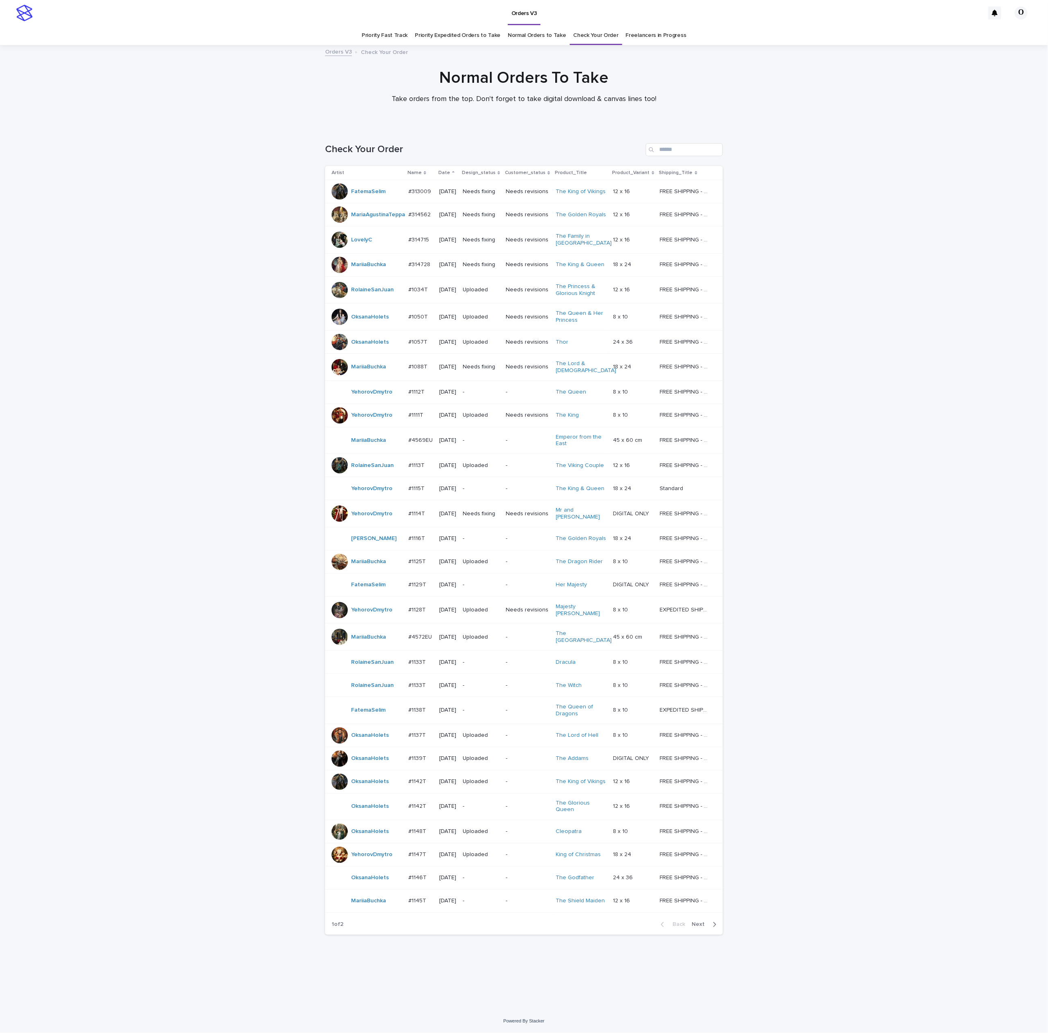
click at [756, 131] on div "Loading... Saving… Loading... Saving… Check Your Order Artist Name Date Design_…" at bounding box center [524, 568] width 1048 height 883
click at [412, 878] on p "#1146T" at bounding box center [413, 877] width 20 height 9
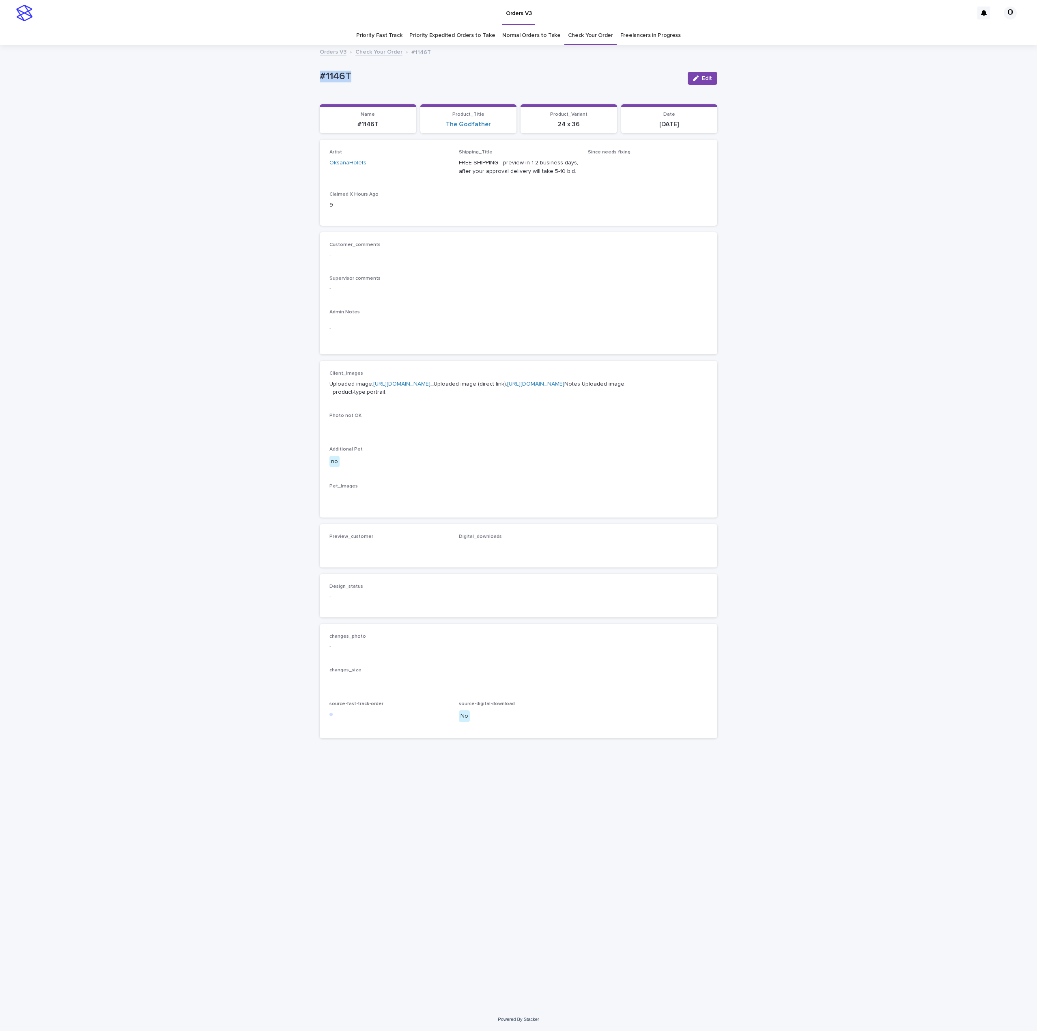
drag, startPoint x: 366, startPoint y: 86, endPoint x: 321, endPoint y: 80, distance: 45.5
click at [309, 79] on div "Loading... Saving… Loading... Saving… #1146T Edit #1146T Edit Sorry, there was …" at bounding box center [518, 527] width 1037 height 962
click at [573, 227] on div "Loading... Saving… Artist OksanaHolets Shipping_Title FREE SHIPPING - preview i…" at bounding box center [519, 186] width 398 height 92
click at [493, 229] on div "Loading... Saving… Artist OksanaHolets Shipping_Title FREE SHIPPING - preview i…" at bounding box center [519, 186] width 398 height 92
click at [707, 73] on button "Edit" at bounding box center [703, 78] width 30 height 13
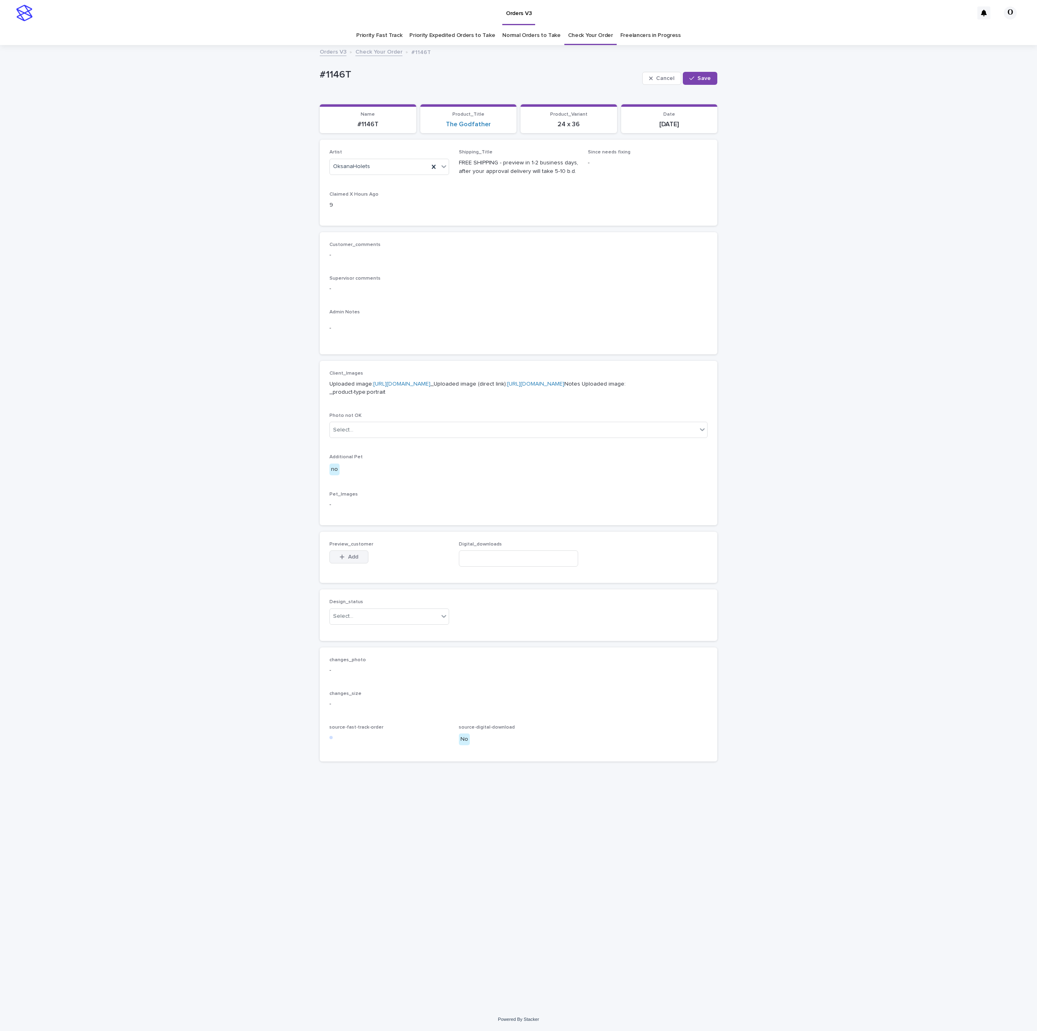
click at [360, 563] on button "Add" at bounding box center [349, 556] width 39 height 13
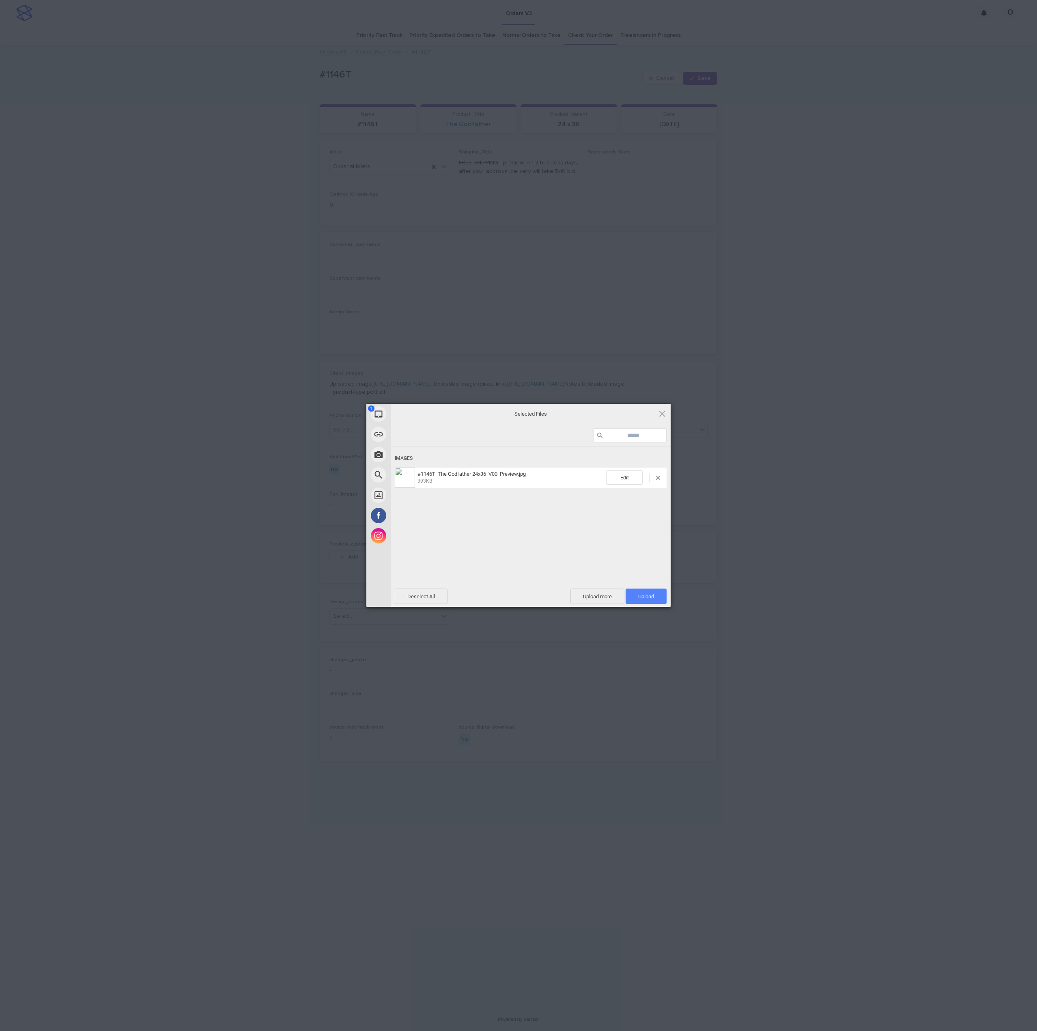
click at [658, 591] on span "Upload 1" at bounding box center [646, 595] width 41 height 15
click at [813, 501] on div "My Device Link (URL) Take Photo Web Search Unsplash Facebook Instagram Uploaded…" at bounding box center [518, 515] width 1037 height 1031
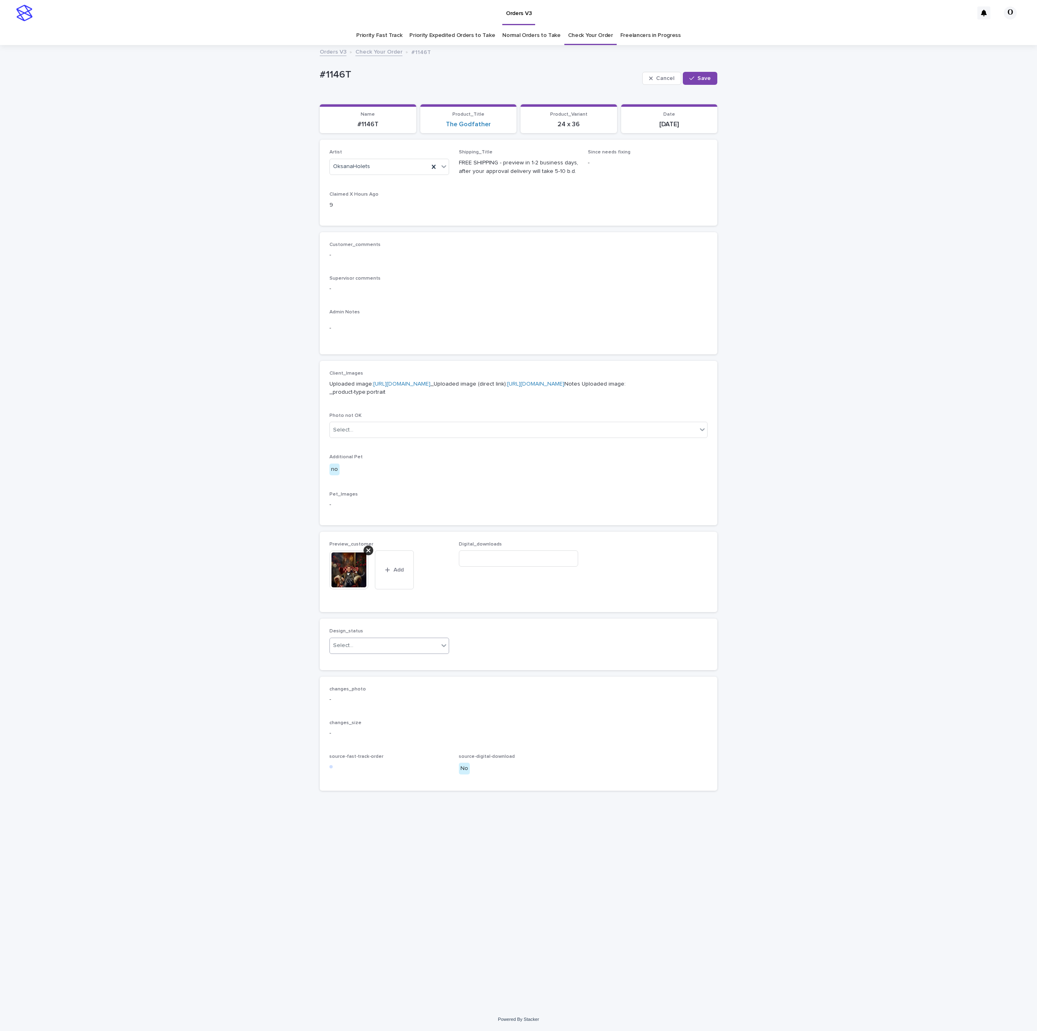
click at [411, 652] on div "Select..." at bounding box center [384, 645] width 109 height 13
click at [390, 710] on div "Uploaded" at bounding box center [389, 712] width 119 height 14
drag, startPoint x: 708, startPoint y: 76, endPoint x: 453, endPoint y: 59, distance: 255.4
click at [705, 76] on span "Save" at bounding box center [704, 78] width 13 height 6
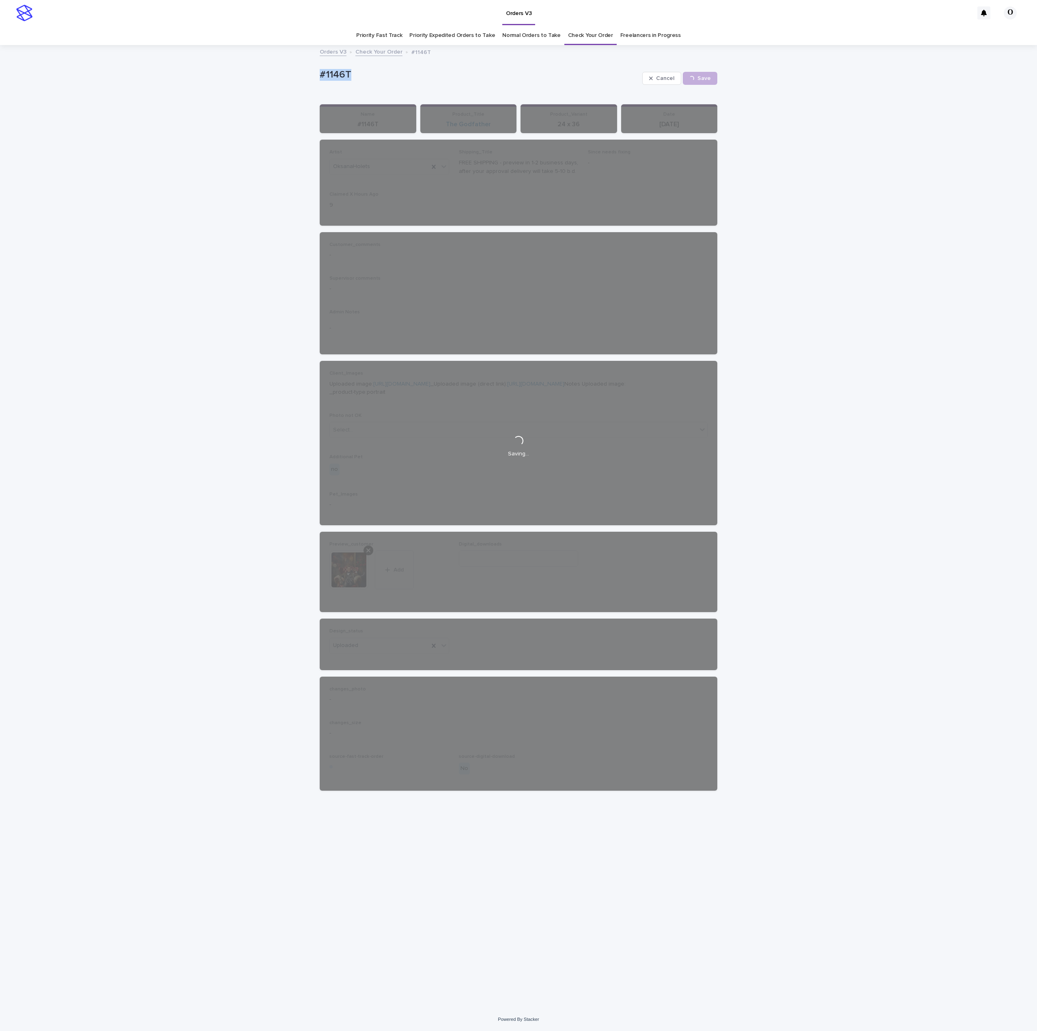
drag, startPoint x: 391, startPoint y: 66, endPoint x: 332, endPoint y: 67, distance: 59.3
click at [301, 68] on div "Loading... Saving… Loading... Saving… #1146T Cancel Save #1146T Cancel Loading.…" at bounding box center [518, 527] width 1037 height 962
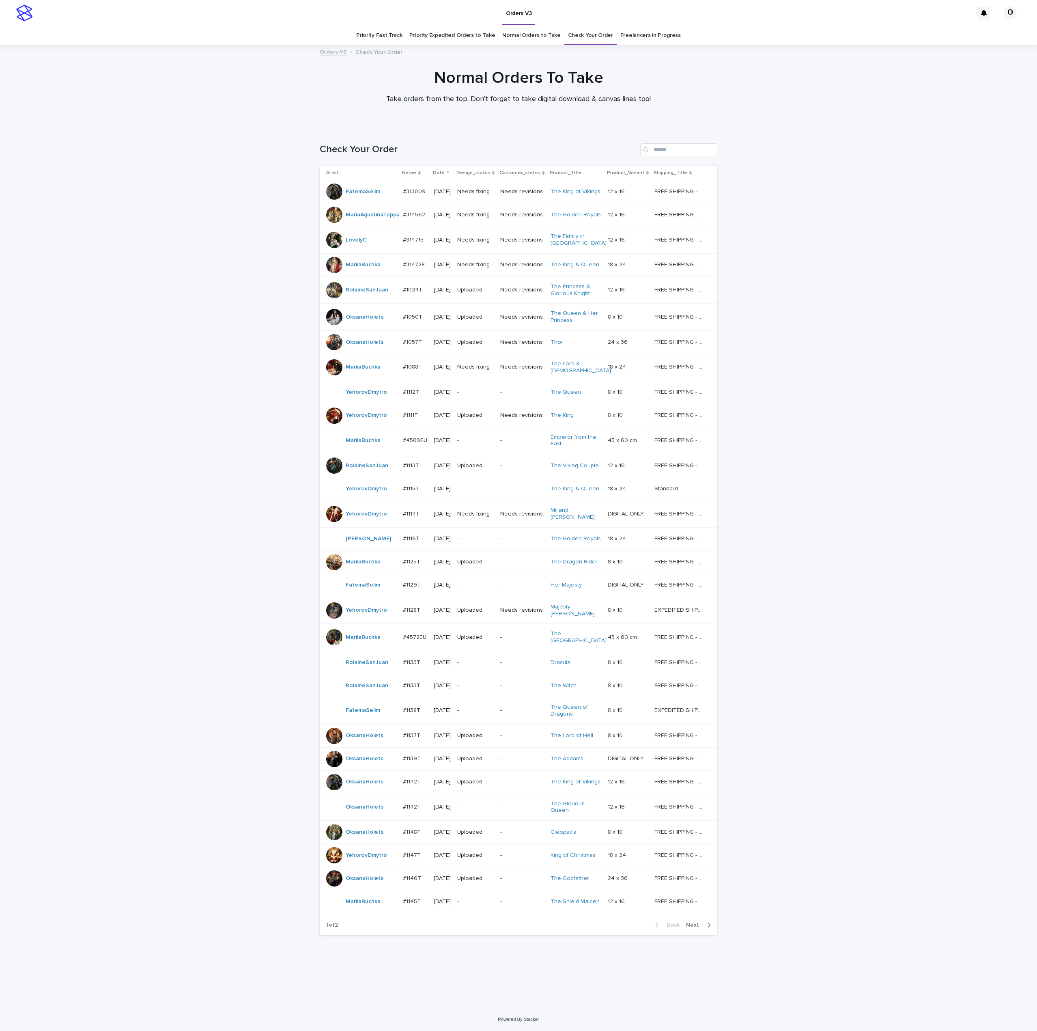
click at [694, 921] on button "Next" at bounding box center [700, 924] width 34 height 7
click at [416, 808] on p "#1142T" at bounding box center [412, 806] width 19 height 9
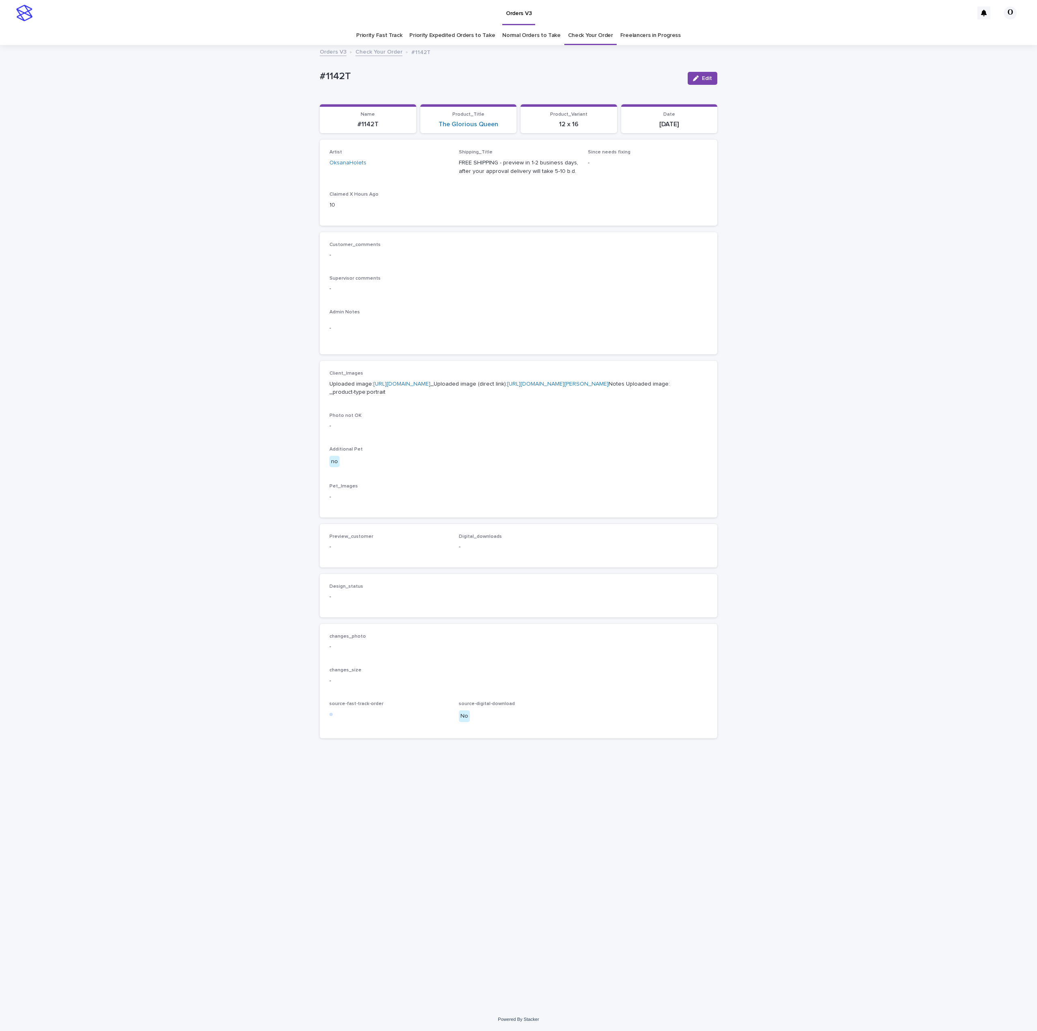
click at [786, 493] on div "Loading... Saving… Loading... Saving… #1142T Edit #1142T Edit Sorry, there was …" at bounding box center [518, 527] width 1037 height 962
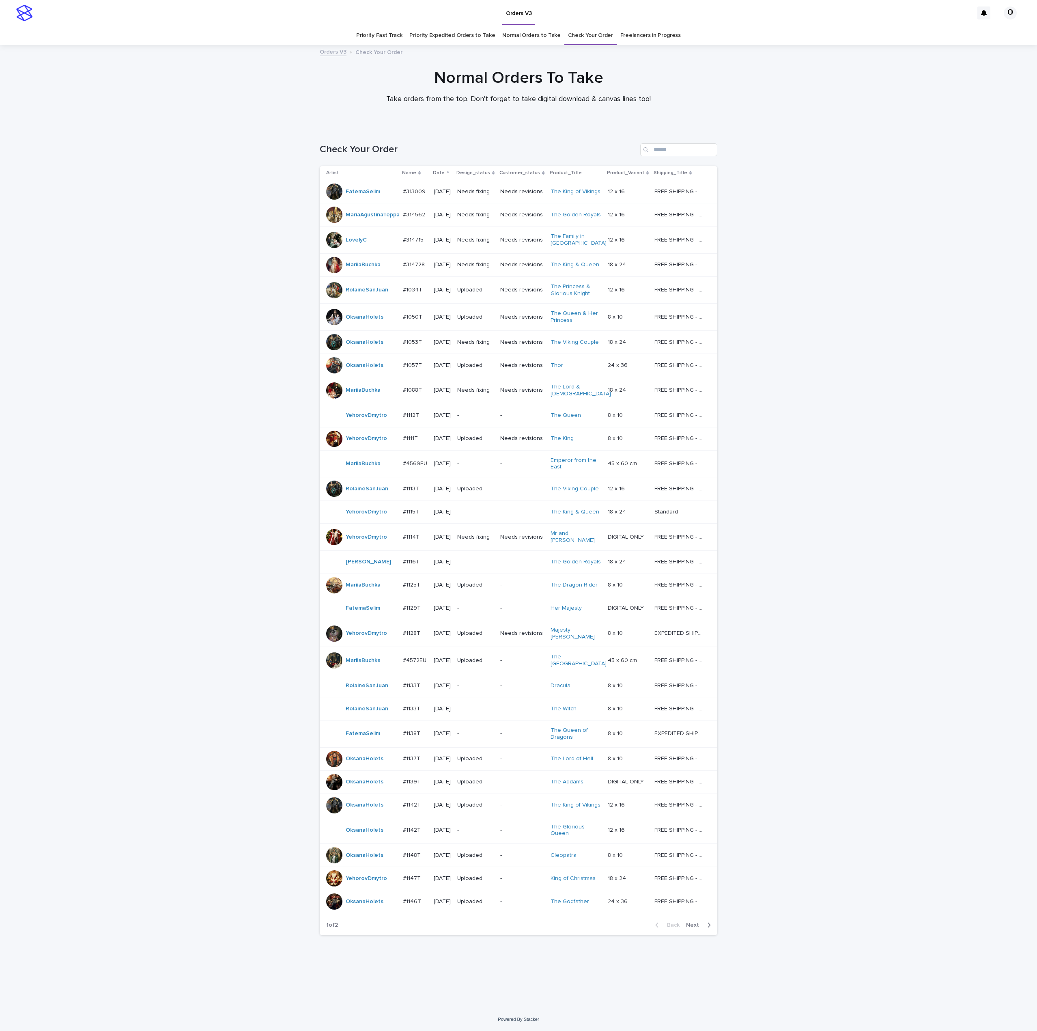
click at [407, 829] on p "#1142T" at bounding box center [412, 829] width 19 height 9
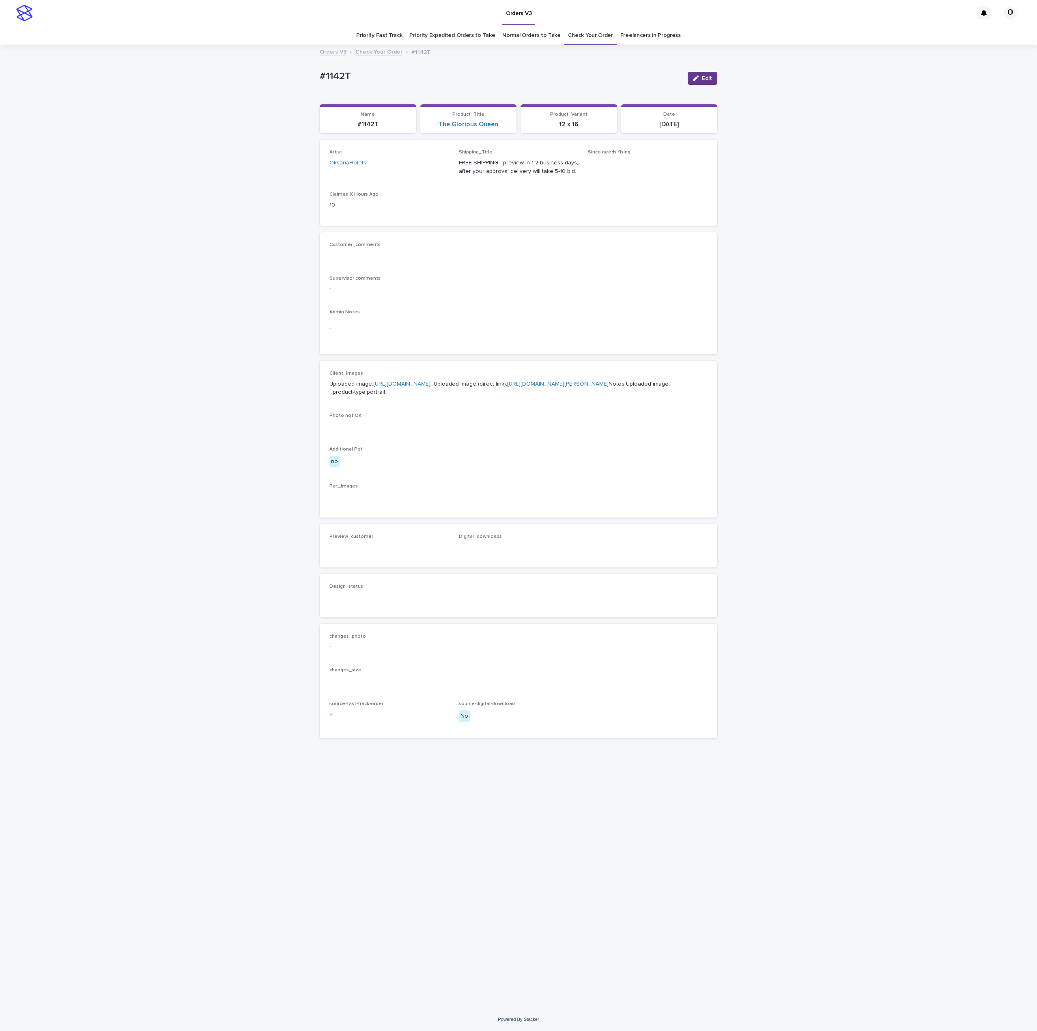
click at [705, 81] on button "Edit" at bounding box center [703, 78] width 30 height 13
click at [350, 563] on button "Add" at bounding box center [349, 556] width 39 height 13
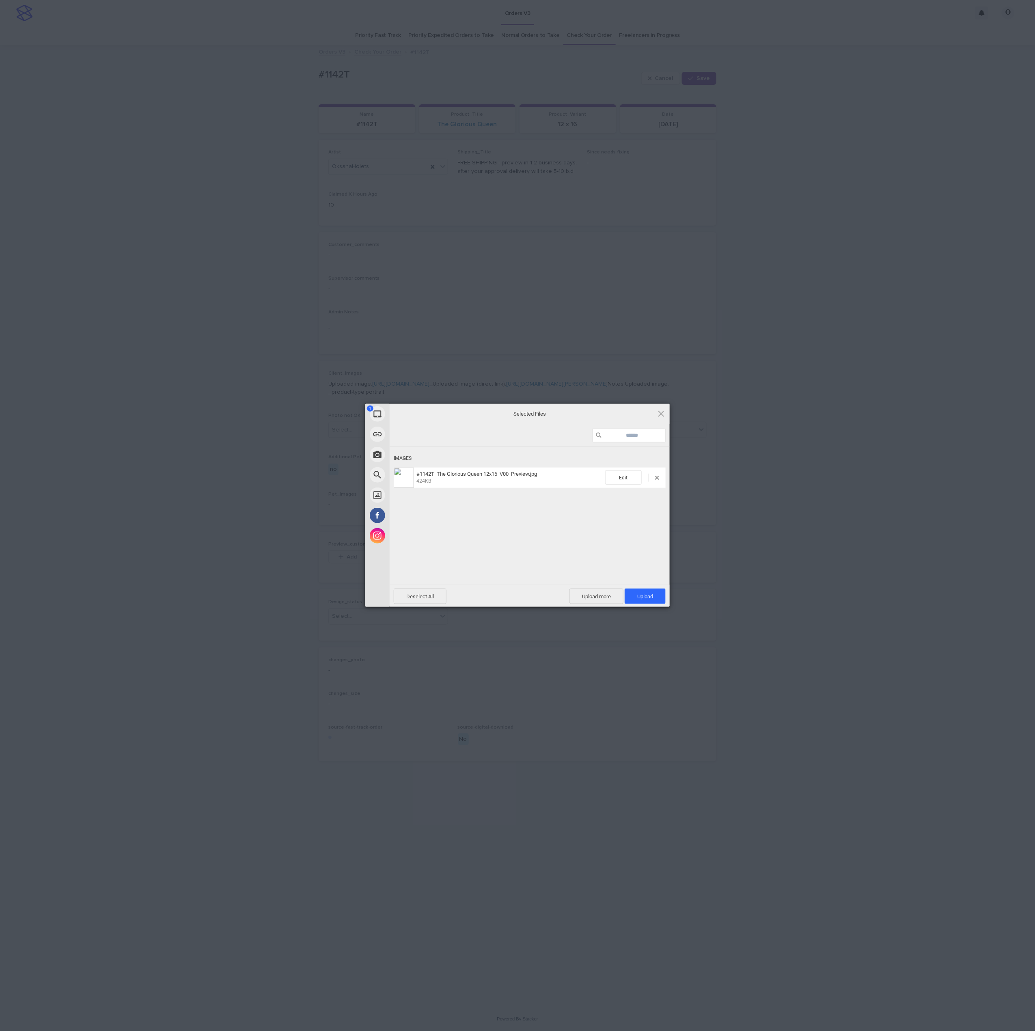
drag, startPoint x: 657, startPoint y: 595, endPoint x: 698, endPoint y: 581, distance: 43.3
click at [657, 595] on span "Upload 1" at bounding box center [645, 595] width 41 height 15
click at [866, 525] on div "My Device Link (URL) Take Photo Web Search Unsplash Facebook Instagram Uploaded…" at bounding box center [517, 515] width 1035 height 1031
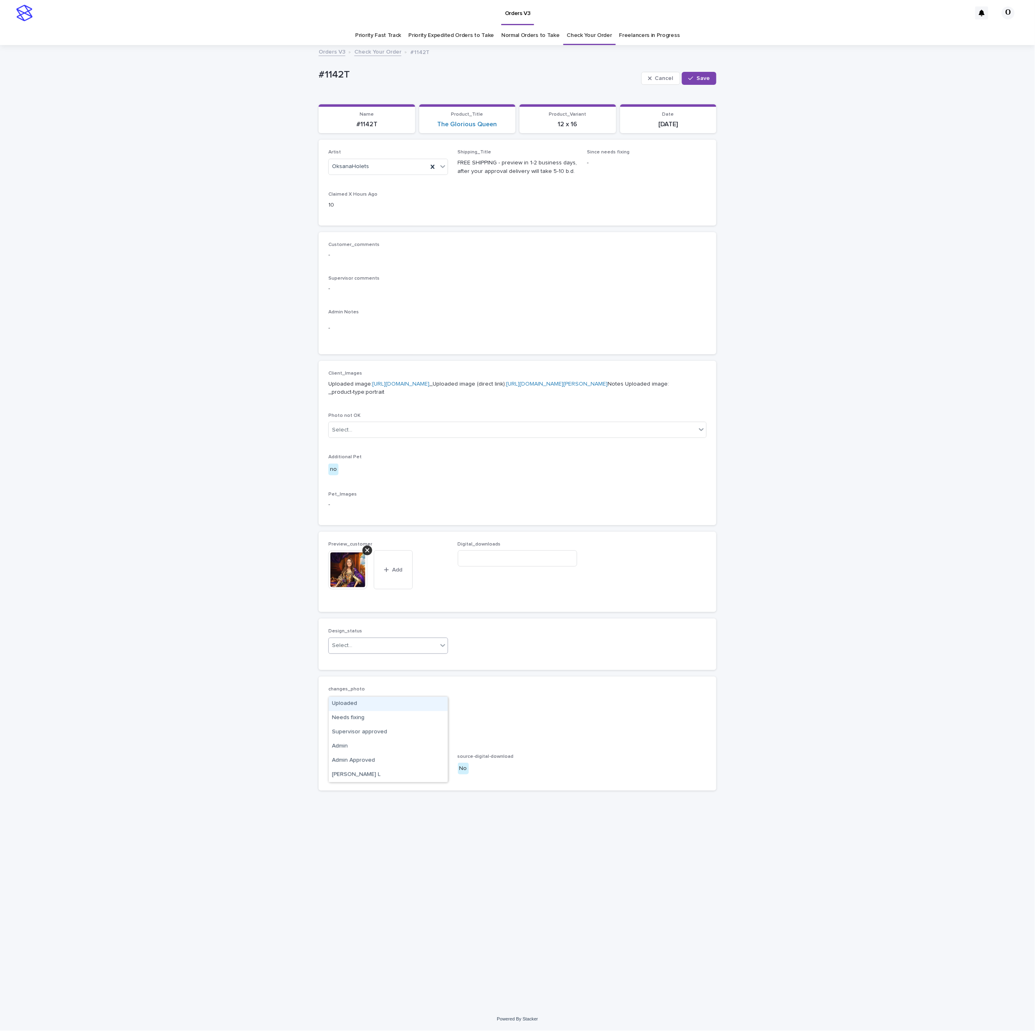
click at [380, 652] on div "Select..." at bounding box center [383, 645] width 109 height 13
click at [365, 705] on div "Uploaded" at bounding box center [388, 704] width 119 height 14
click at [704, 68] on div "Cancel Save" at bounding box center [678, 78] width 75 height 32
click at [700, 80] on span "Save" at bounding box center [702, 78] width 13 height 6
click at [345, 582] on img at bounding box center [347, 562] width 39 height 39
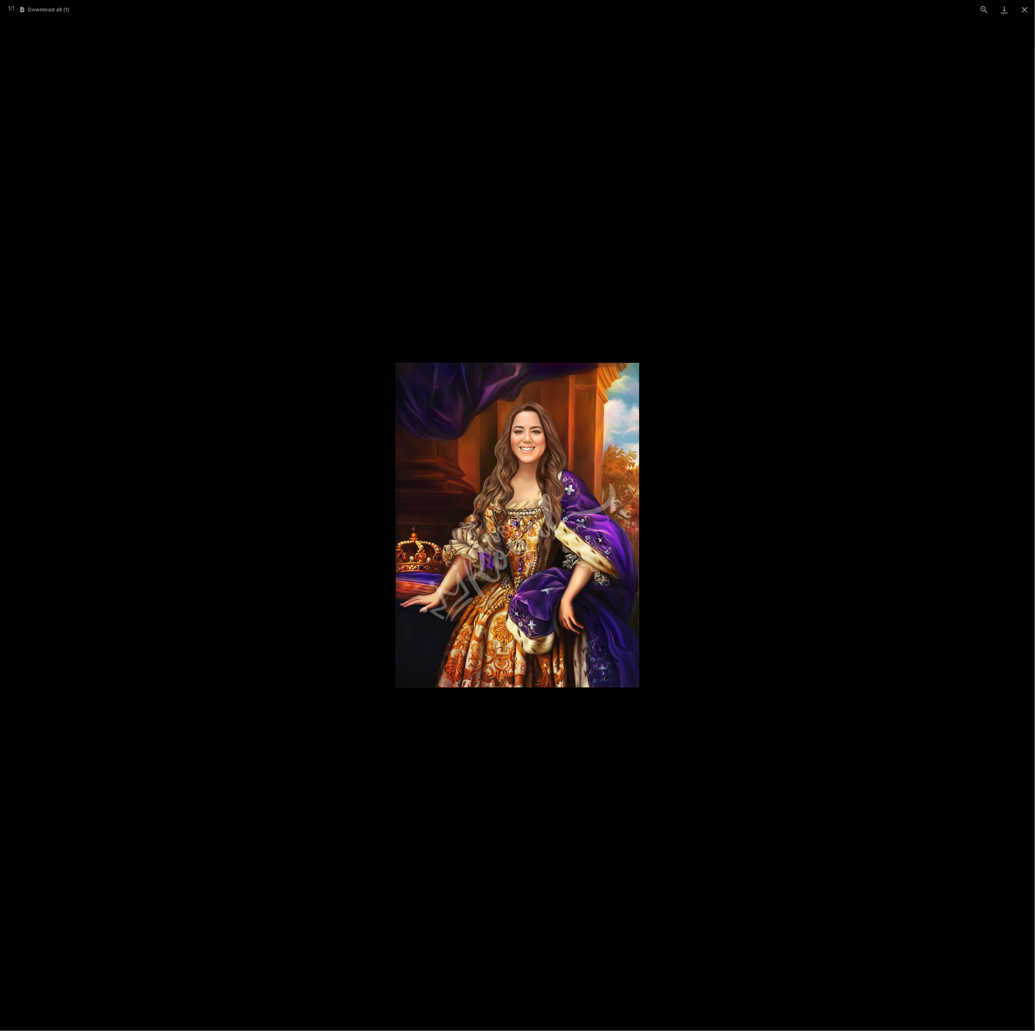
click at [873, 436] on picture at bounding box center [517, 525] width 1035 height 1012
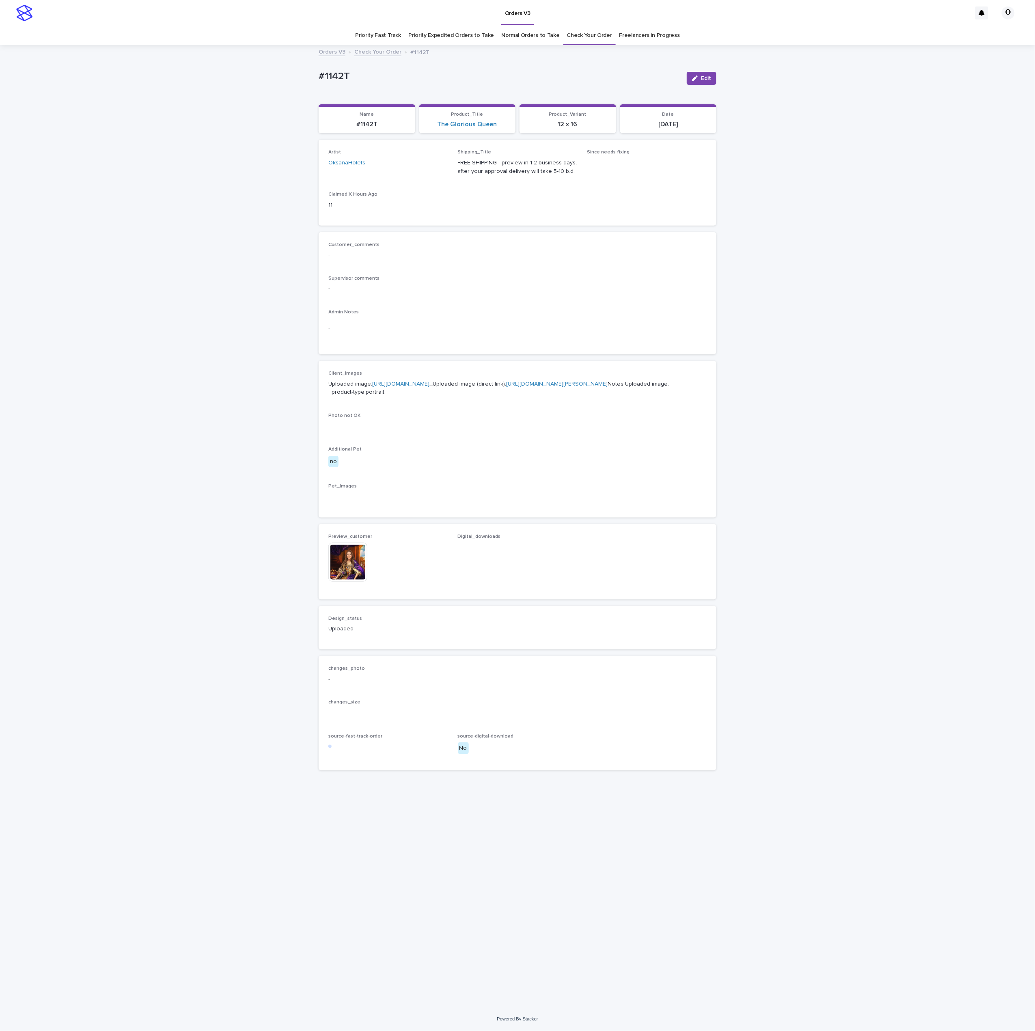
click at [397, 387] on link "[URL][DOMAIN_NAME]" at bounding box center [400, 384] width 57 height 6
click at [362, 582] on img at bounding box center [347, 562] width 39 height 39
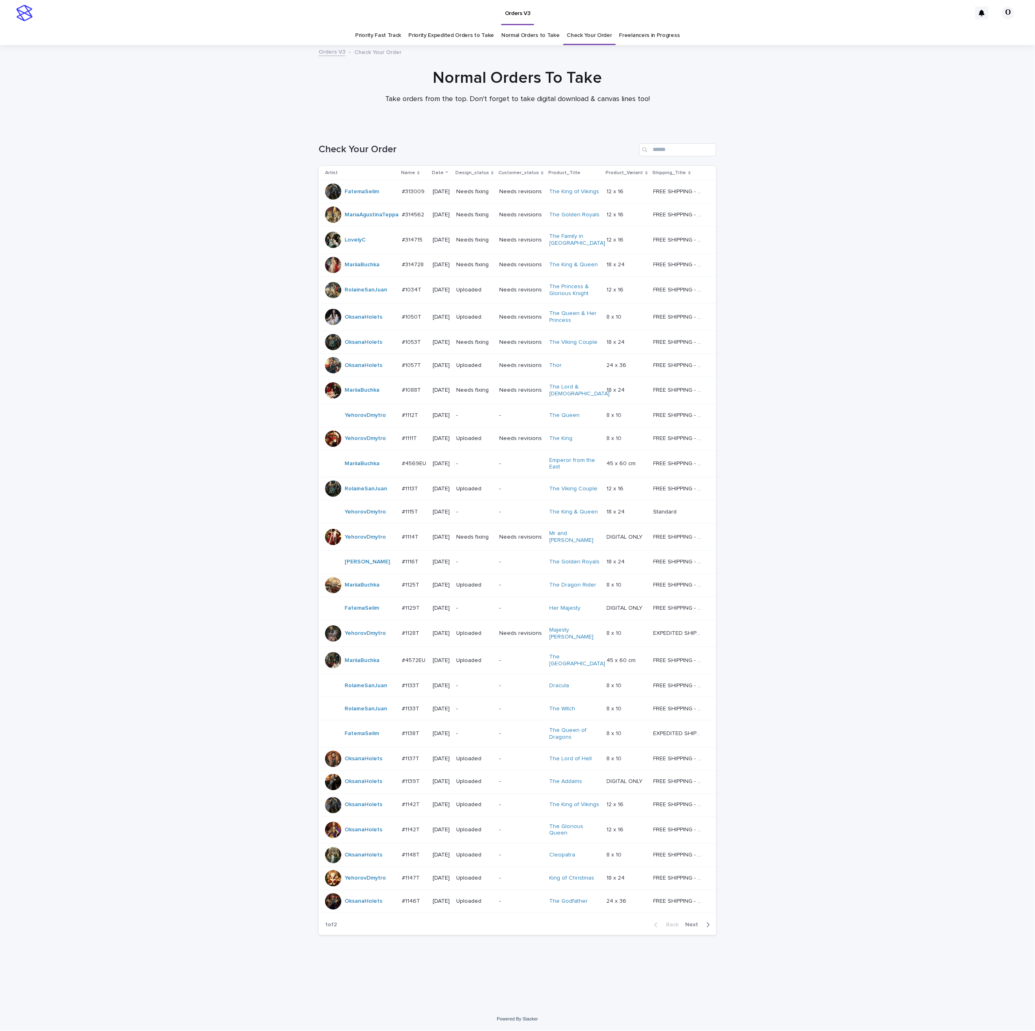
click at [409, 831] on p "#1142T" at bounding box center [411, 829] width 19 height 9
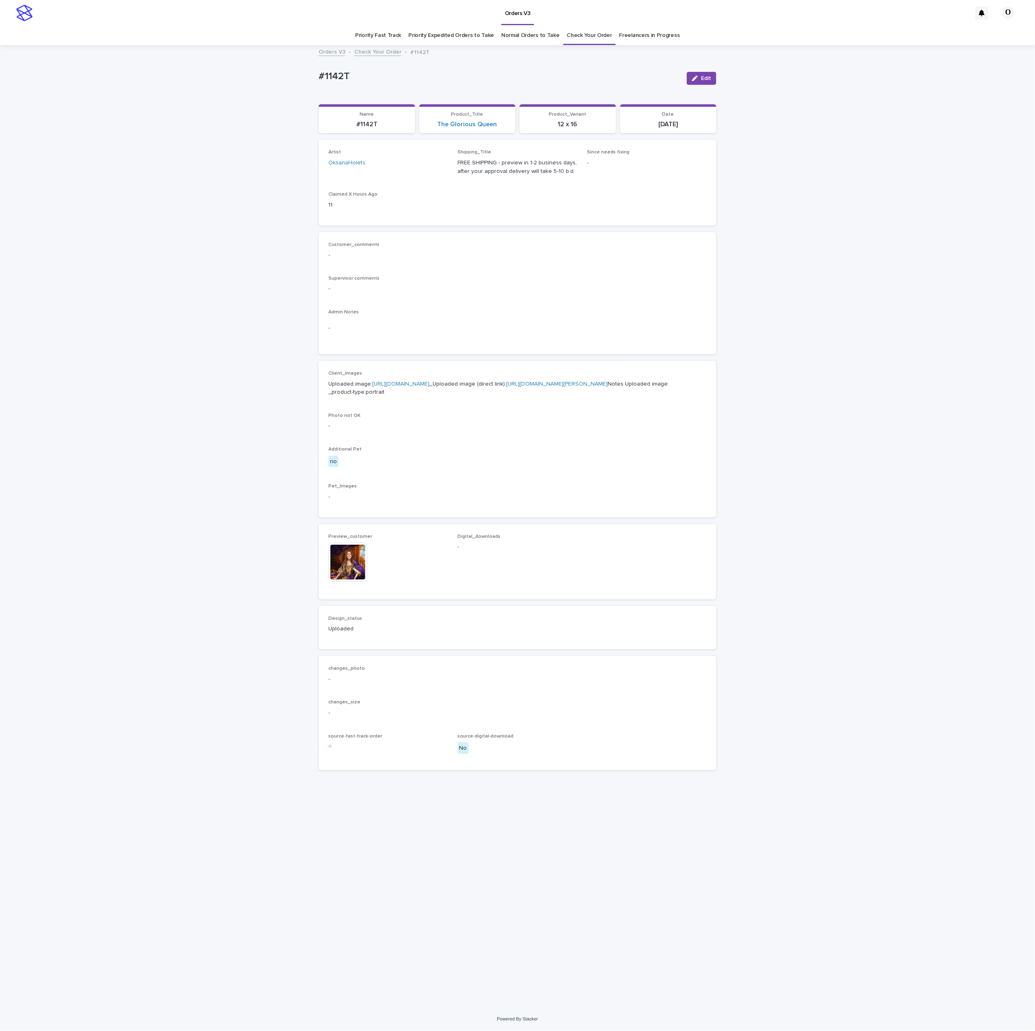
click at [551, 261] on div "Customer_comments -" at bounding box center [517, 254] width 378 height 24
click at [351, 582] on img at bounding box center [347, 562] width 39 height 39
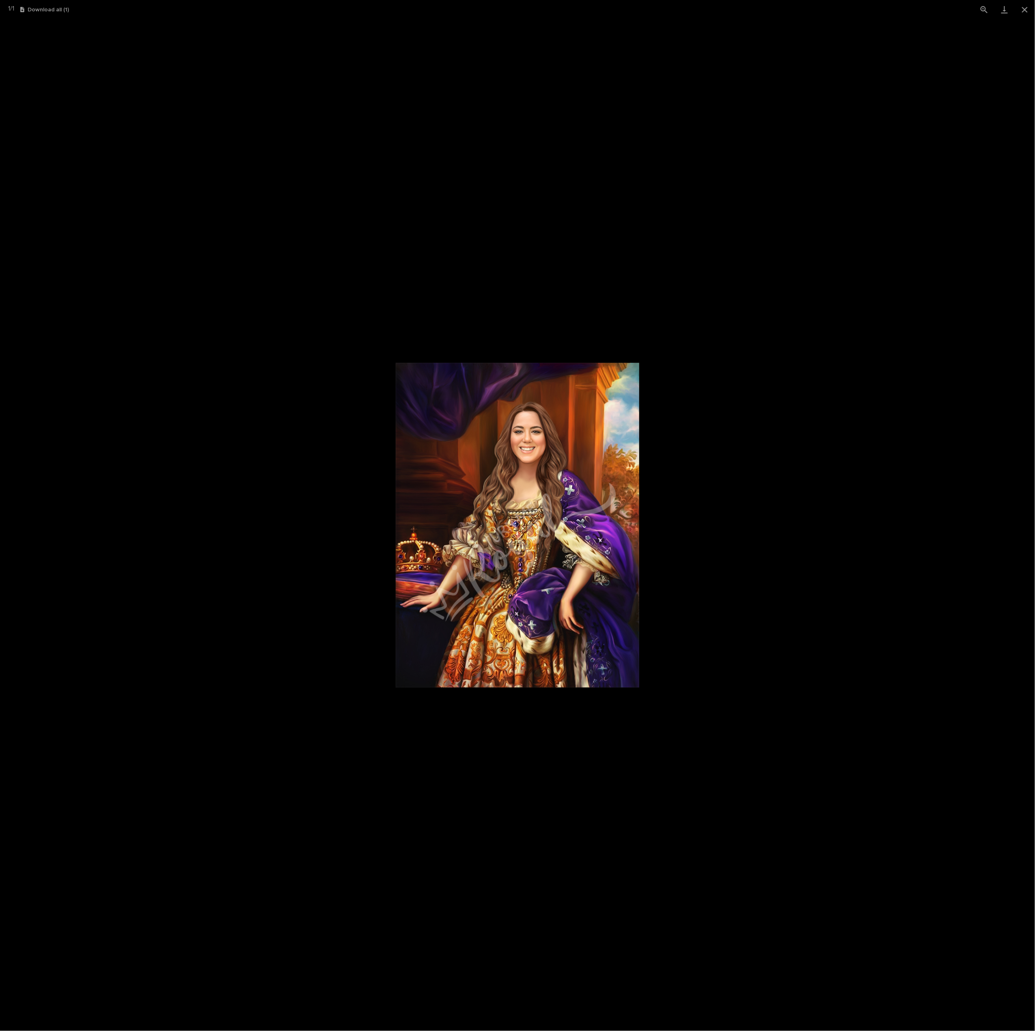
click at [809, 545] on picture at bounding box center [517, 525] width 1035 height 1012
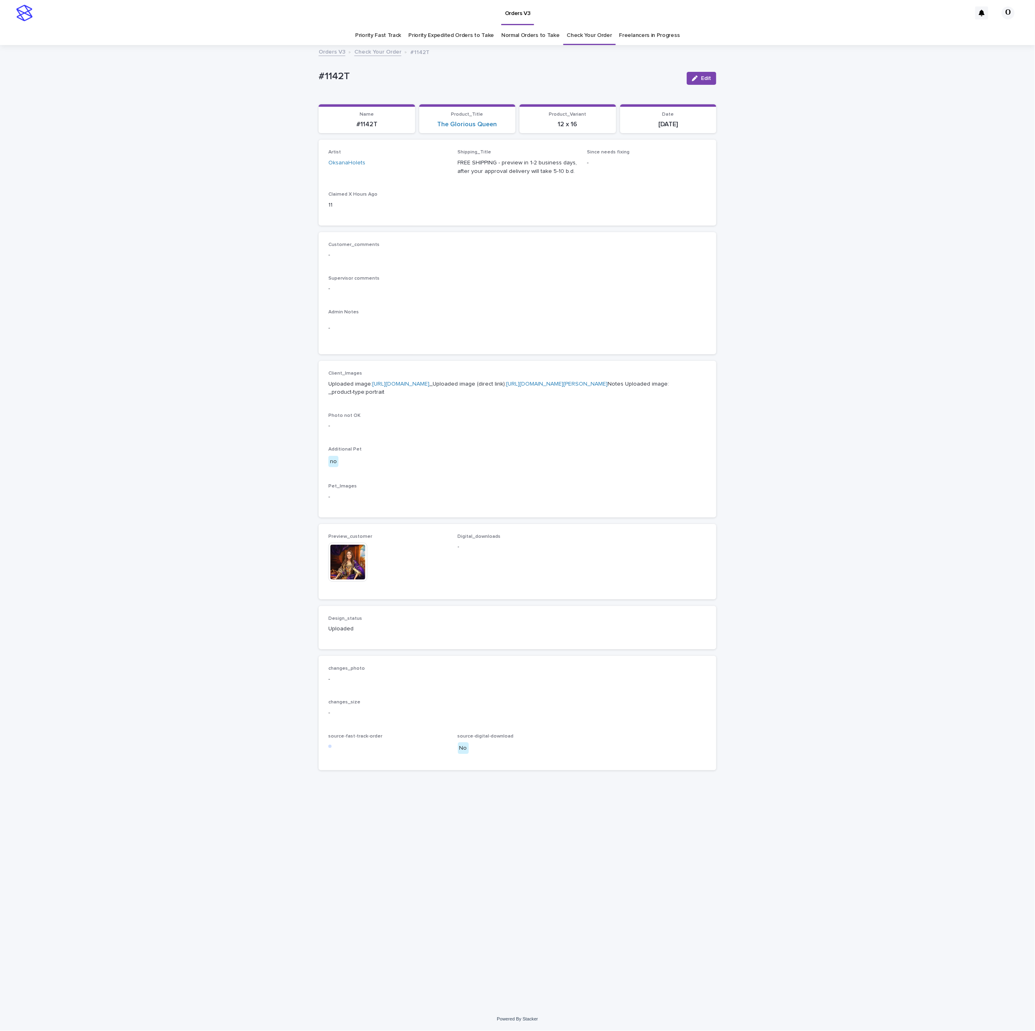
click at [346, 582] on img at bounding box center [347, 562] width 39 height 39
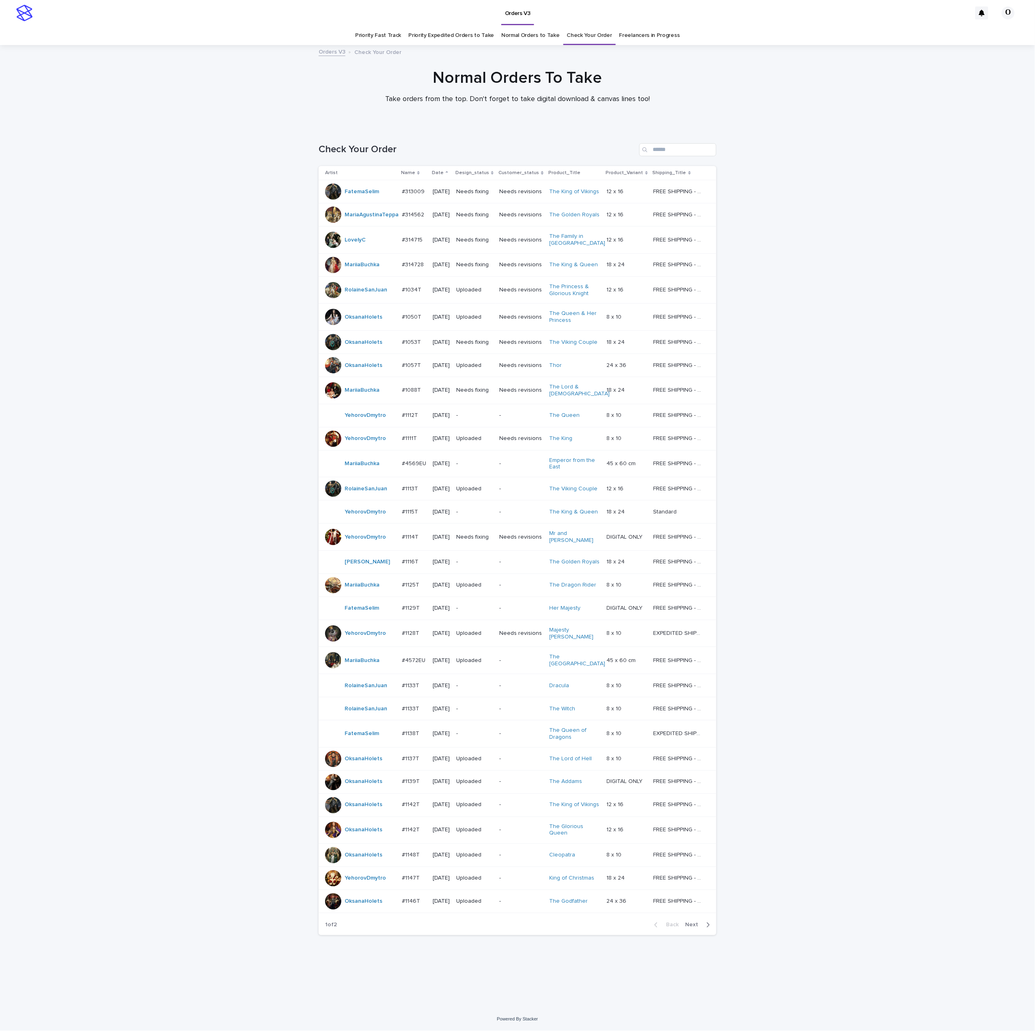
click at [690, 928] on span "Next" at bounding box center [694, 925] width 18 height 6
click at [627, 29] on link "Freelancers in Progress" at bounding box center [649, 35] width 60 height 19
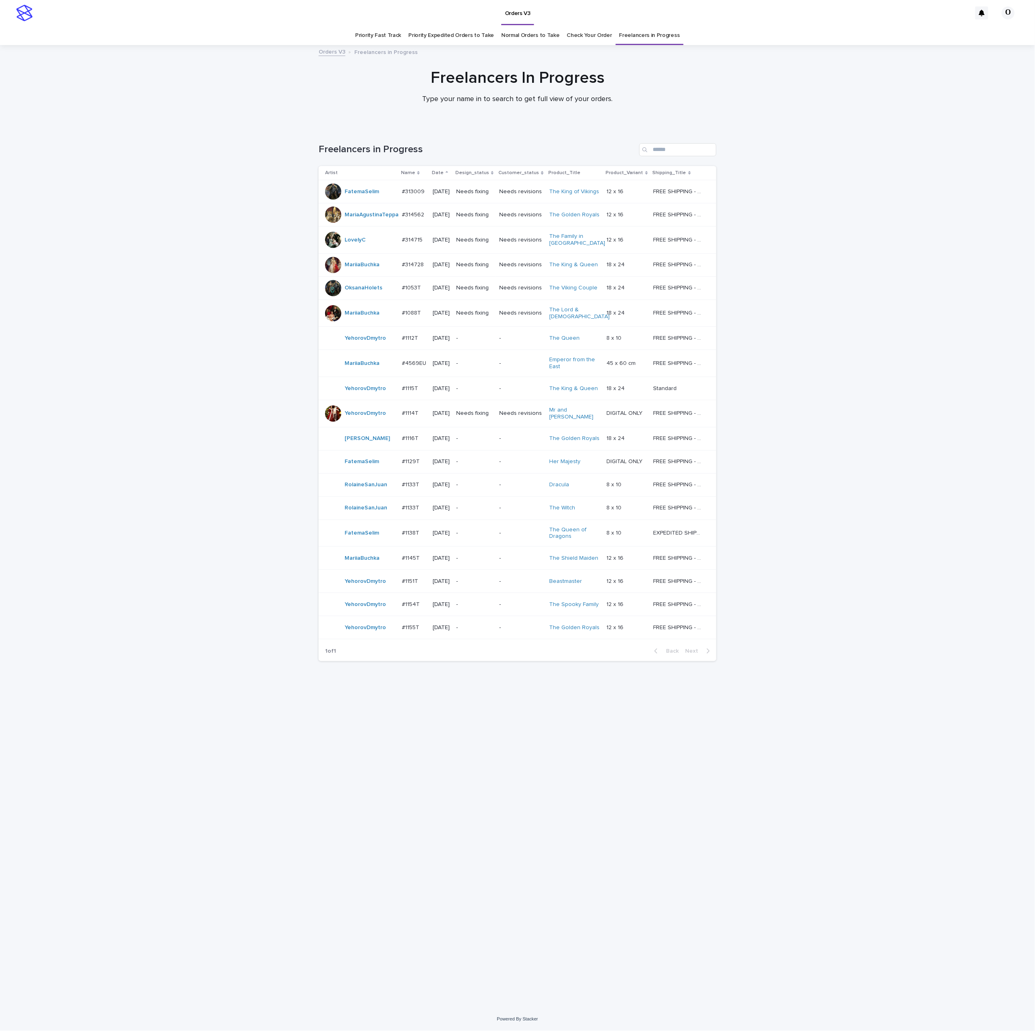
click at [414, 291] on p "#1053T" at bounding box center [412, 287] width 21 height 9
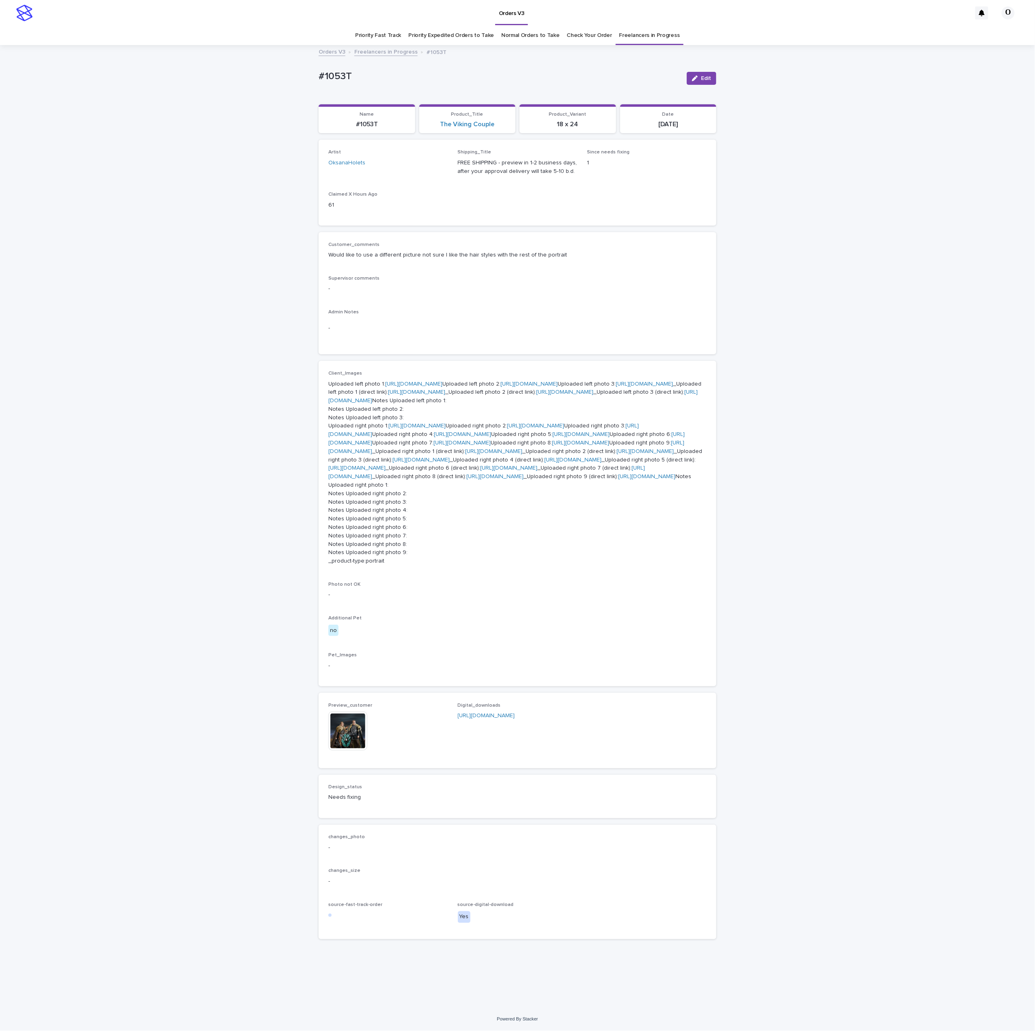
scroll to position [406, 0]
click at [353, 750] on img at bounding box center [347, 730] width 39 height 39
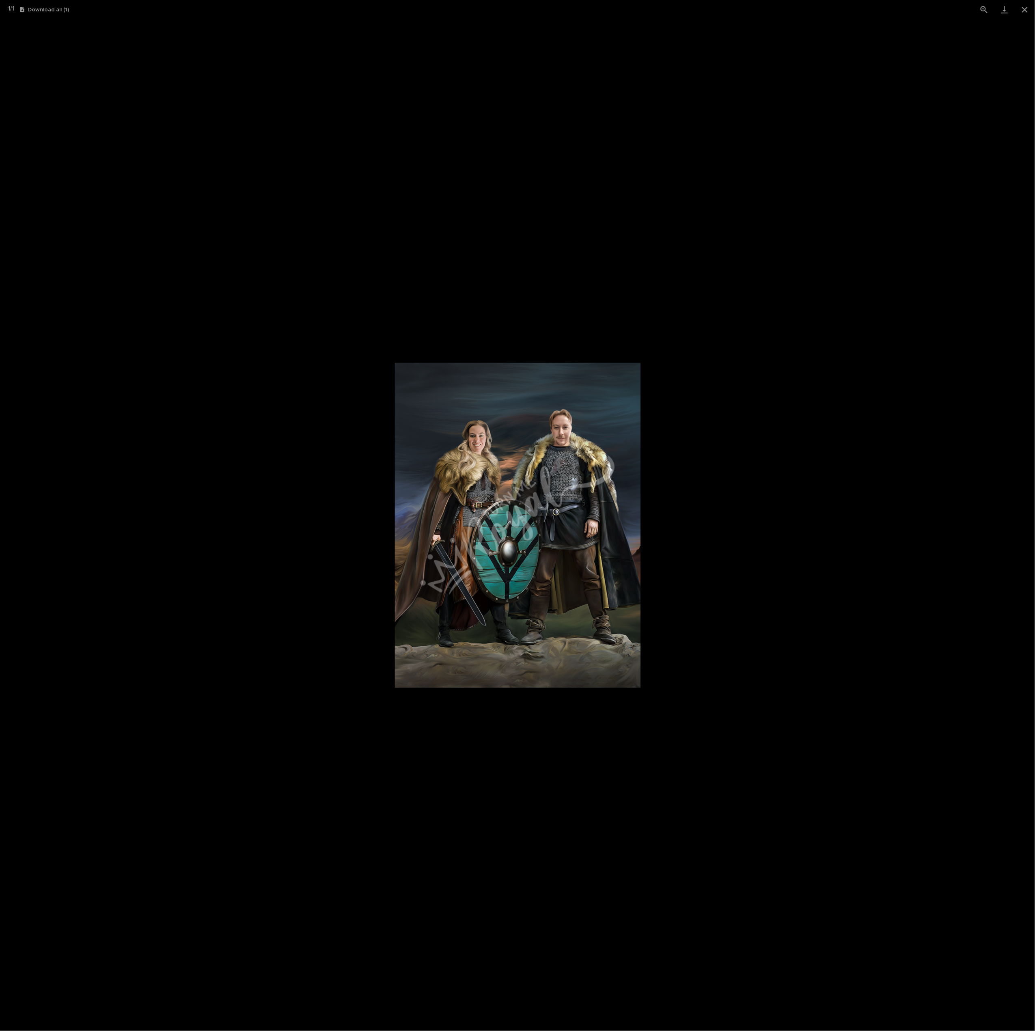
click at [747, 542] on picture at bounding box center [517, 525] width 1035 height 1012
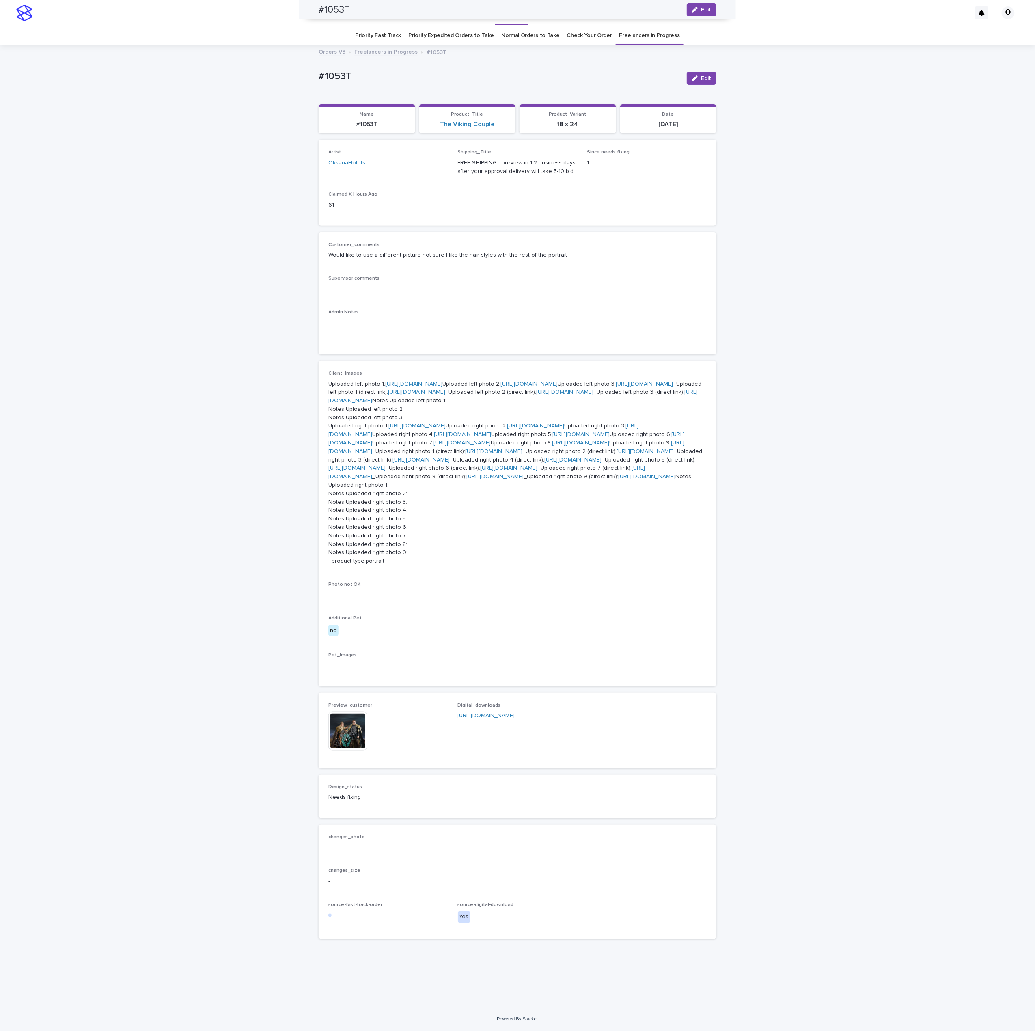
scroll to position [0, 0]
